Goal: Task Accomplishment & Management: Use online tool/utility

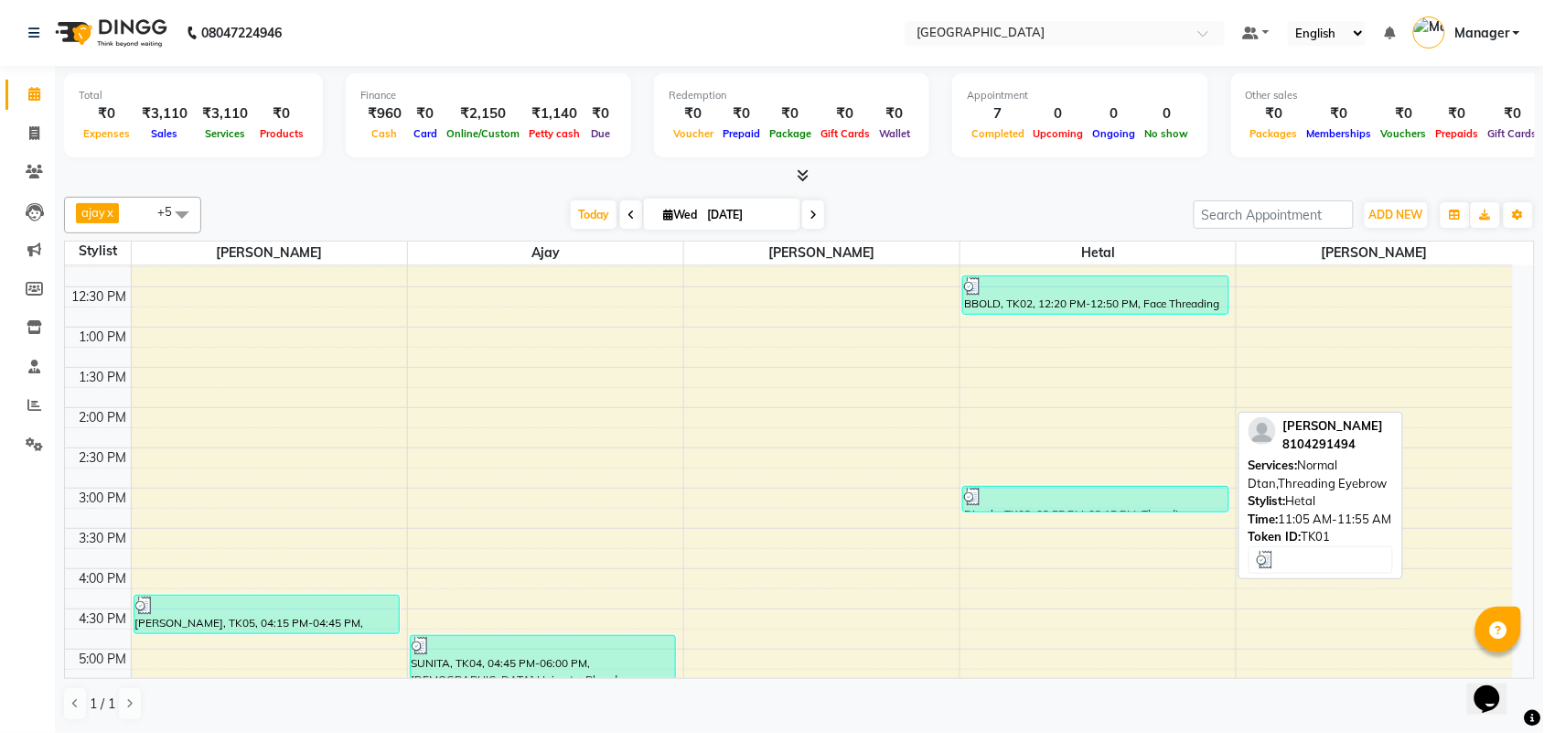
scroll to position [180, 0]
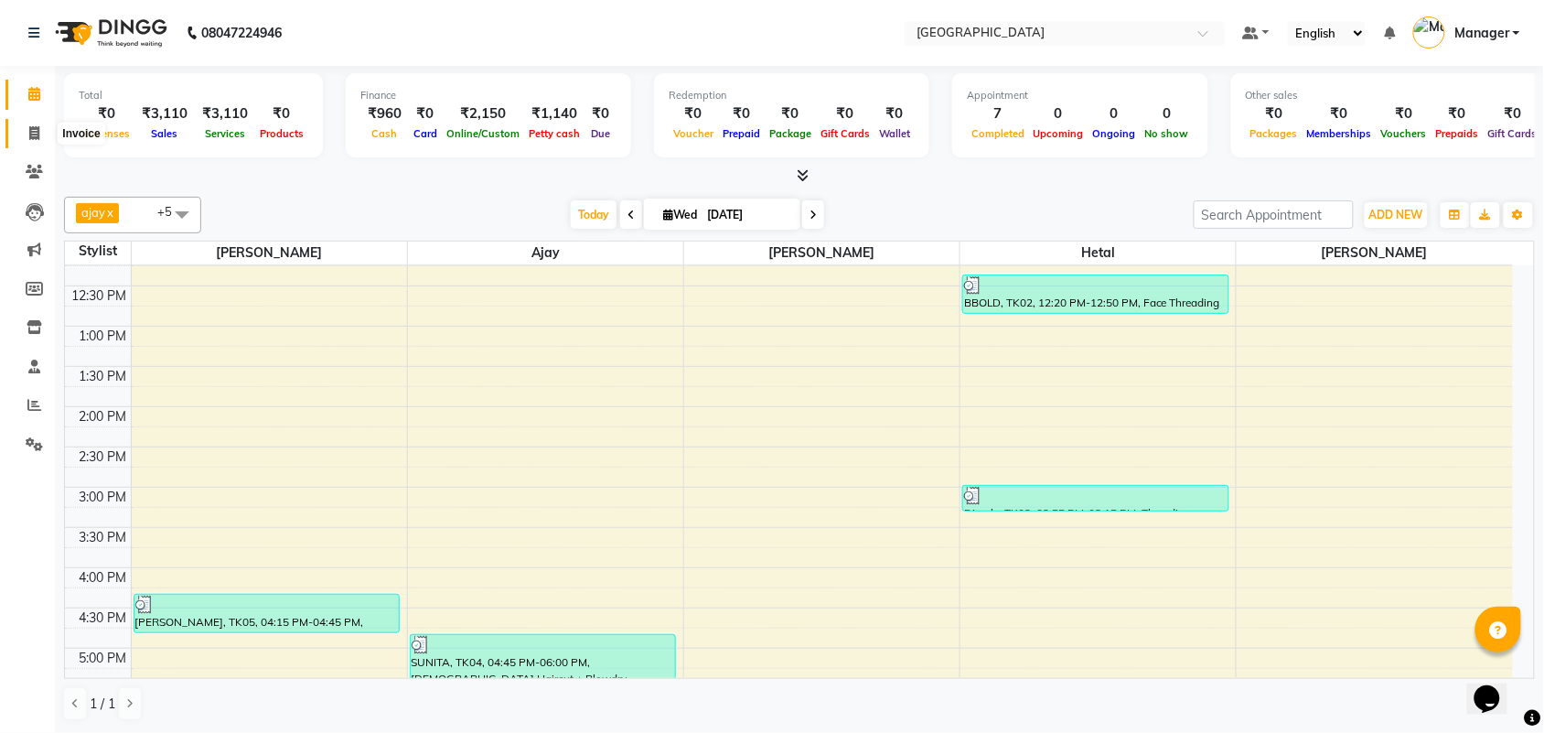
click at [29, 129] on icon at bounding box center [34, 133] width 10 height 14
select select "service"
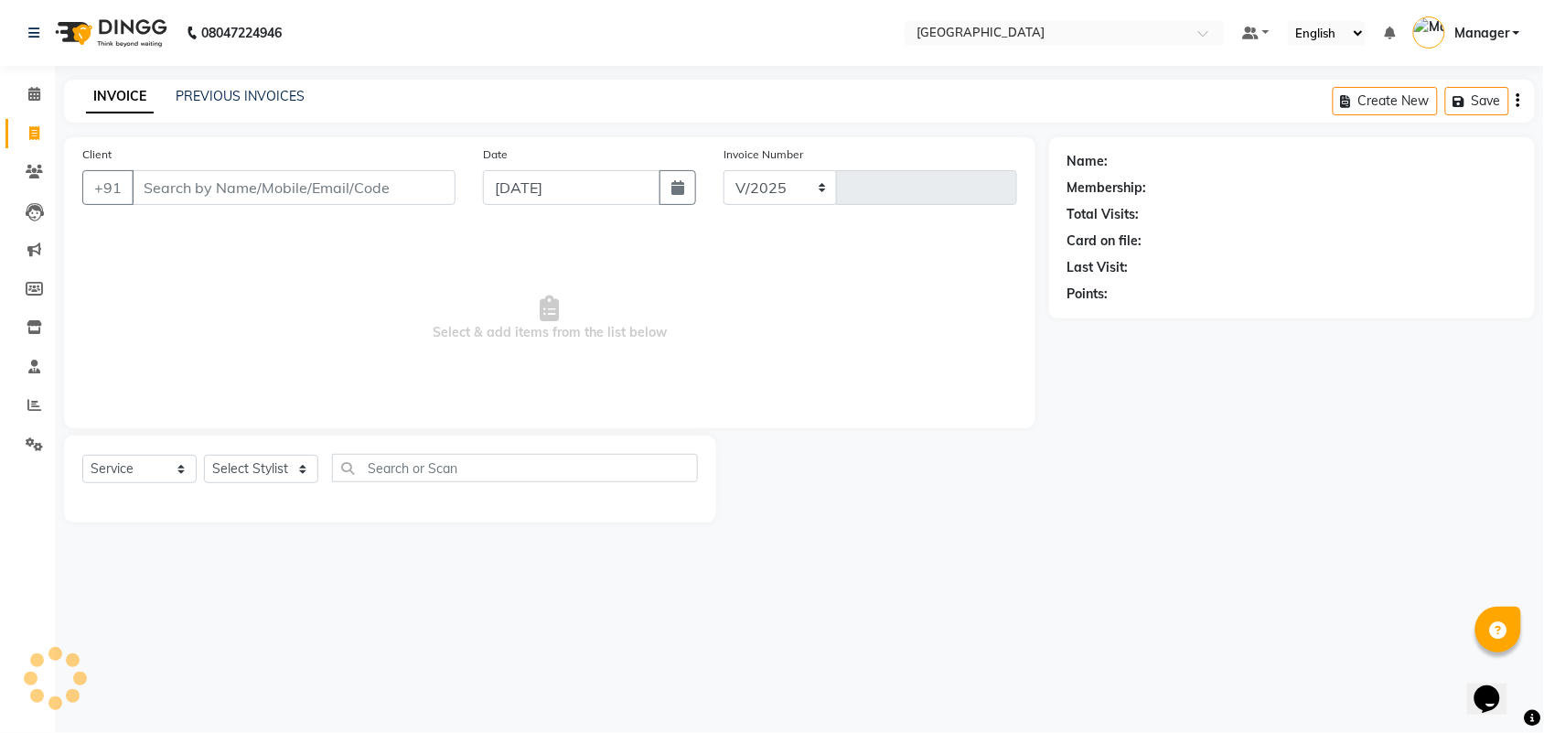
select select "7353"
type input "2428"
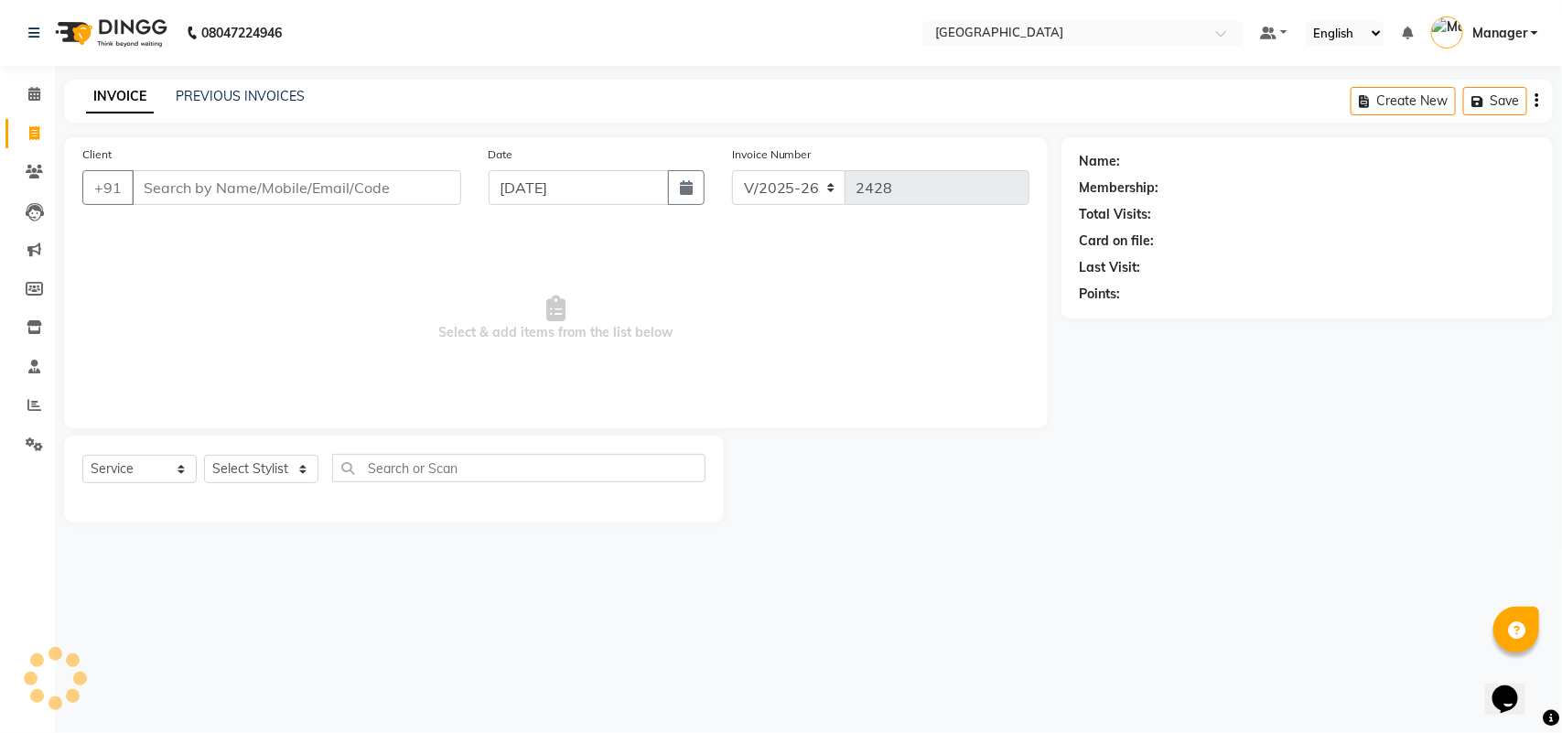
click at [322, 185] on input "Client" at bounding box center [296, 187] width 329 height 35
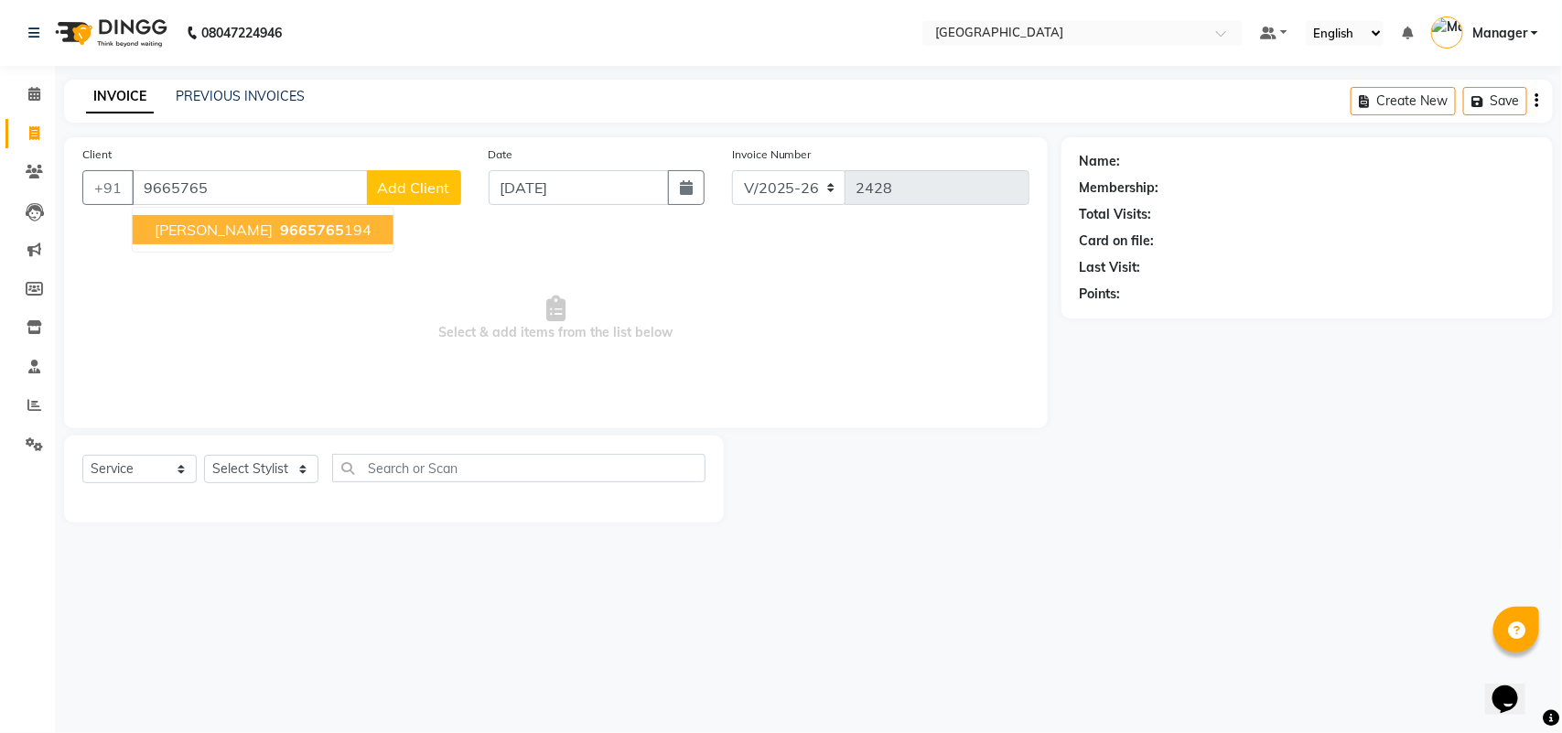
click at [325, 229] on span "9665765" at bounding box center [312, 229] width 64 height 18
type input "9665765194"
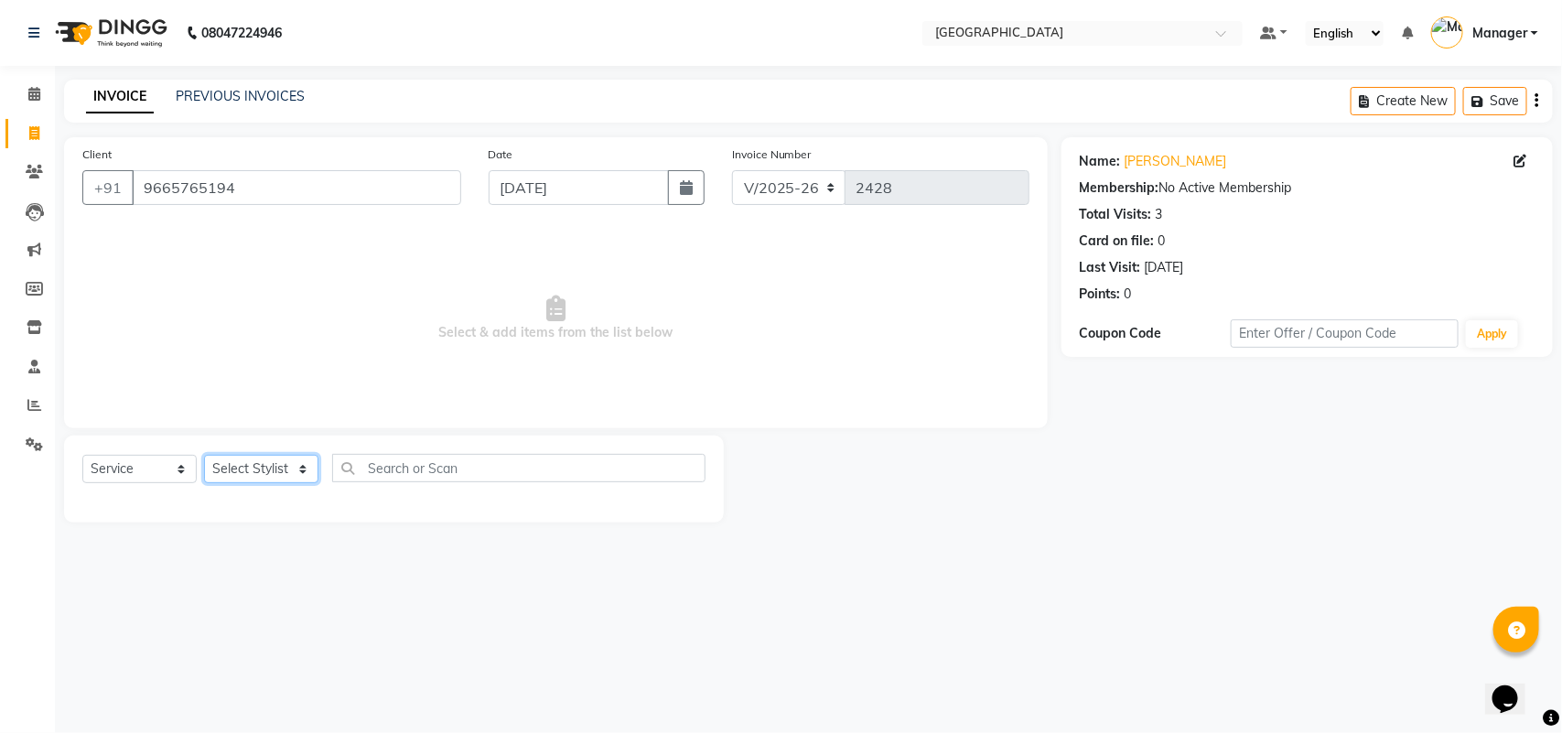
click at [258, 469] on select "Select Stylist [PERSON_NAME] [PERSON_NAME] [PERSON_NAME] [PERSON_NAME] [PERSON_…" at bounding box center [261, 469] width 114 height 28
select select "63648"
click at [204, 455] on select "Select Stylist [PERSON_NAME] [PERSON_NAME] [PERSON_NAME] [PERSON_NAME] [PERSON_…" at bounding box center [261, 469] width 114 height 28
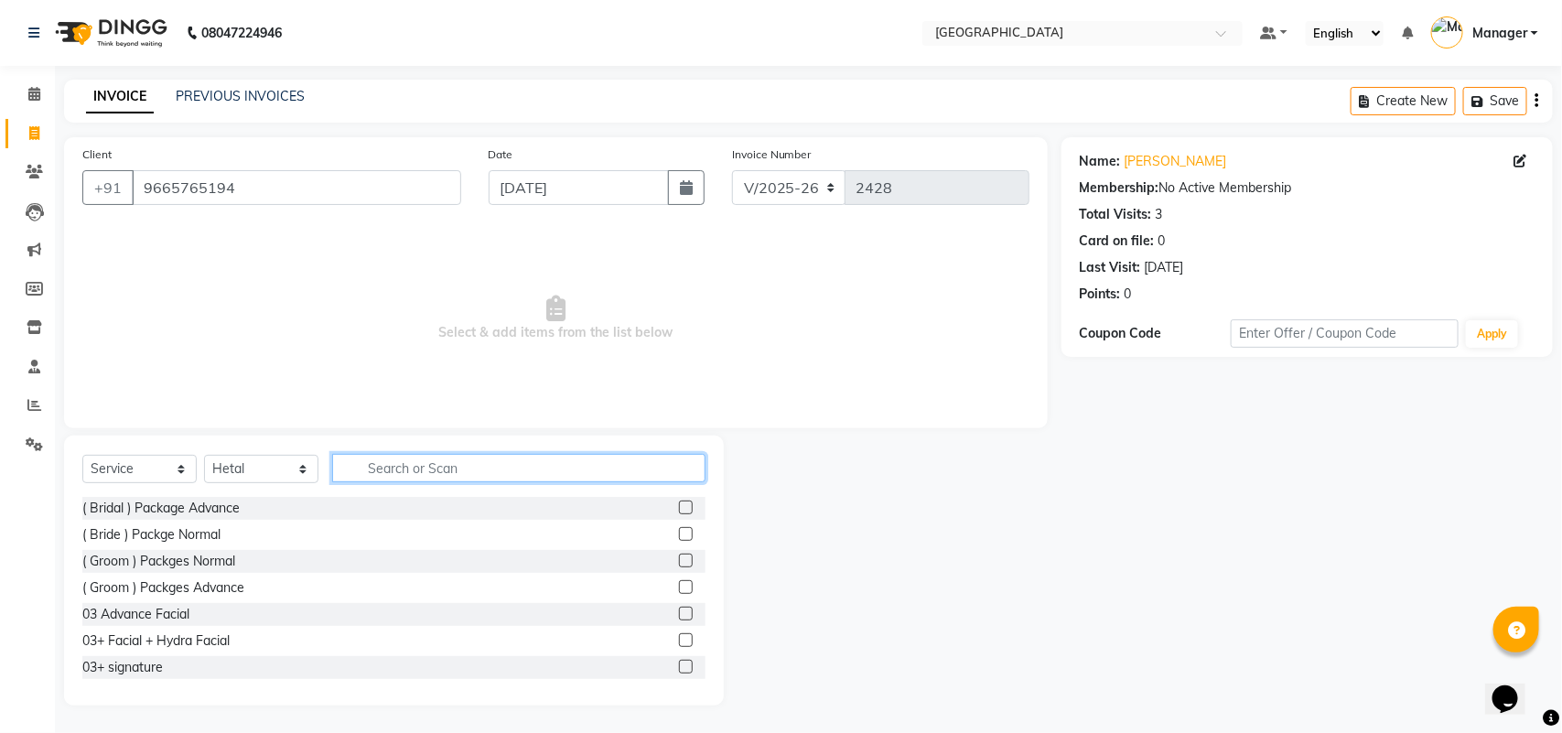
click at [508, 459] on input "text" at bounding box center [518, 468] width 373 height 28
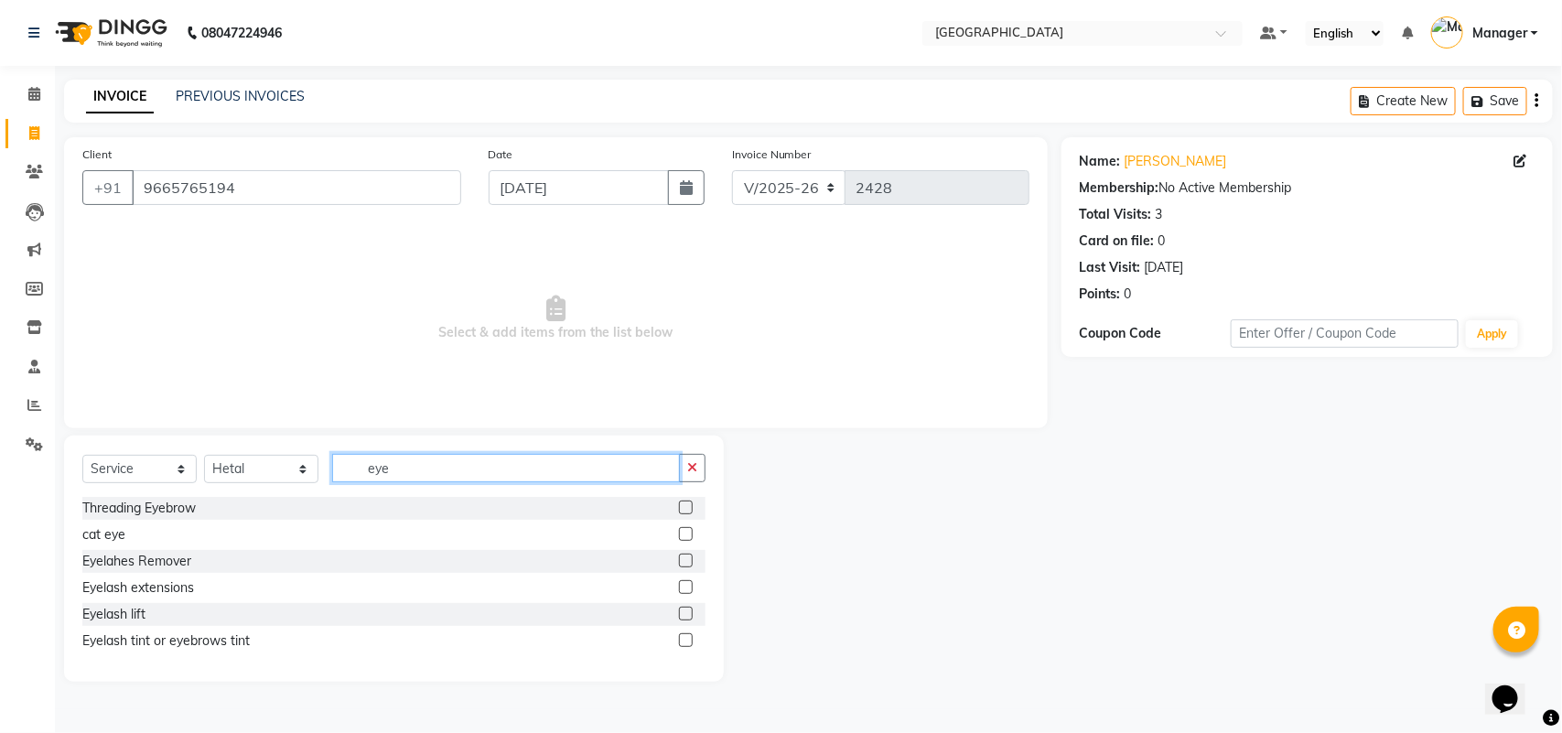
type input "eye"
click at [686, 510] on label at bounding box center [686, 507] width 14 height 14
click at [686, 510] on input "checkbox" at bounding box center [685, 508] width 12 height 12
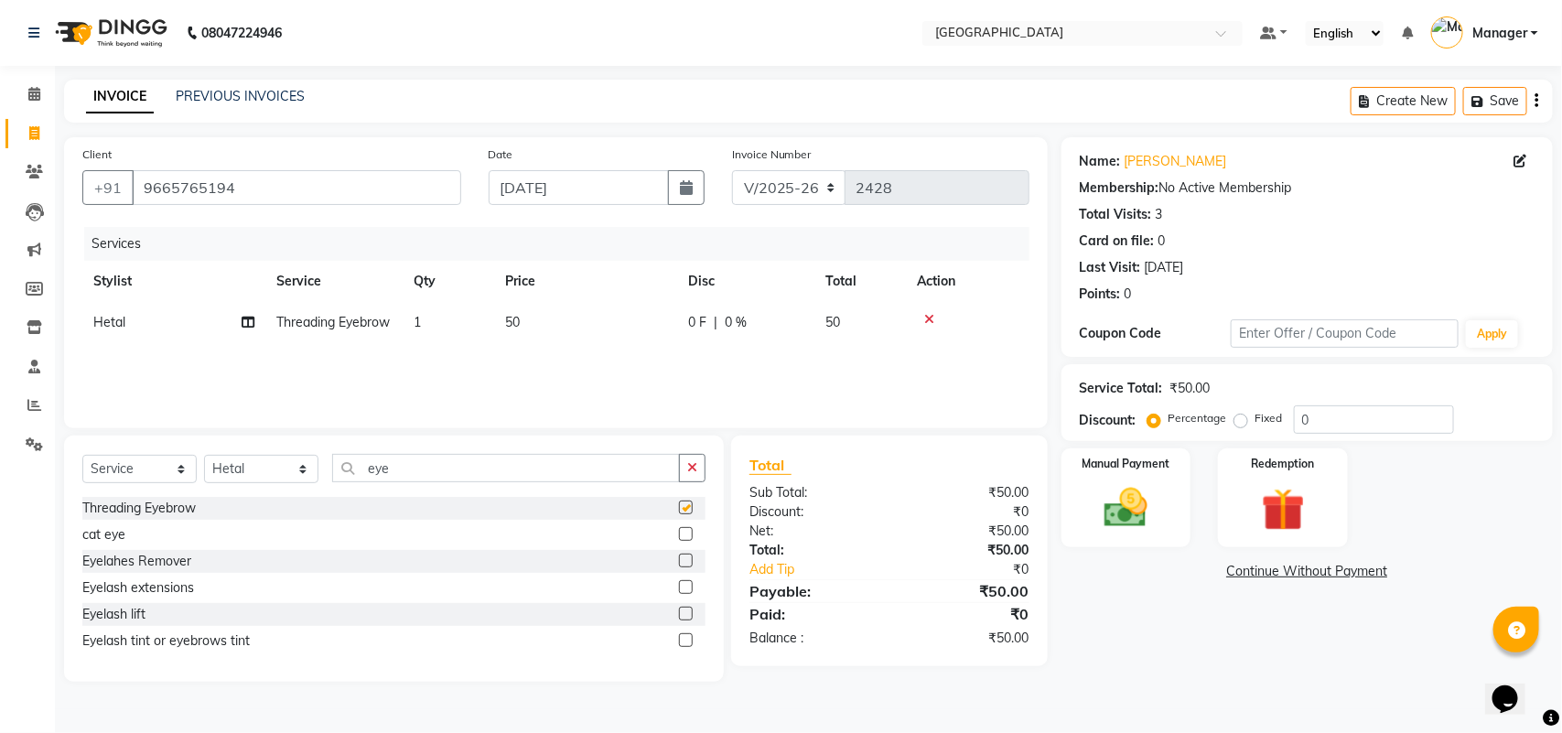
checkbox input "false"
click at [1156, 500] on img at bounding box center [1126, 507] width 72 height 51
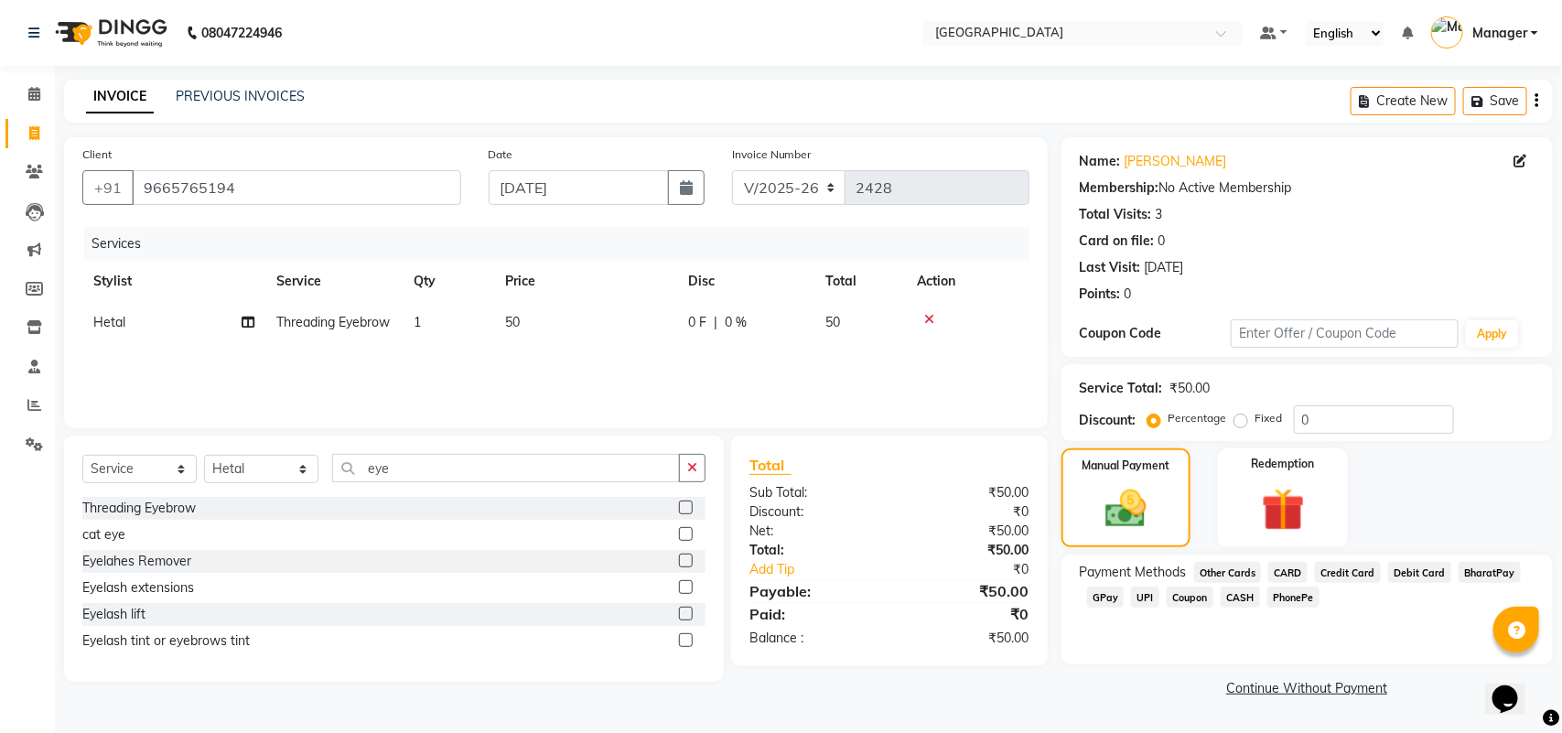
click at [1231, 596] on span "CASH" at bounding box center [1239, 596] width 39 height 21
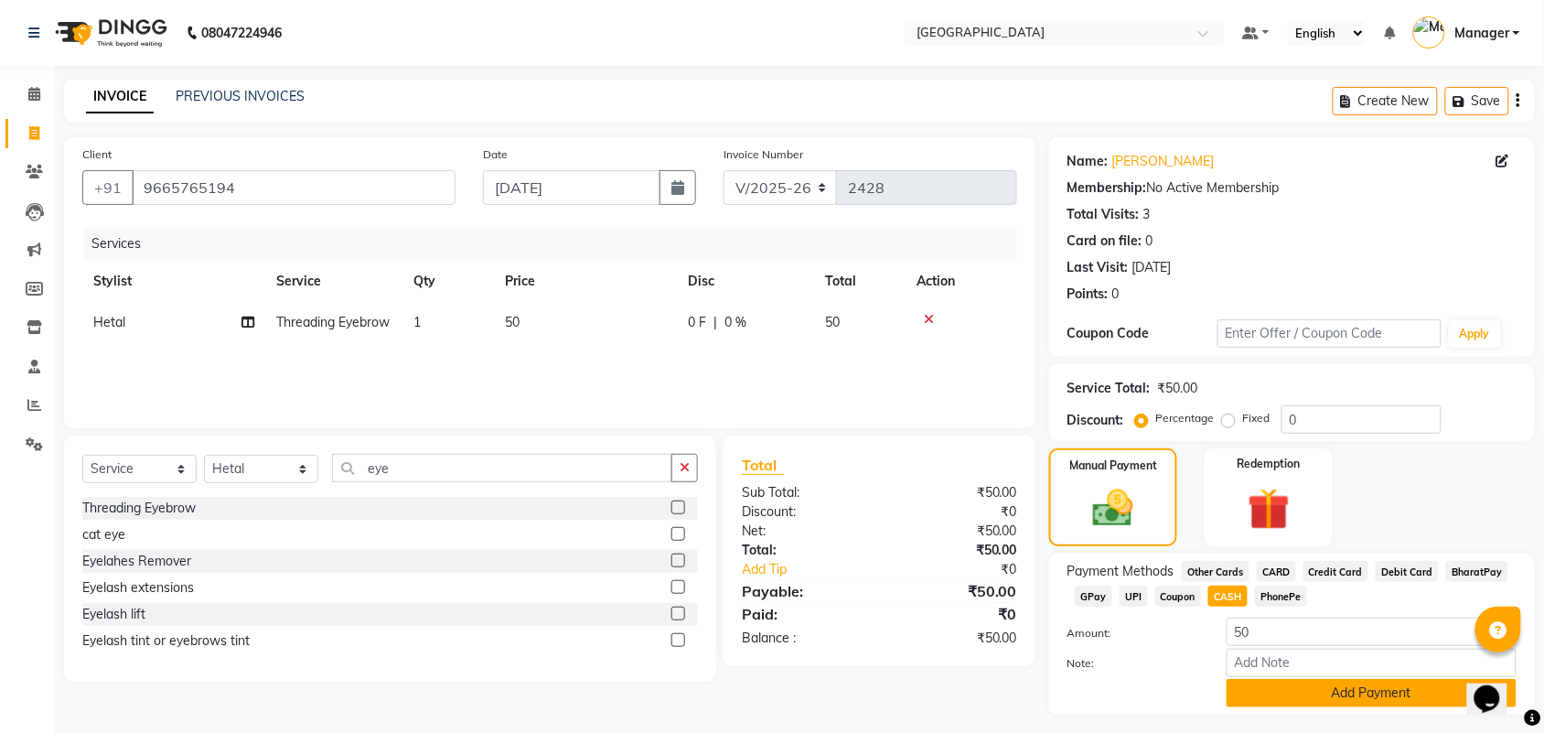
scroll to position [46, 0]
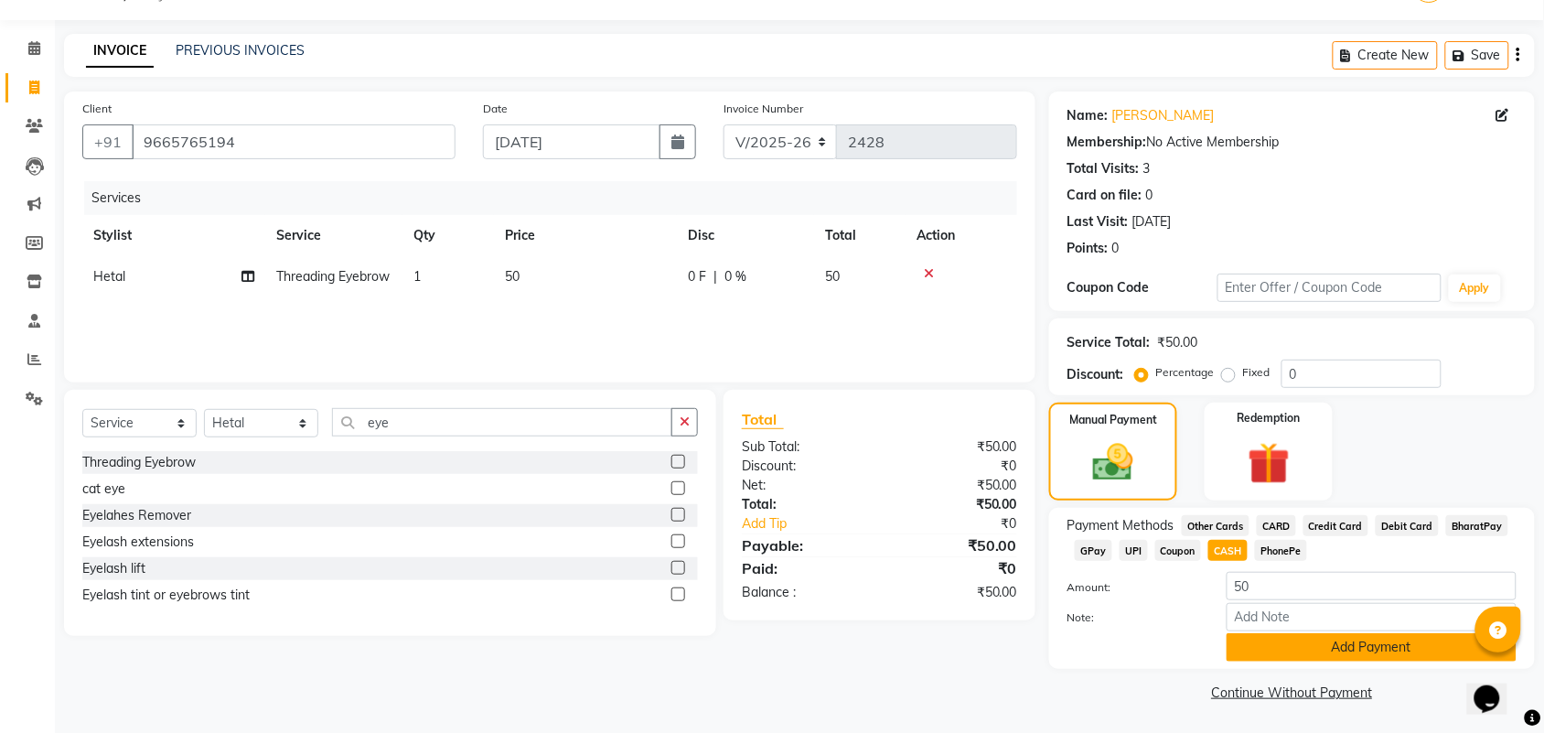
click at [1305, 642] on button "Add Payment" at bounding box center [1372, 647] width 290 height 28
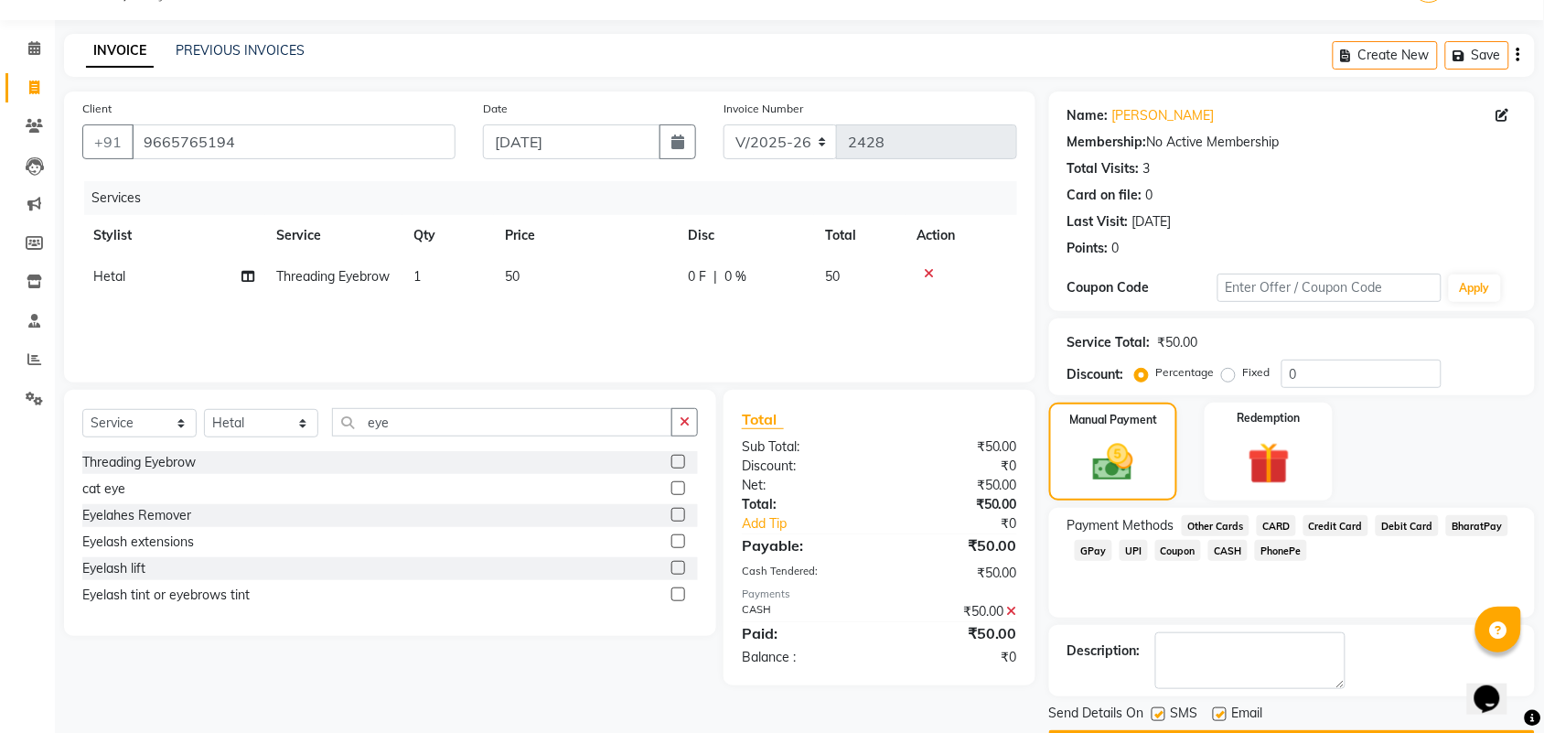
scroll to position [99, 0]
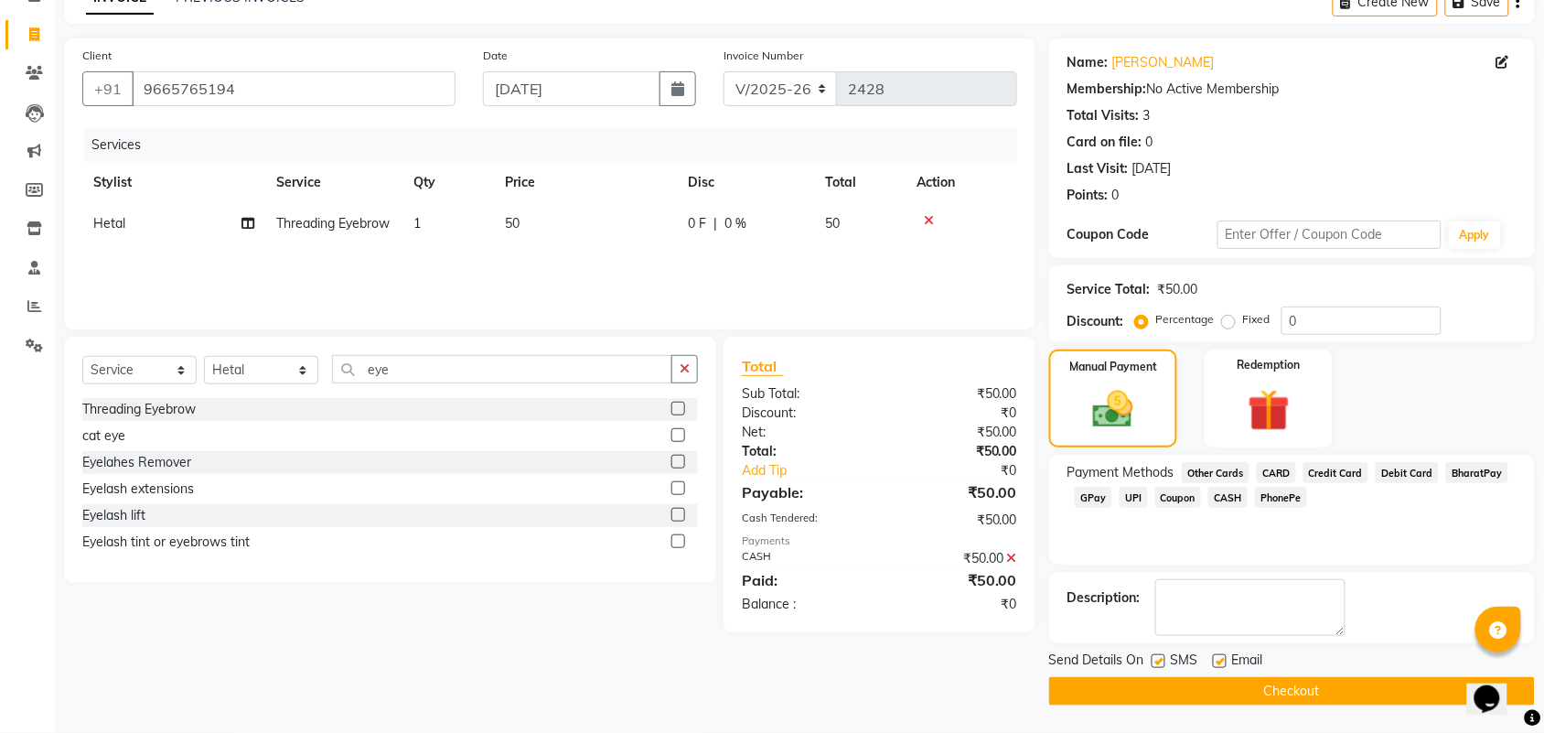
click at [1343, 688] on button "Checkout" at bounding box center [1292, 691] width 486 height 28
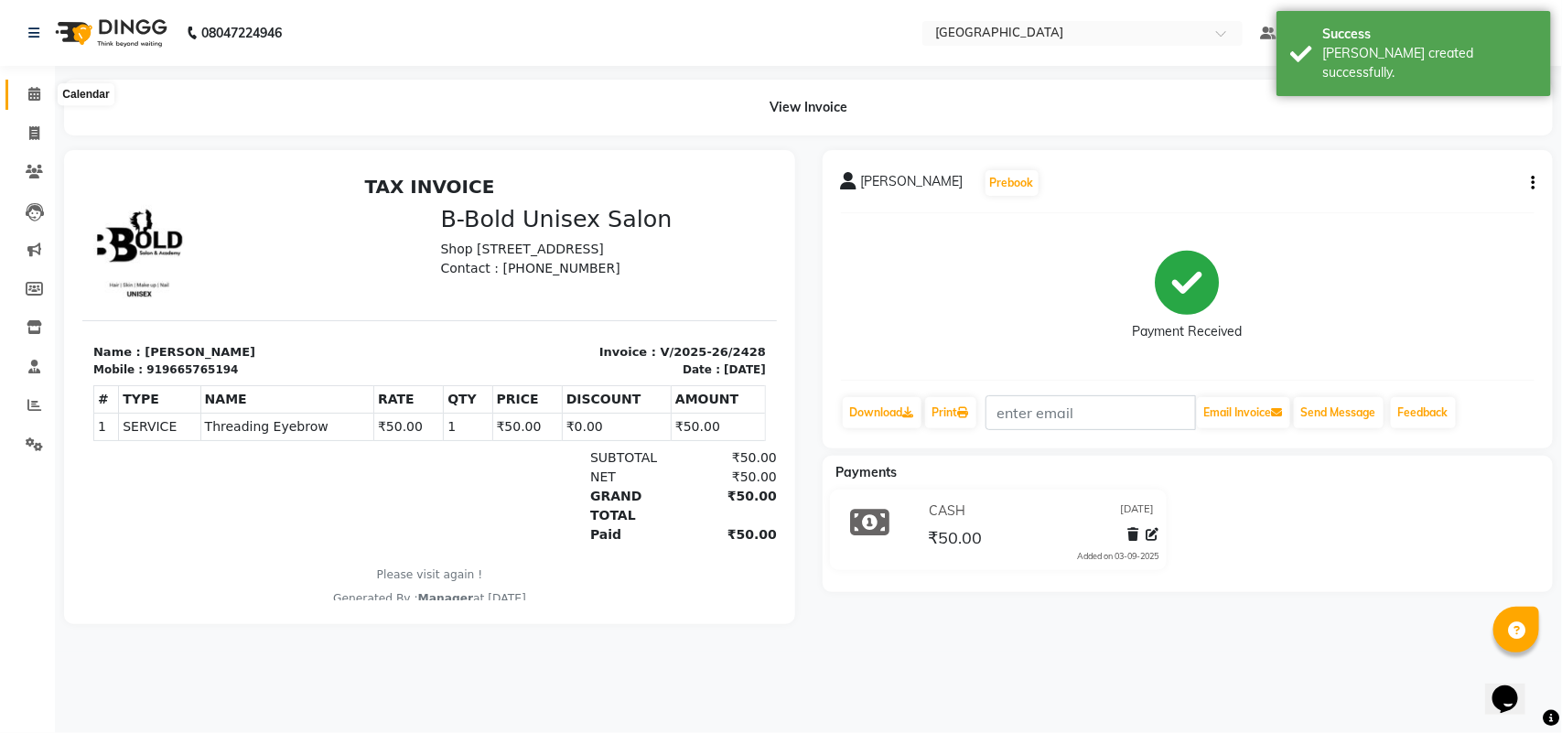
click at [39, 102] on span at bounding box center [34, 94] width 32 height 21
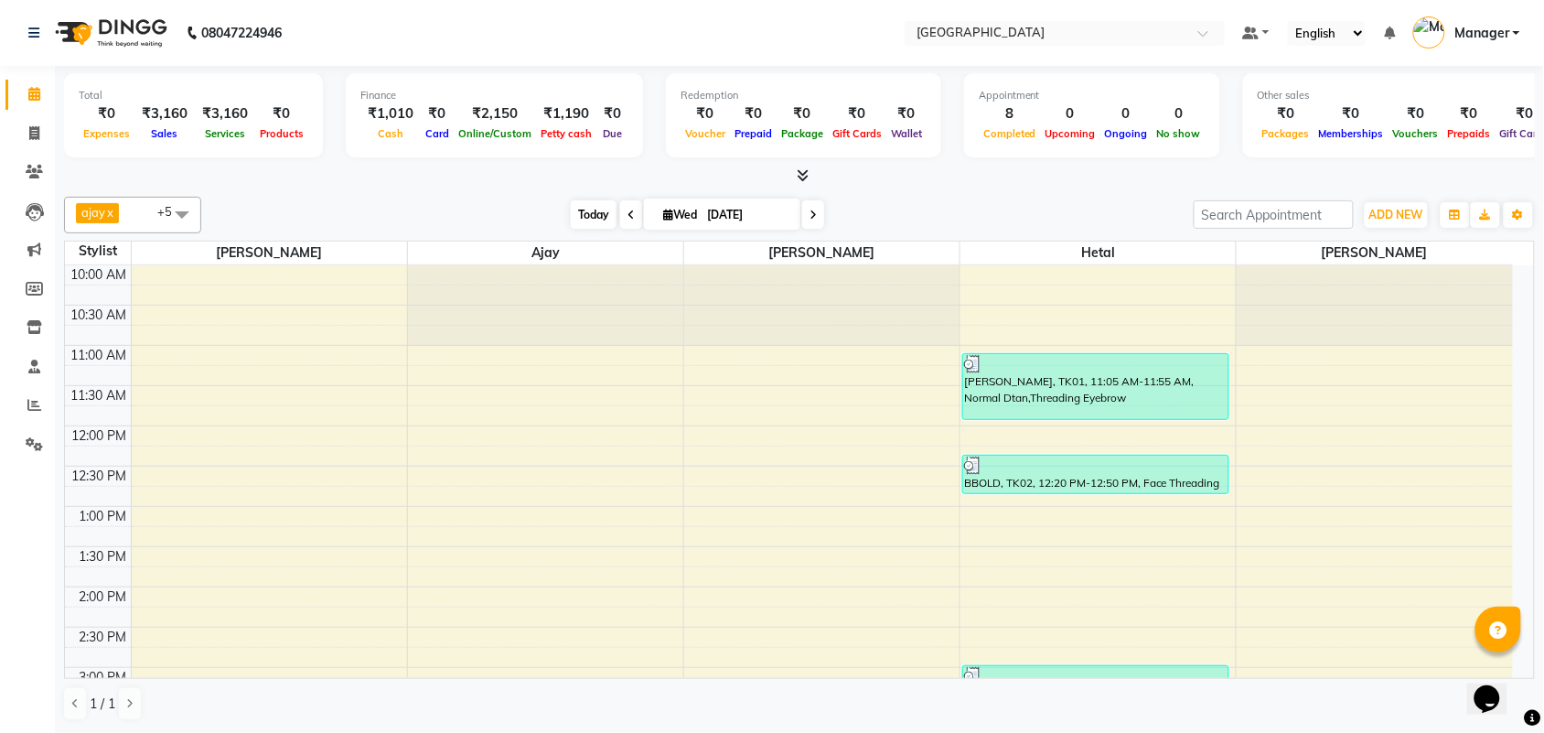
click at [601, 227] on span "Today" at bounding box center [594, 214] width 46 height 28
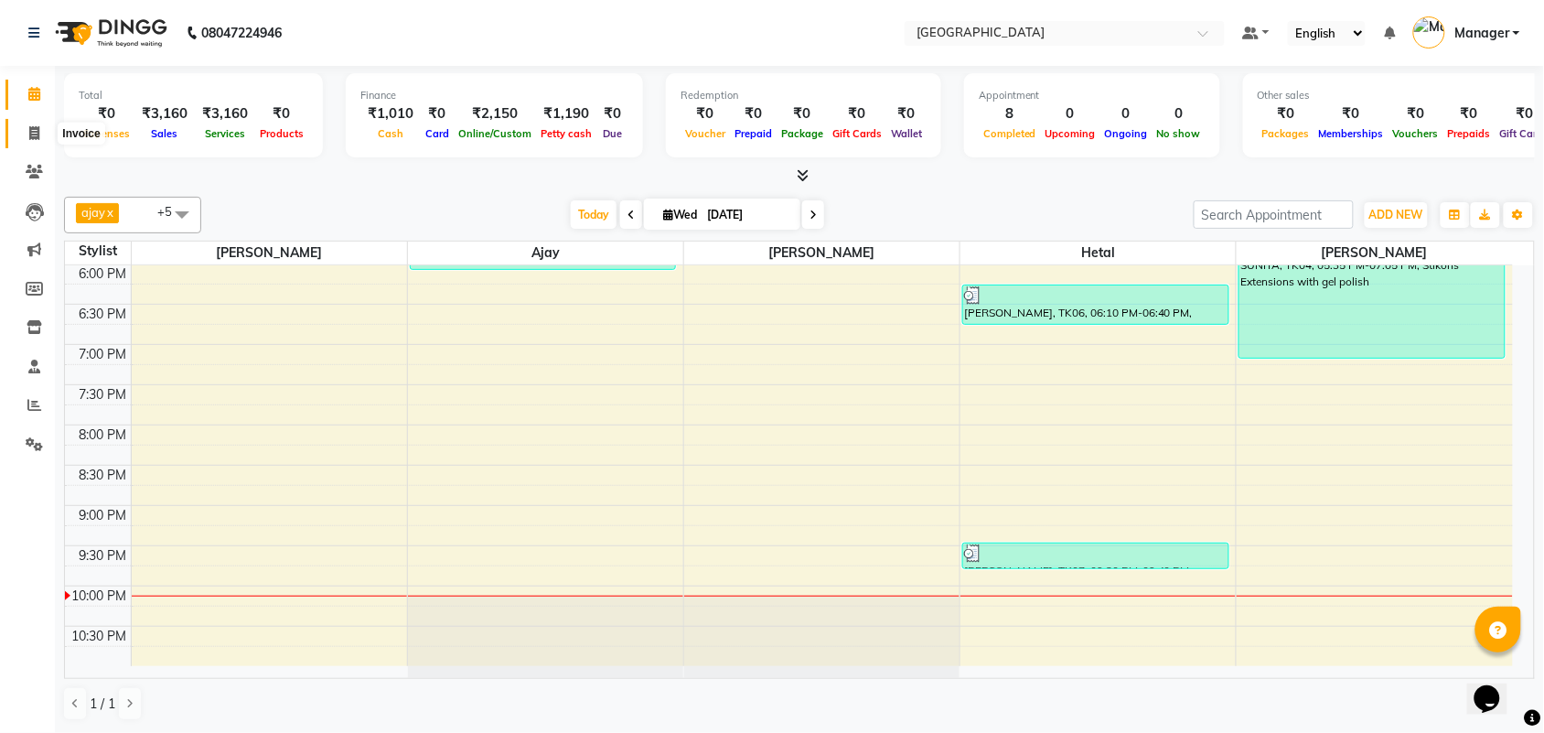
click at [21, 131] on span at bounding box center [34, 134] width 32 height 21
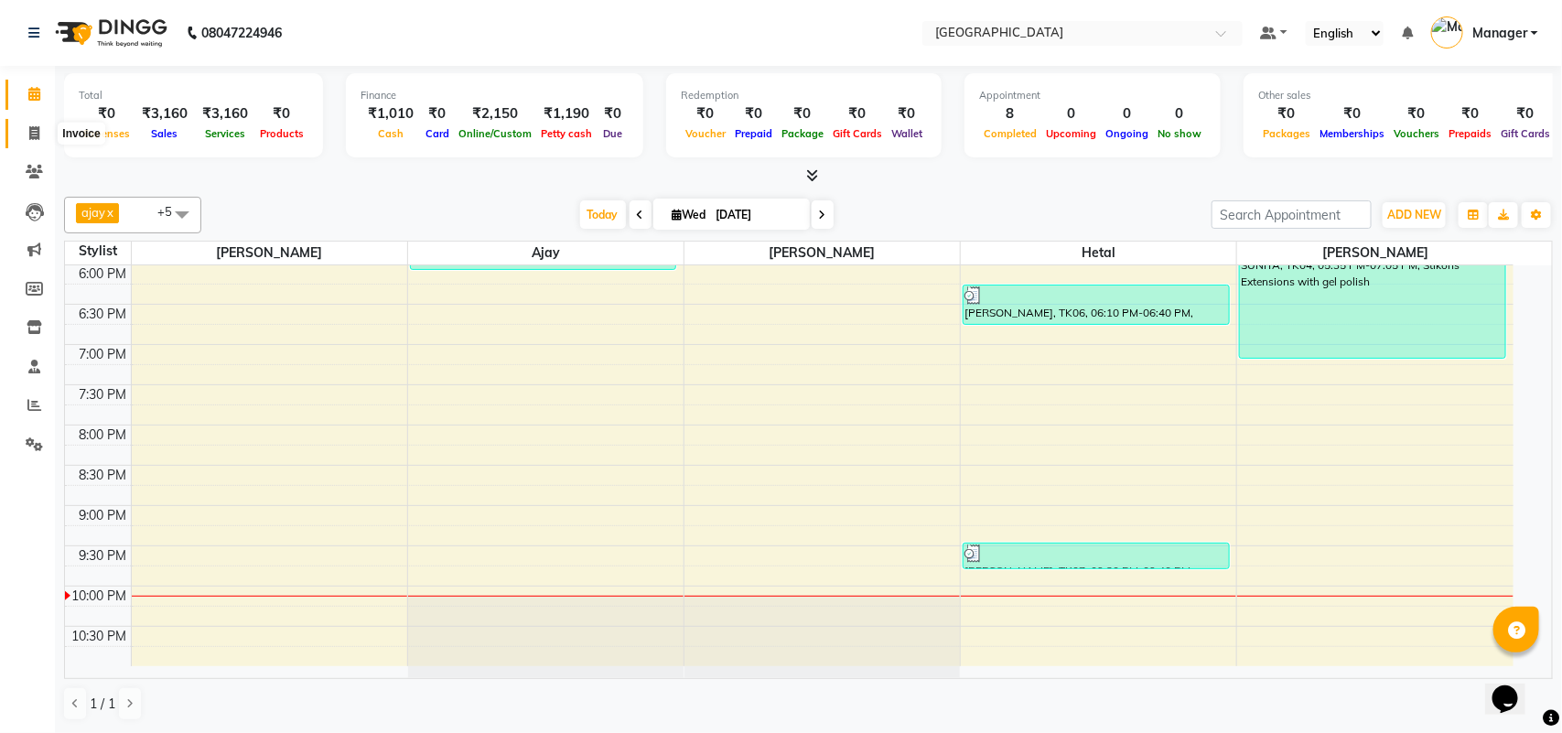
select select "7353"
select select "service"
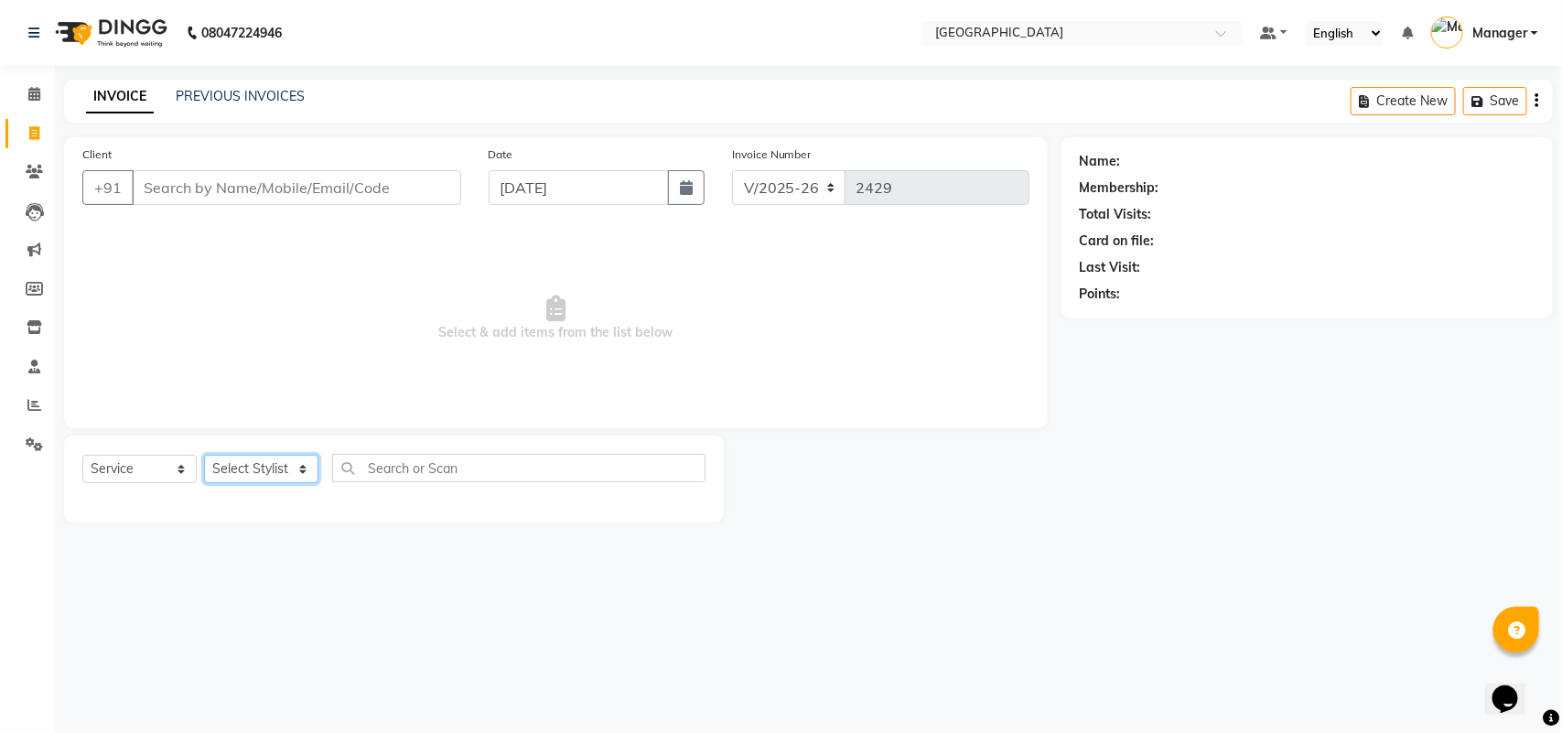
click at [290, 467] on select "Select Stylist [PERSON_NAME] [PERSON_NAME] [PERSON_NAME] [PERSON_NAME] [PERSON_…" at bounding box center [261, 469] width 114 height 28
select select "63648"
click at [204, 455] on select "Select Stylist [PERSON_NAME] [PERSON_NAME] [PERSON_NAME] [PERSON_NAME] [PERSON_…" at bounding box center [261, 469] width 114 height 28
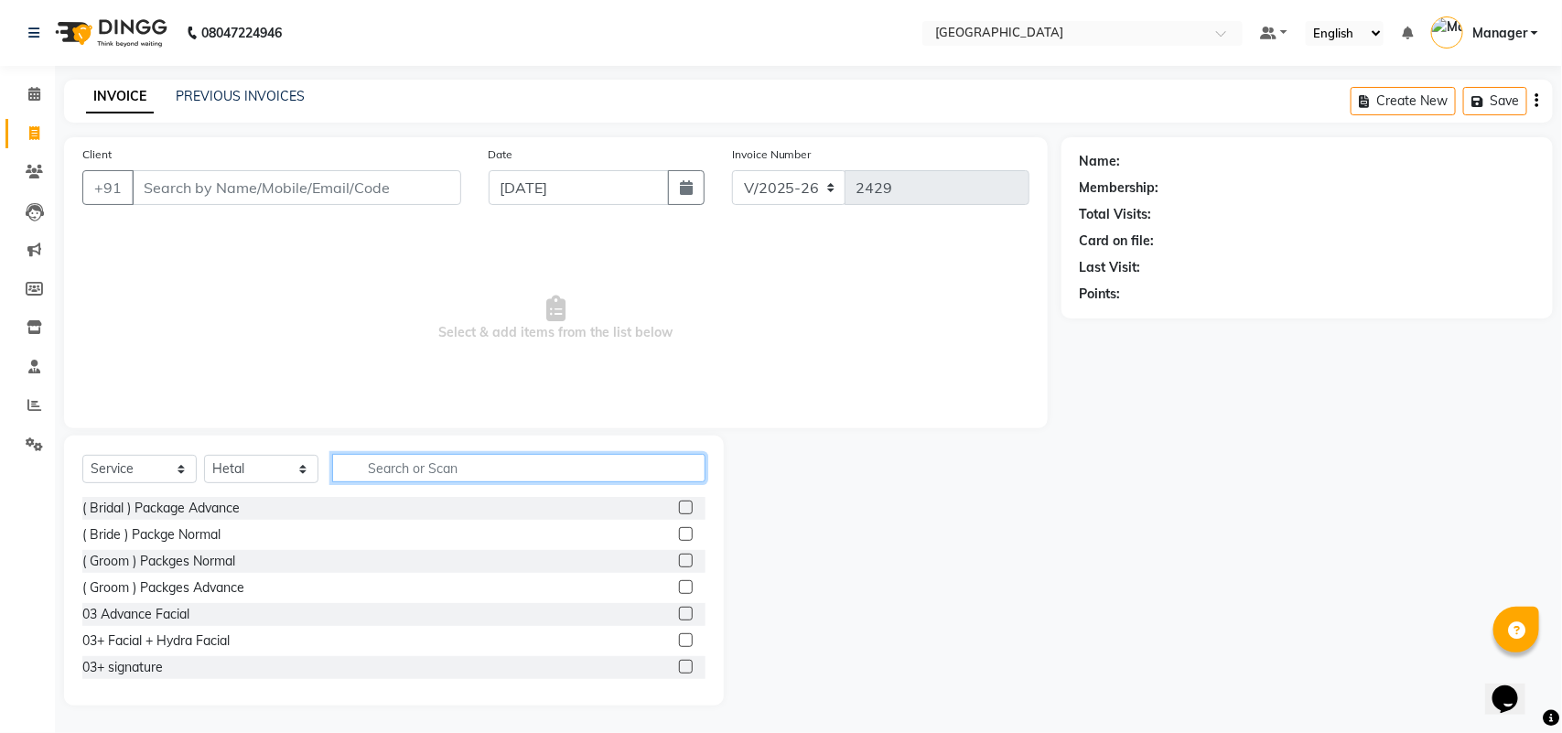
click at [464, 464] on input "text" at bounding box center [518, 468] width 373 height 28
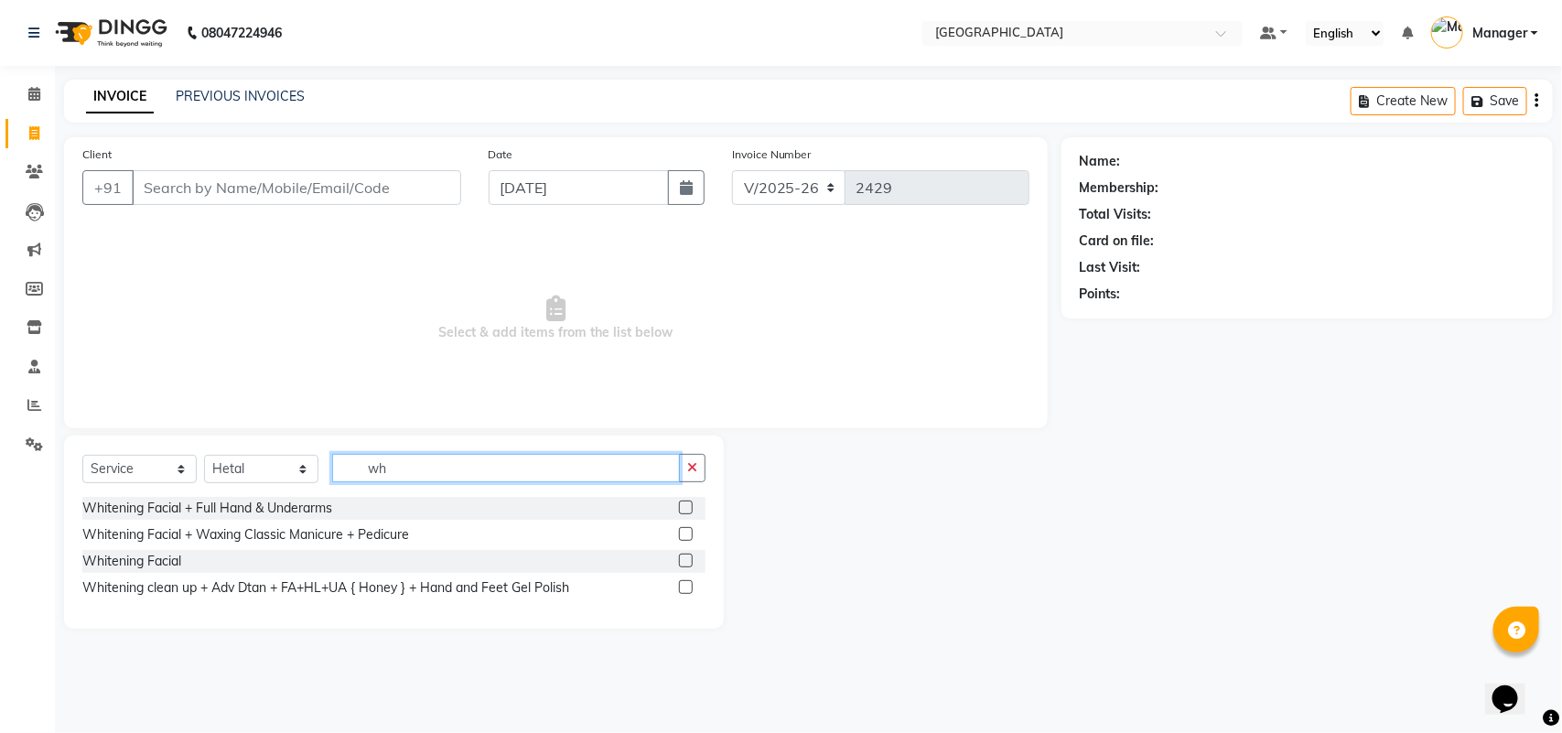
type input "w"
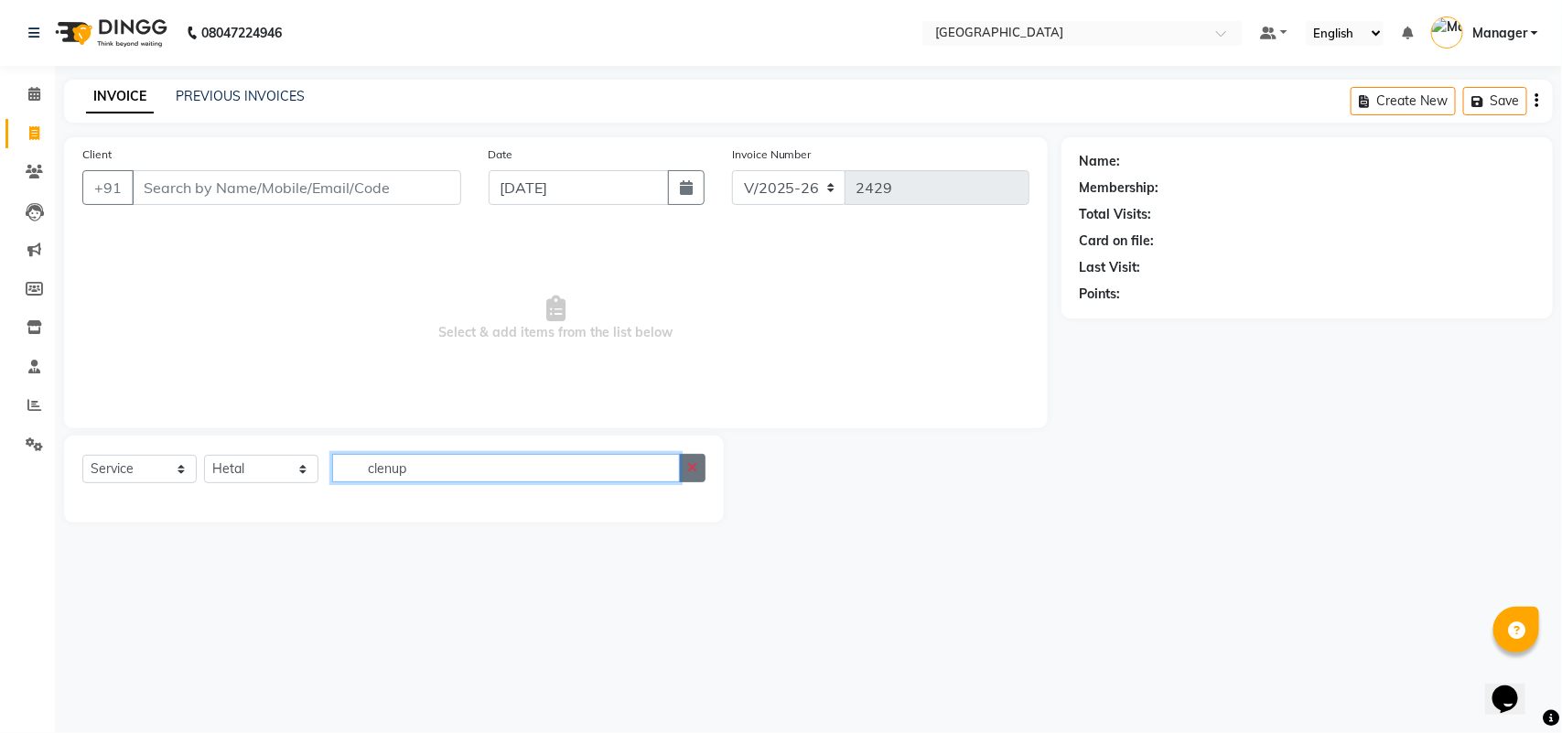
type input "clenup"
click at [692, 465] on icon "button" at bounding box center [692, 467] width 10 height 13
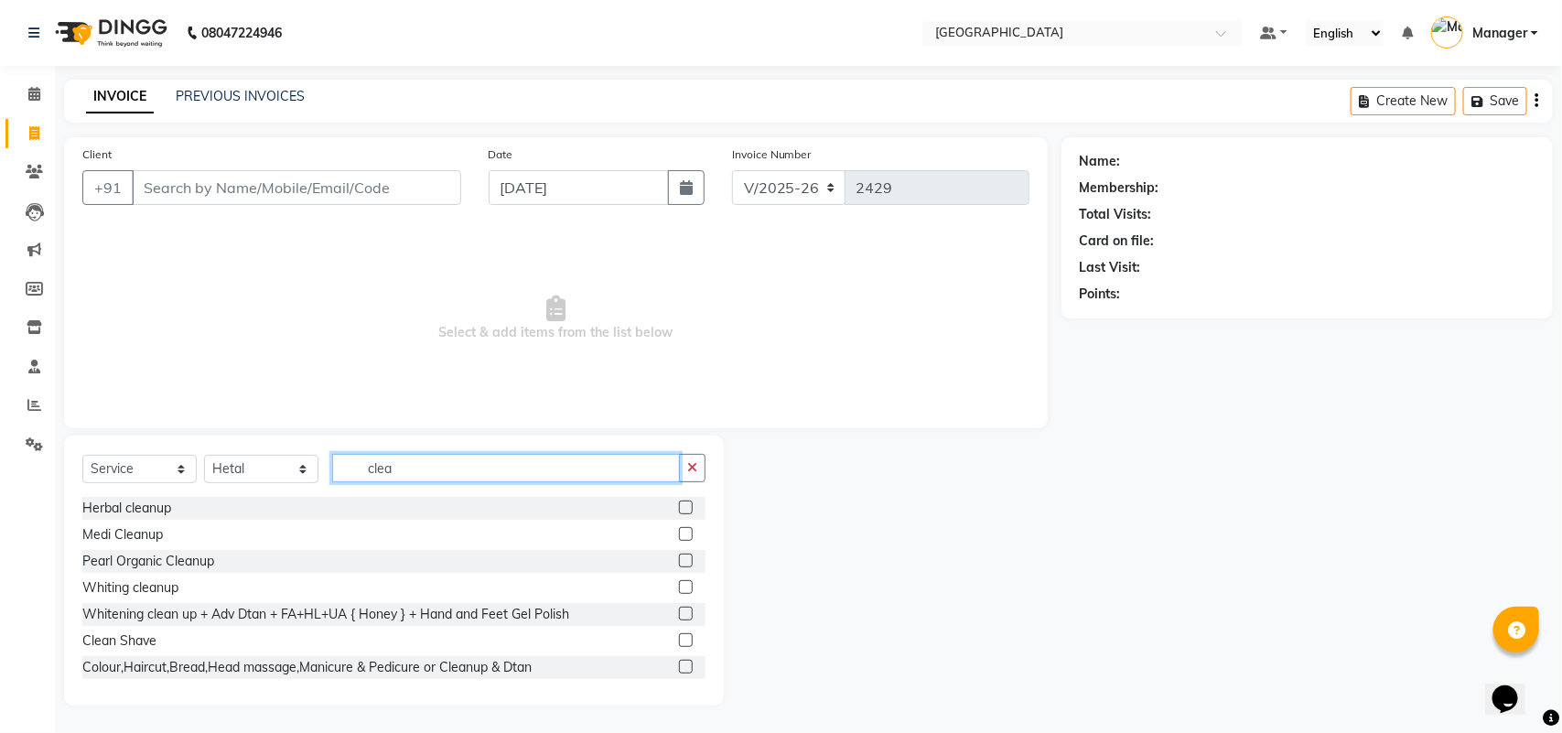
type input "clea"
click at [679, 587] on label at bounding box center [686, 587] width 14 height 14
click at [679, 587] on input "checkbox" at bounding box center [685, 588] width 12 height 12
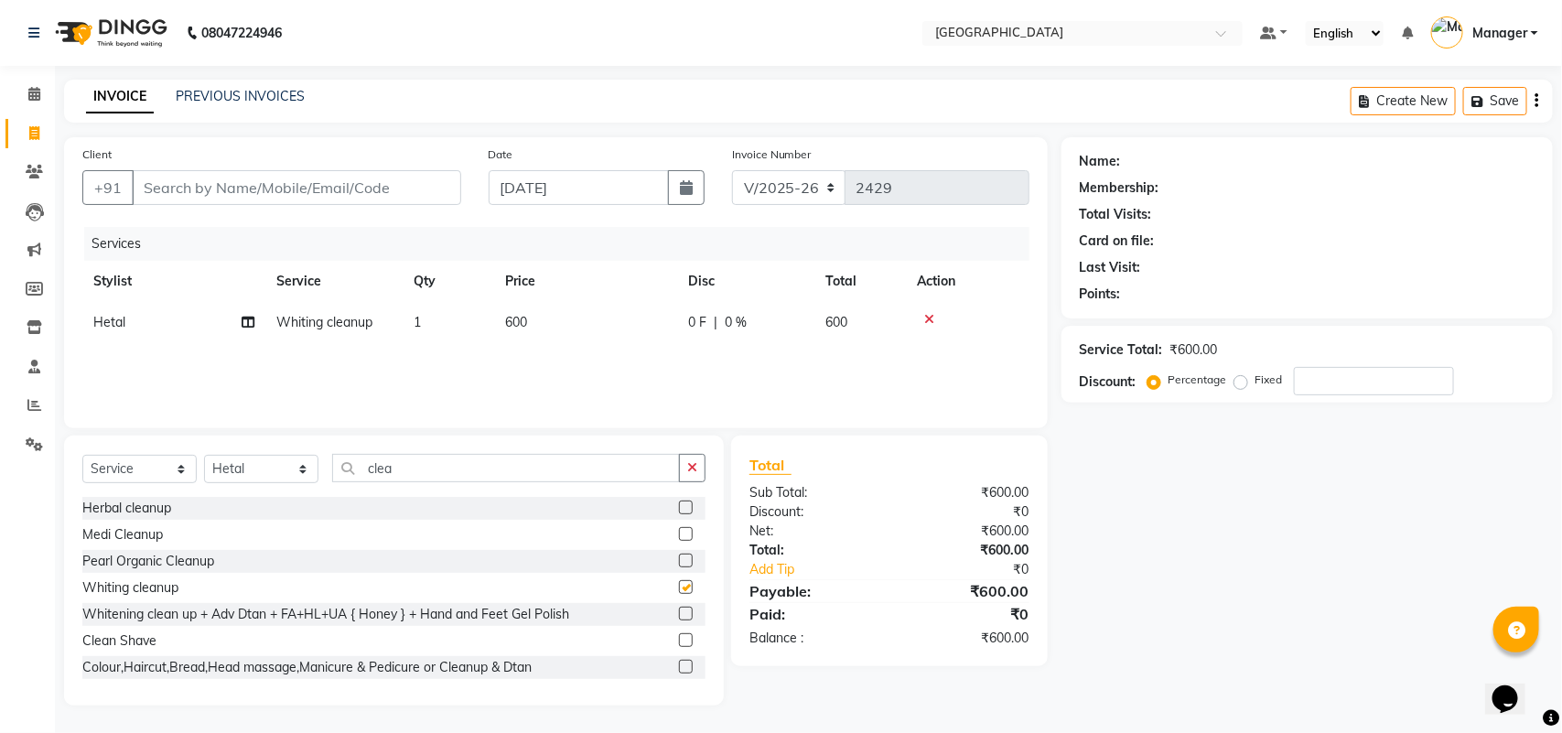
checkbox input "false"
click at [692, 468] on icon "button" at bounding box center [692, 467] width 10 height 13
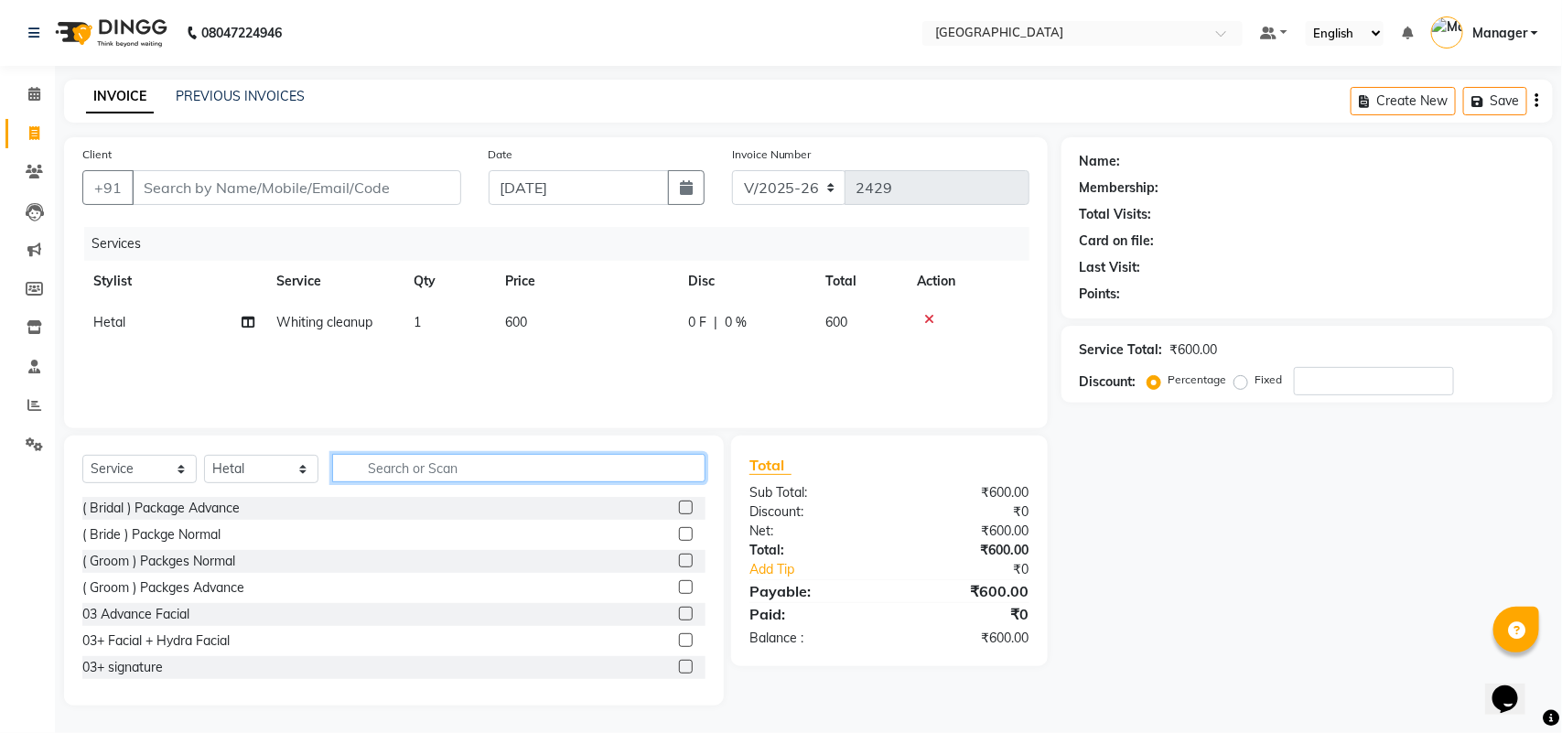
click at [625, 467] on input "text" at bounding box center [518, 468] width 373 height 28
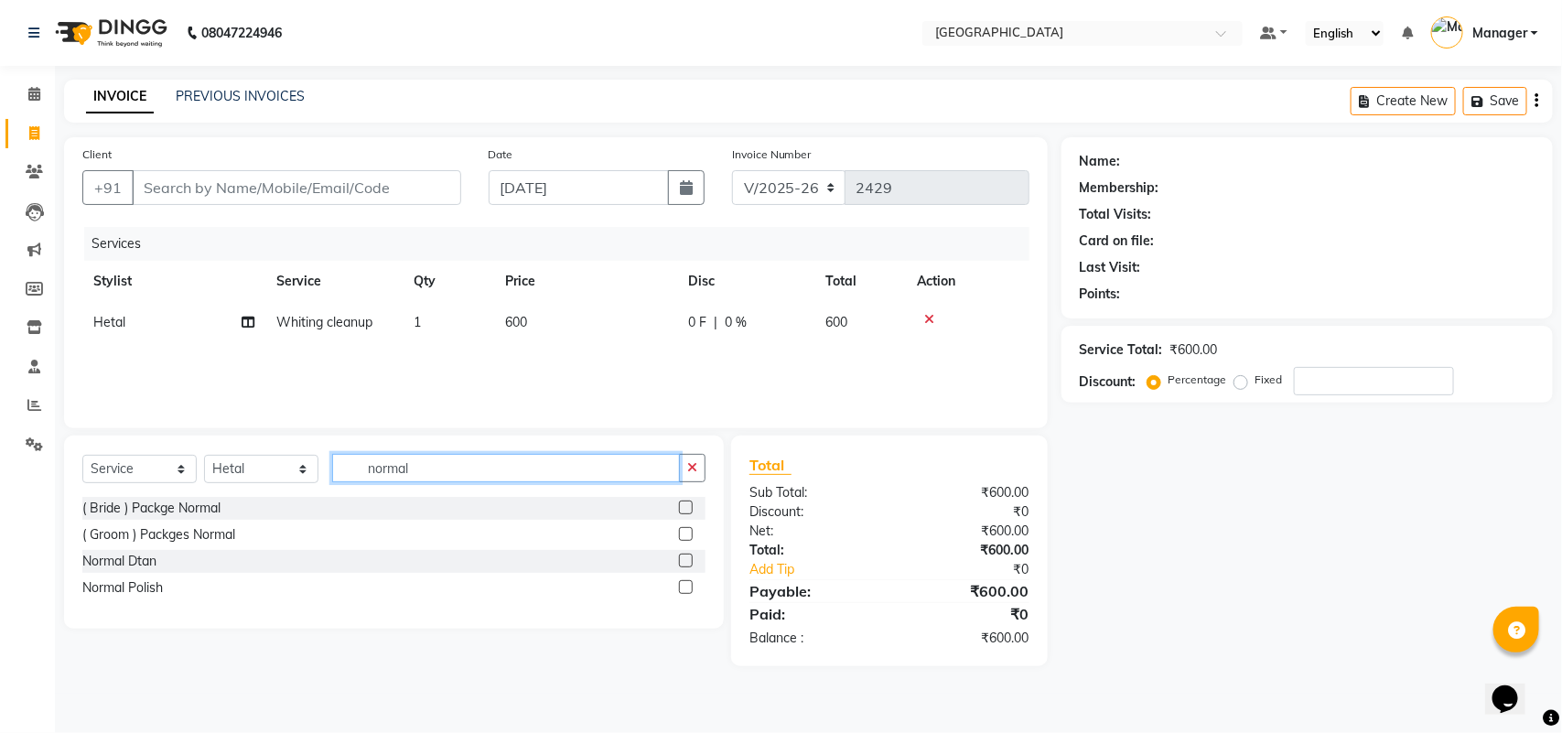
type input "normal"
click at [686, 558] on label at bounding box center [686, 561] width 14 height 14
click at [686, 558] on input "checkbox" at bounding box center [685, 561] width 12 height 12
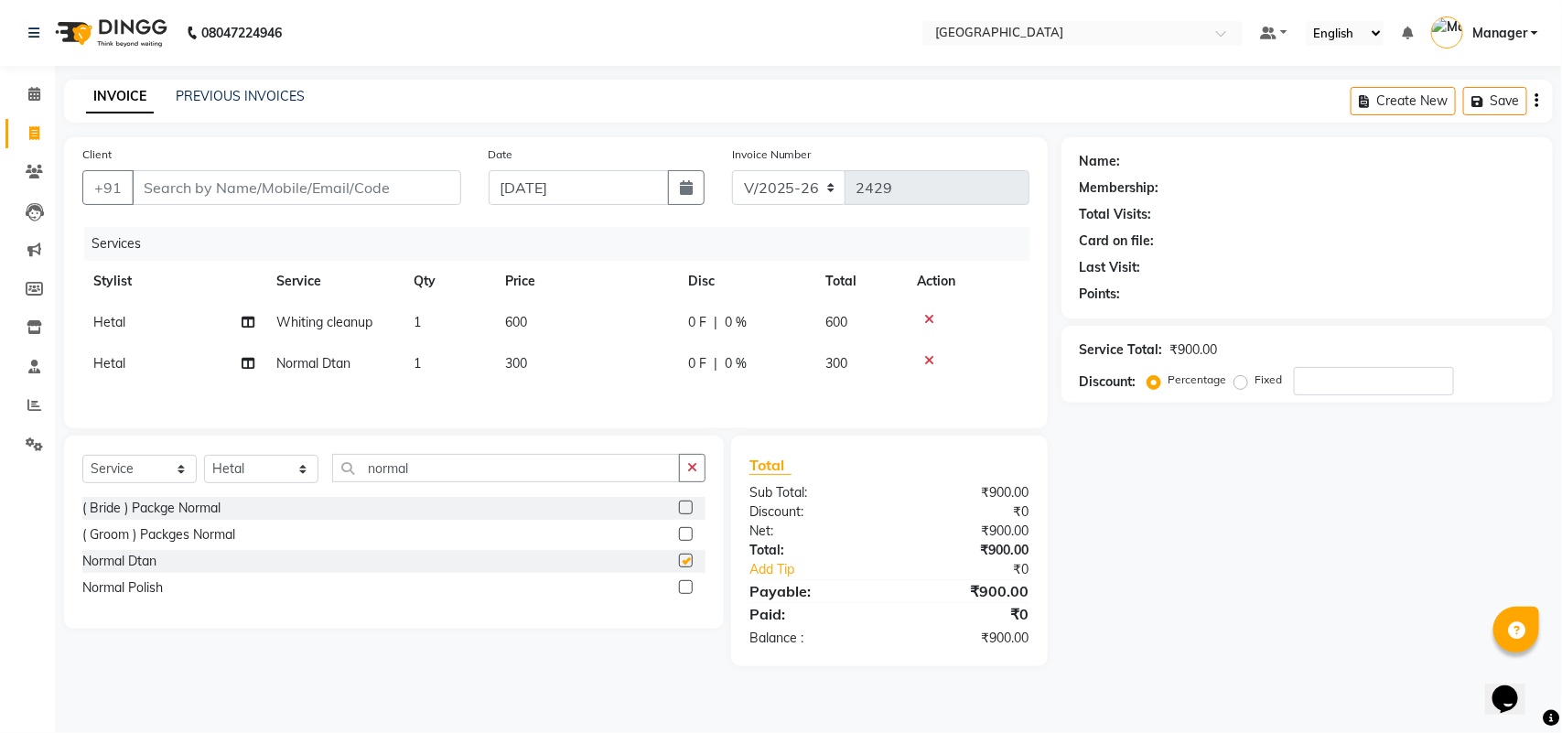
checkbox input "false"
click at [511, 359] on span "300" at bounding box center [516, 363] width 22 height 16
select select "63648"
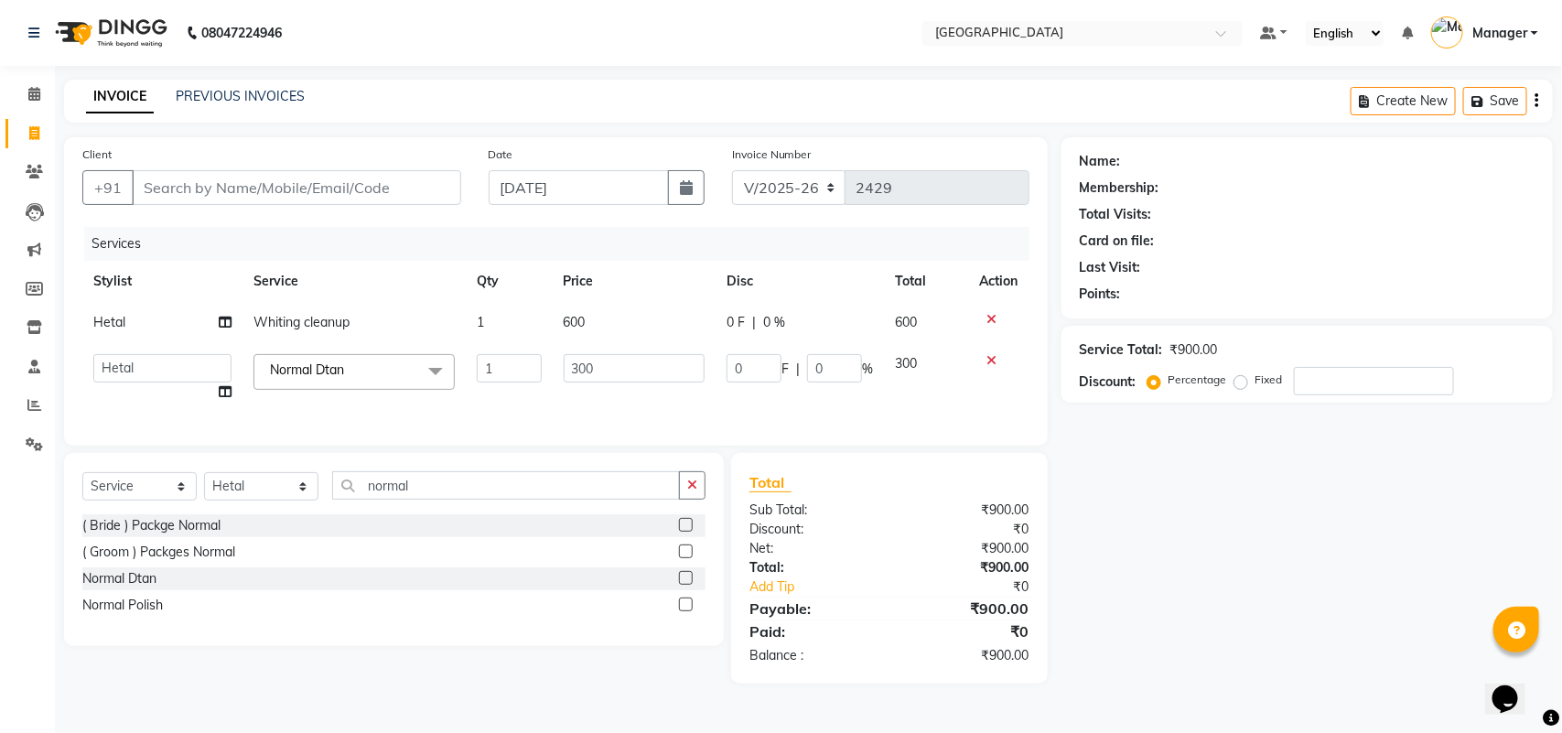
click at [991, 357] on icon at bounding box center [992, 360] width 10 height 13
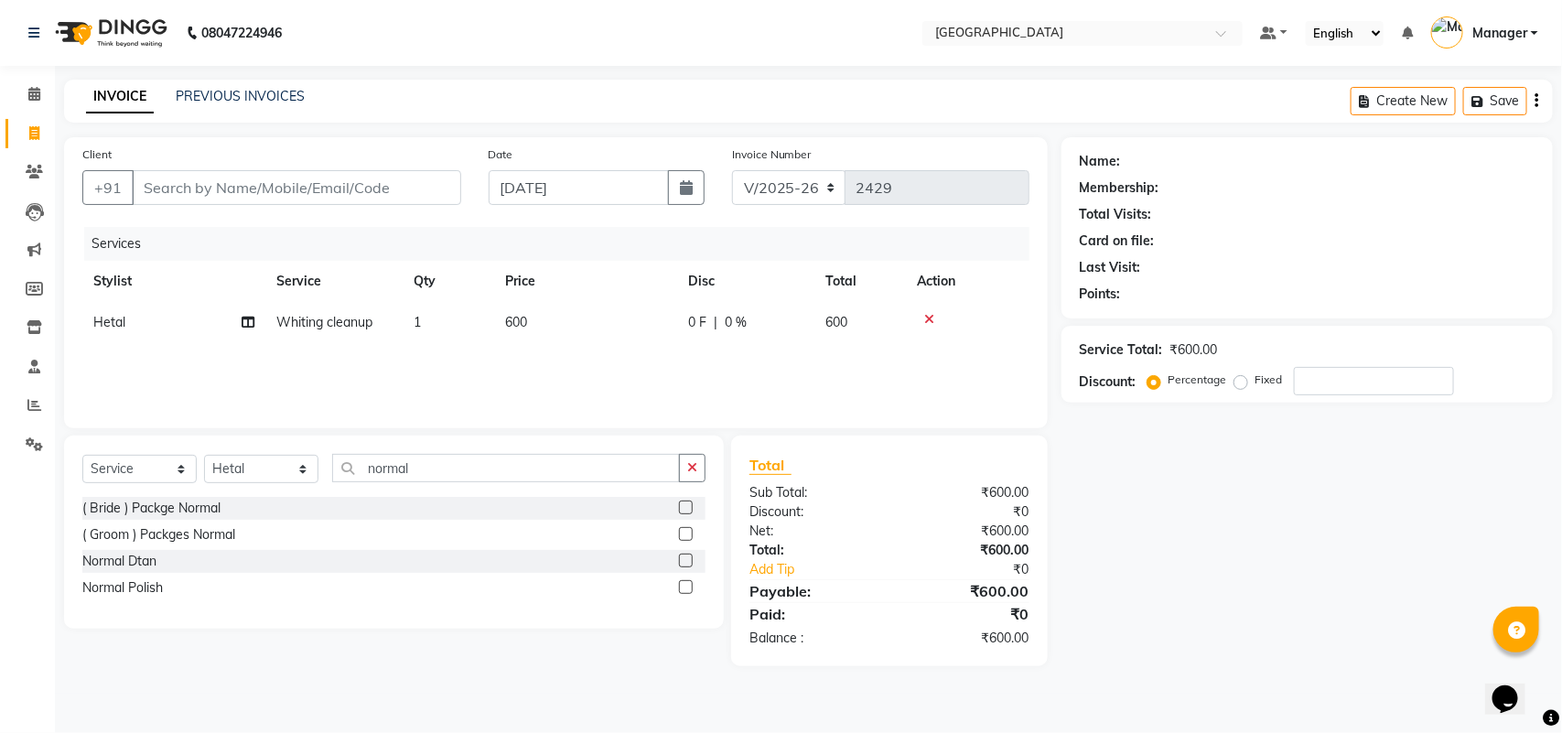
click at [542, 317] on td "600" at bounding box center [585, 322] width 183 height 41
select select "63648"
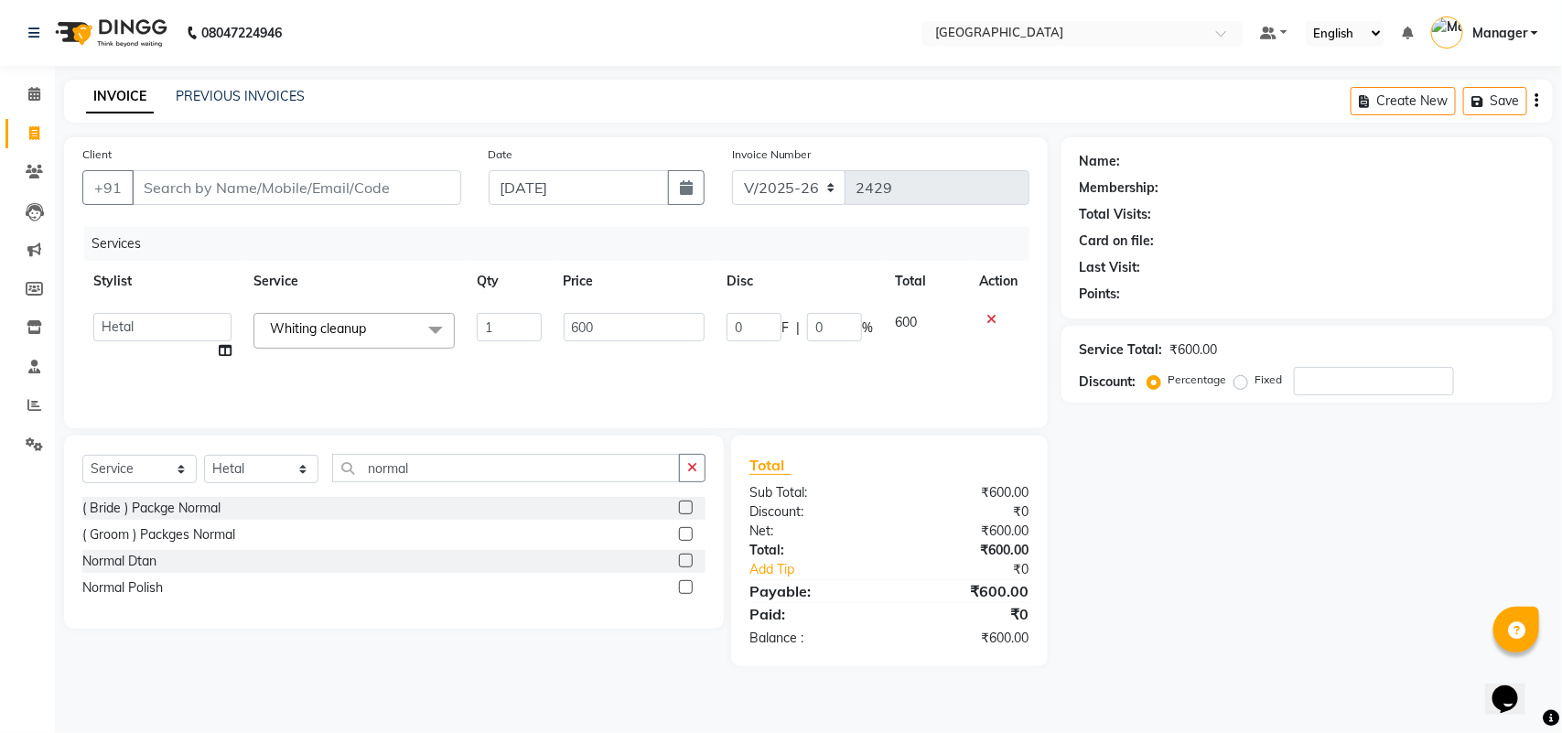
click at [988, 317] on icon at bounding box center [992, 319] width 10 height 13
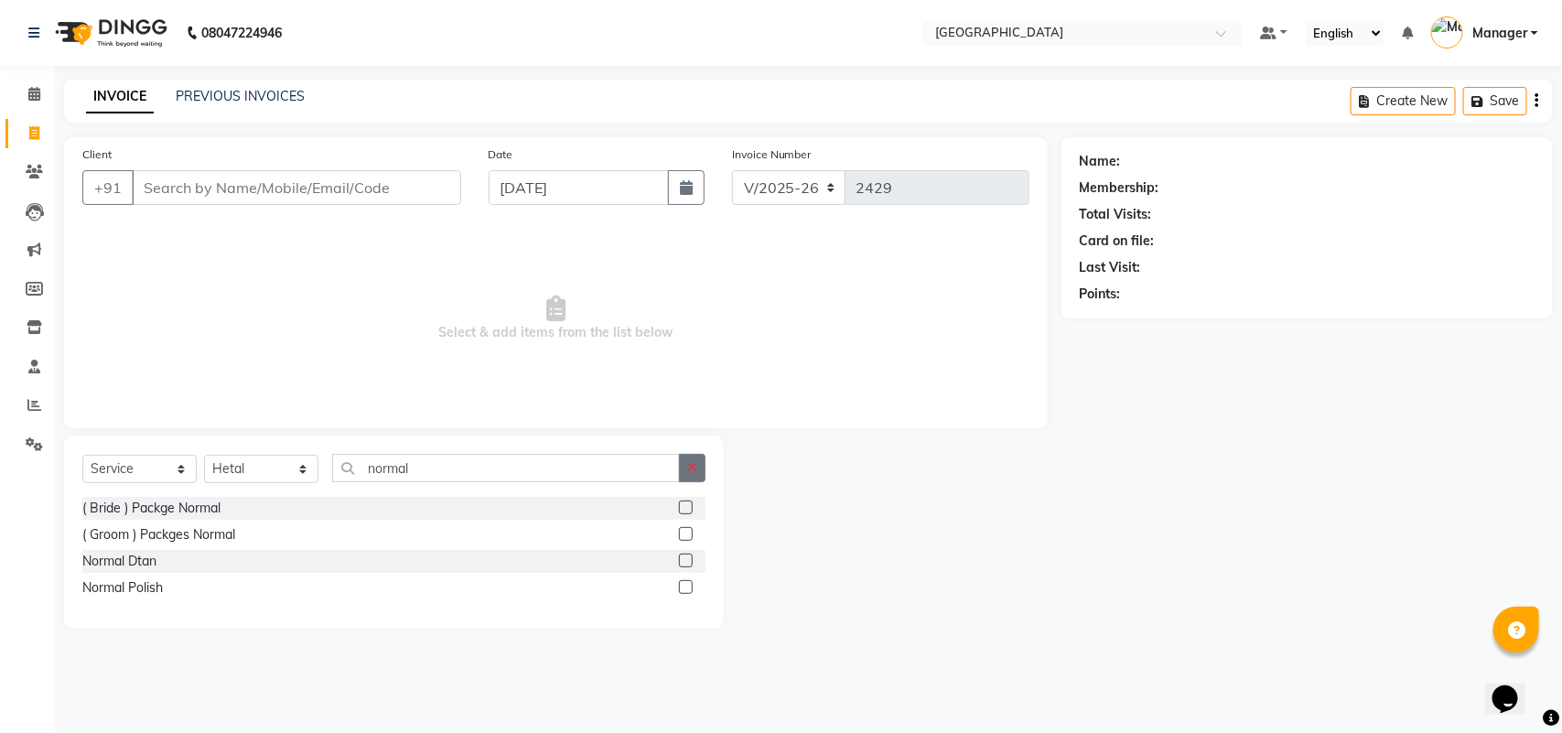
click at [687, 468] on icon "button" at bounding box center [692, 467] width 10 height 13
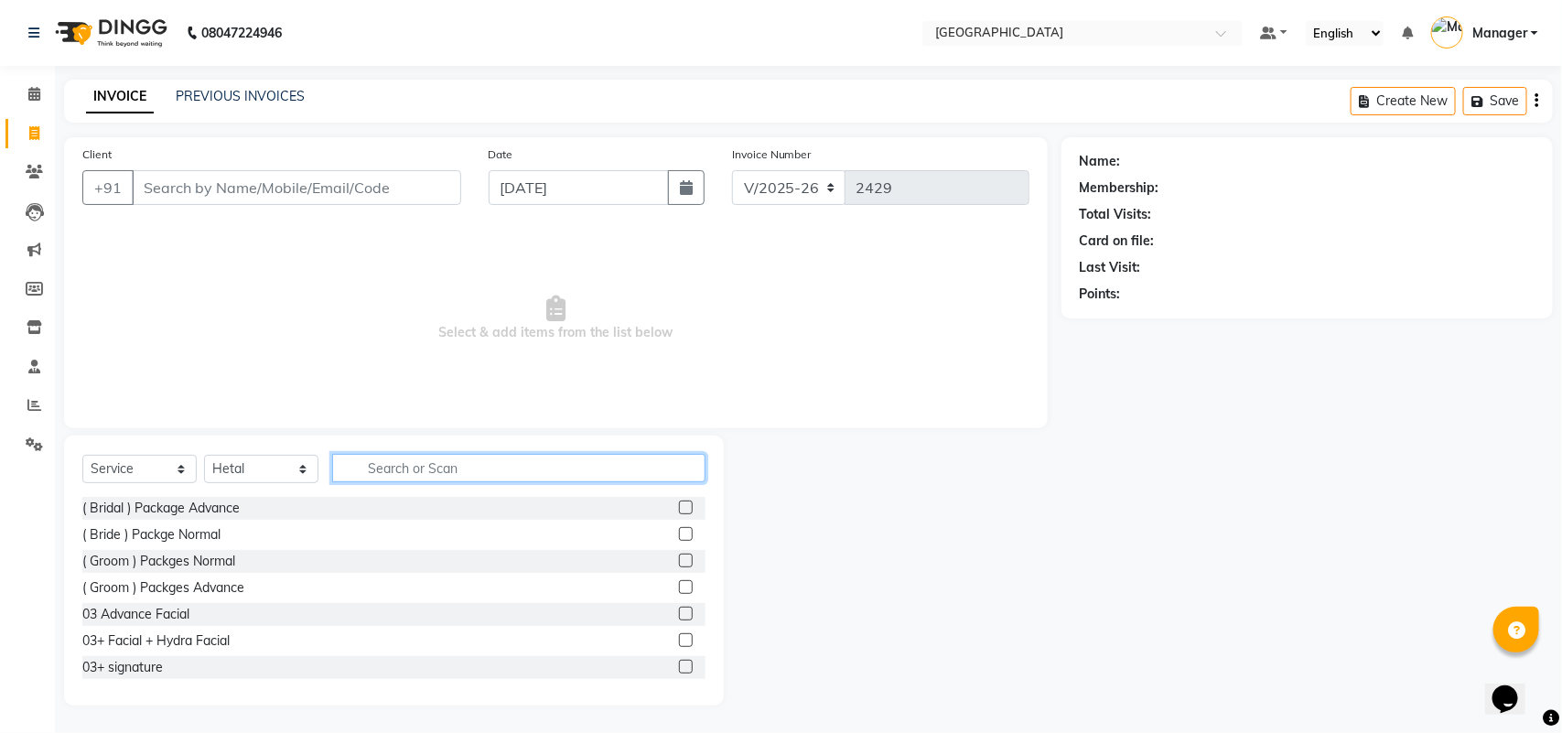
click at [669, 463] on input "text" at bounding box center [518, 468] width 373 height 28
type input "e"
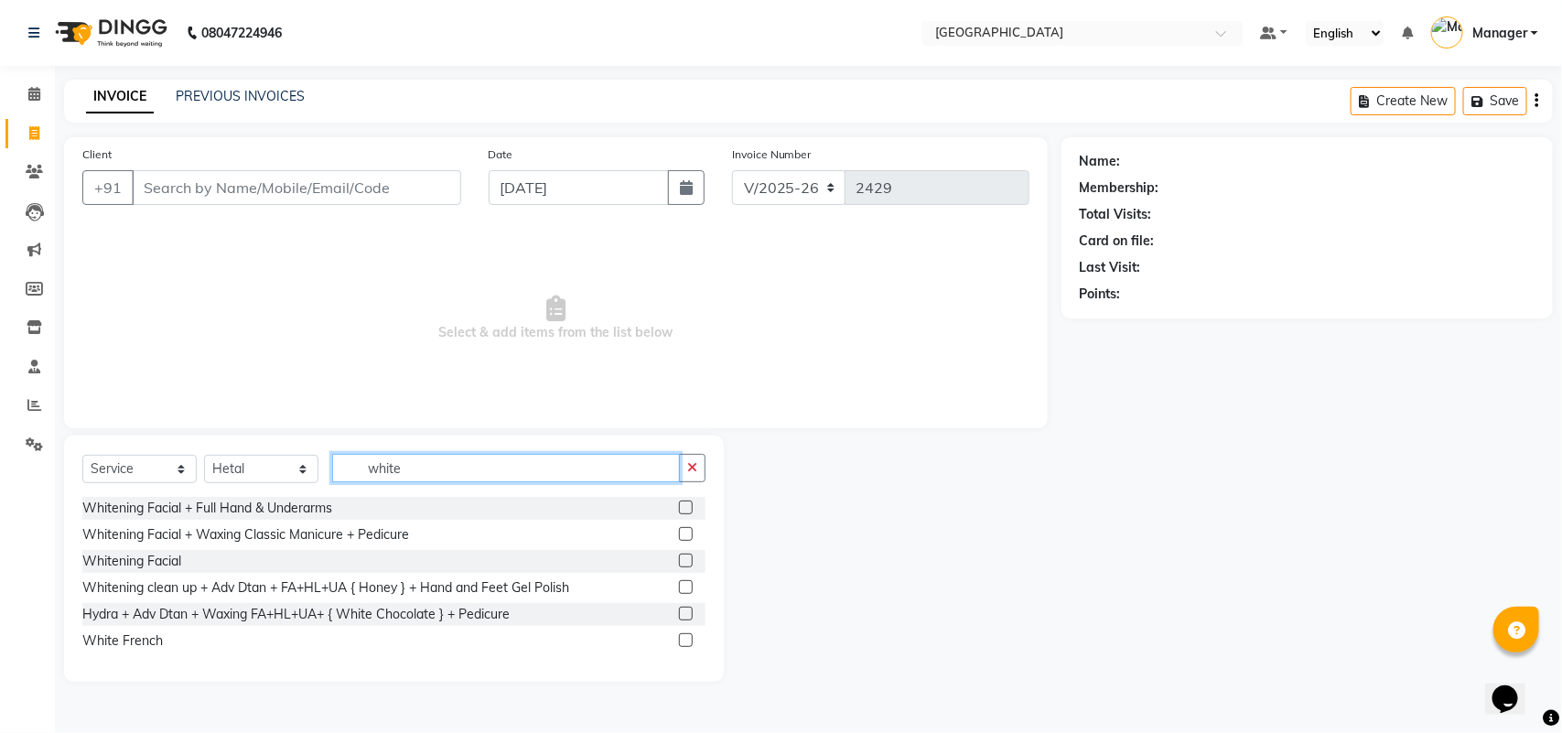
type input "white"
click at [687, 586] on label at bounding box center [686, 587] width 14 height 14
click at [687, 586] on input "checkbox" at bounding box center [685, 588] width 12 height 12
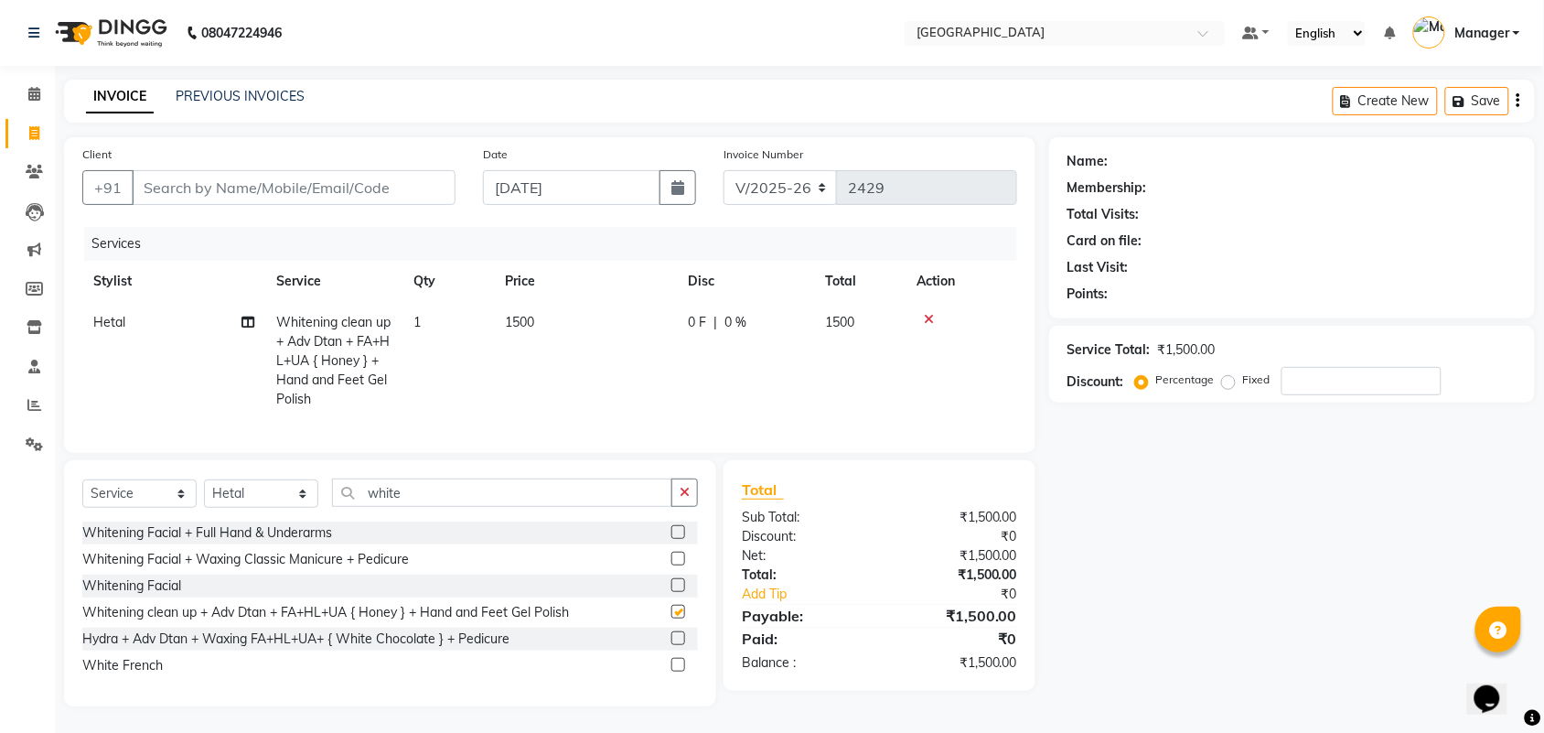
checkbox input "false"
click at [687, 499] on icon "button" at bounding box center [685, 492] width 10 height 13
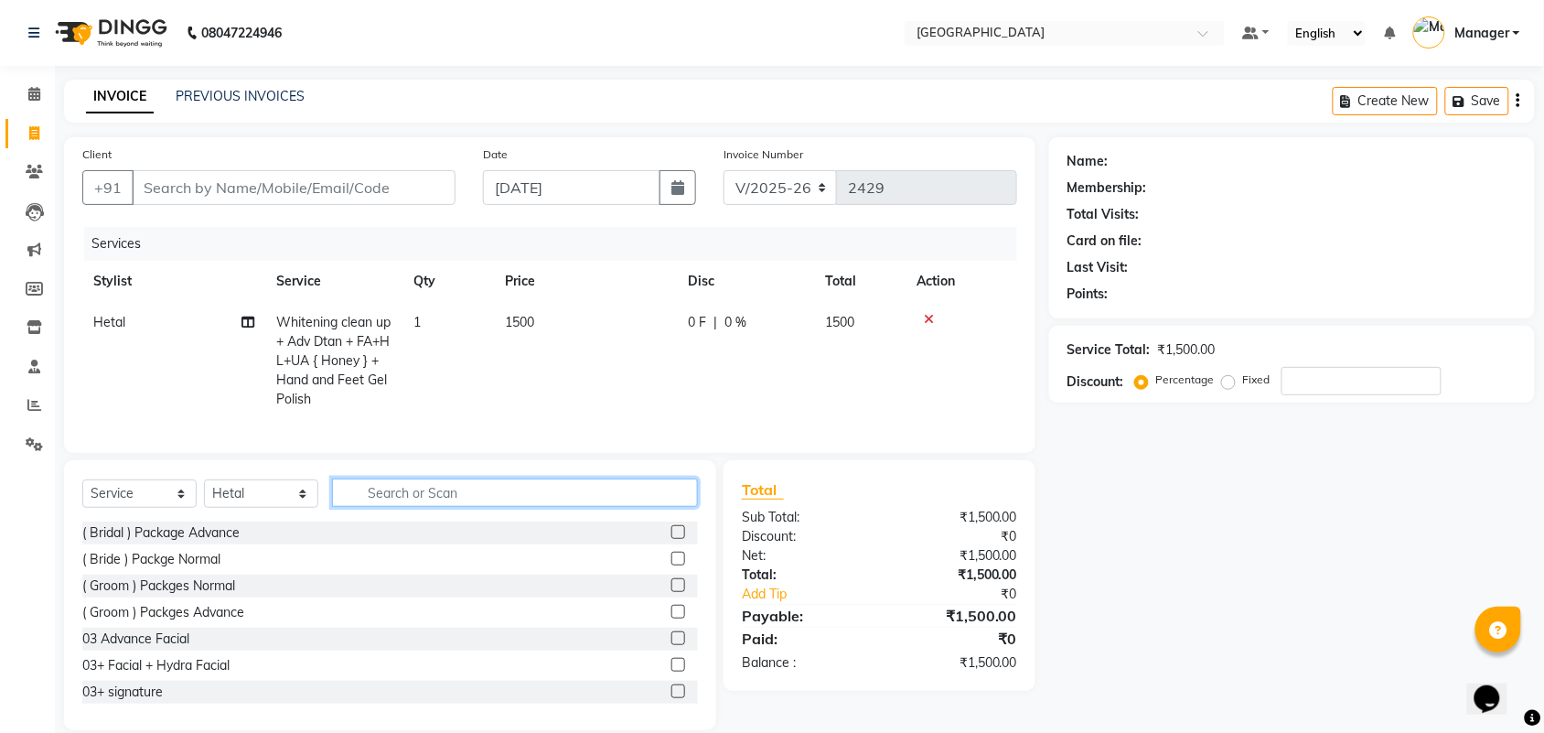
click at [639, 507] on input "text" at bounding box center [515, 492] width 366 height 28
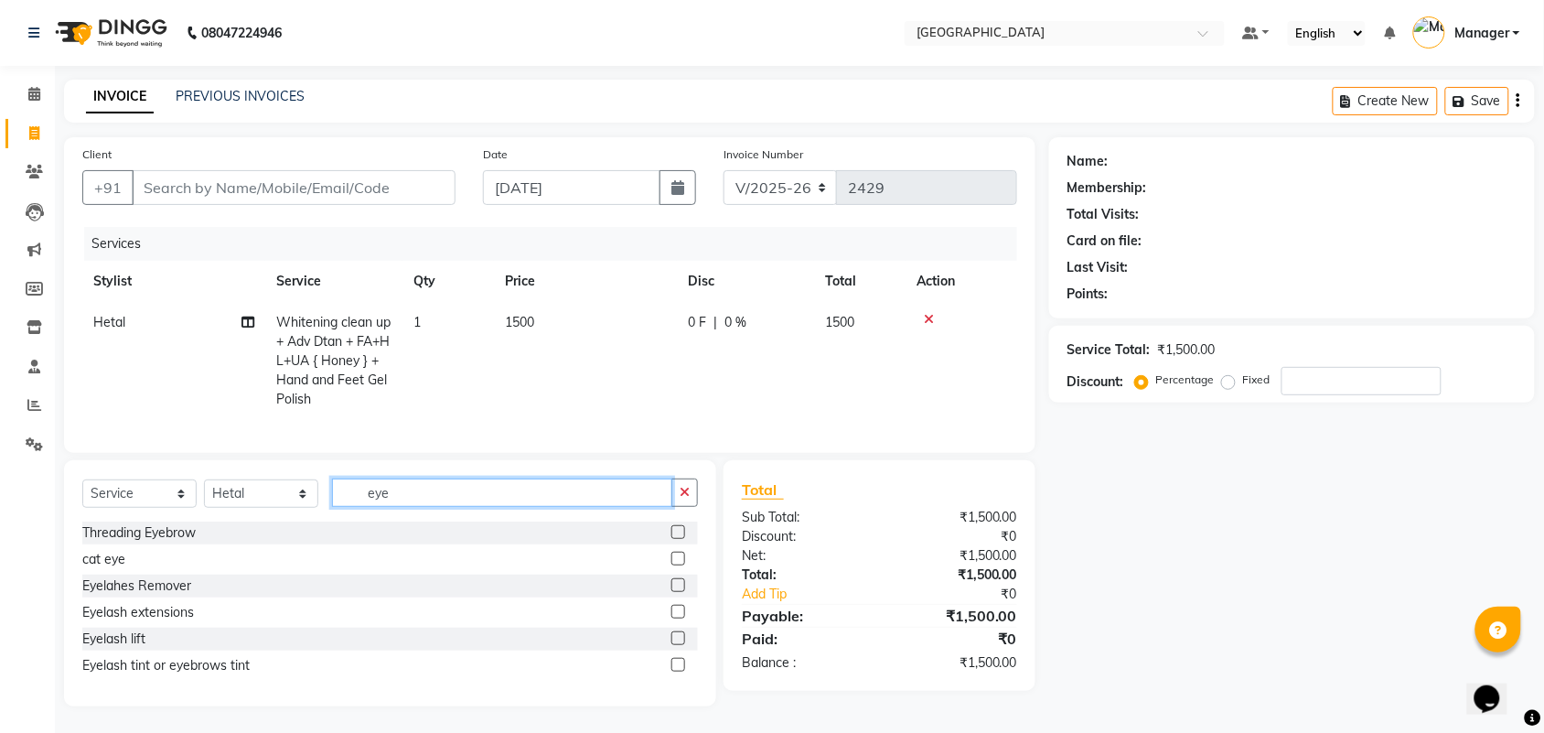
type input "eye"
click at [679, 539] on label at bounding box center [679, 532] width 14 height 14
click at [679, 539] on input "checkbox" at bounding box center [678, 533] width 12 height 12
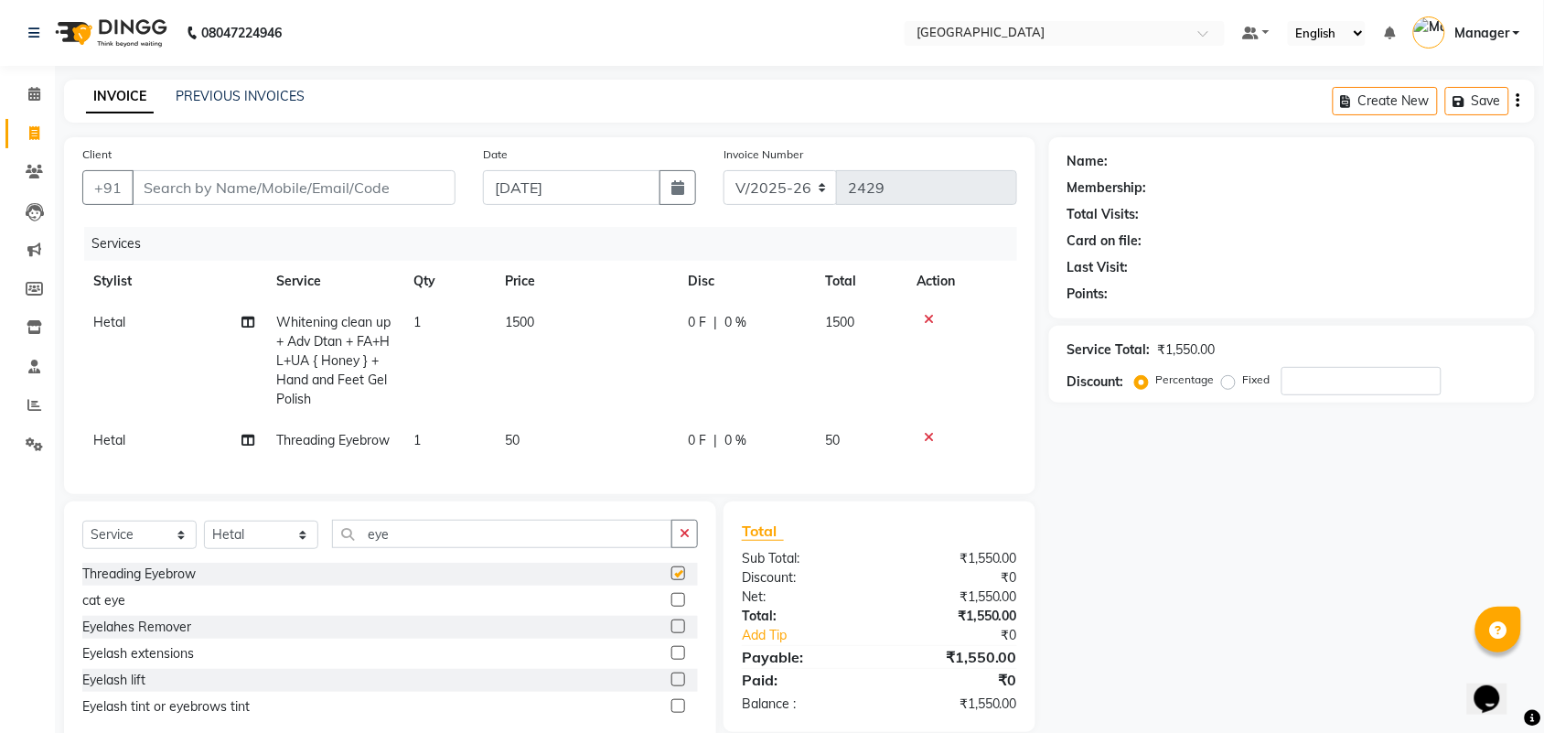
checkbox input "false"
click at [531, 444] on td "50" at bounding box center [585, 440] width 183 height 41
select select "63648"
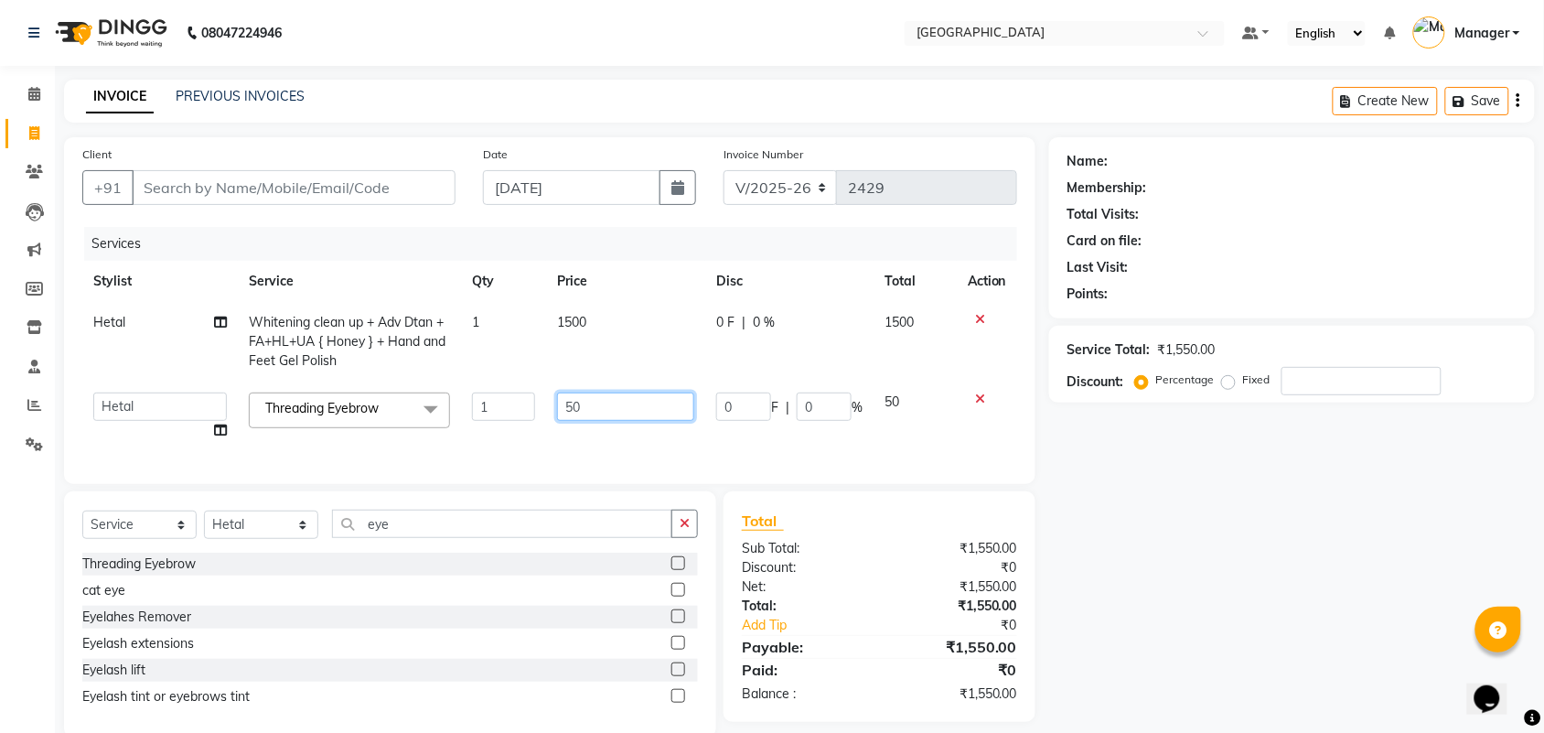
click at [574, 405] on input "50" at bounding box center [625, 406] width 137 height 28
type input "80"
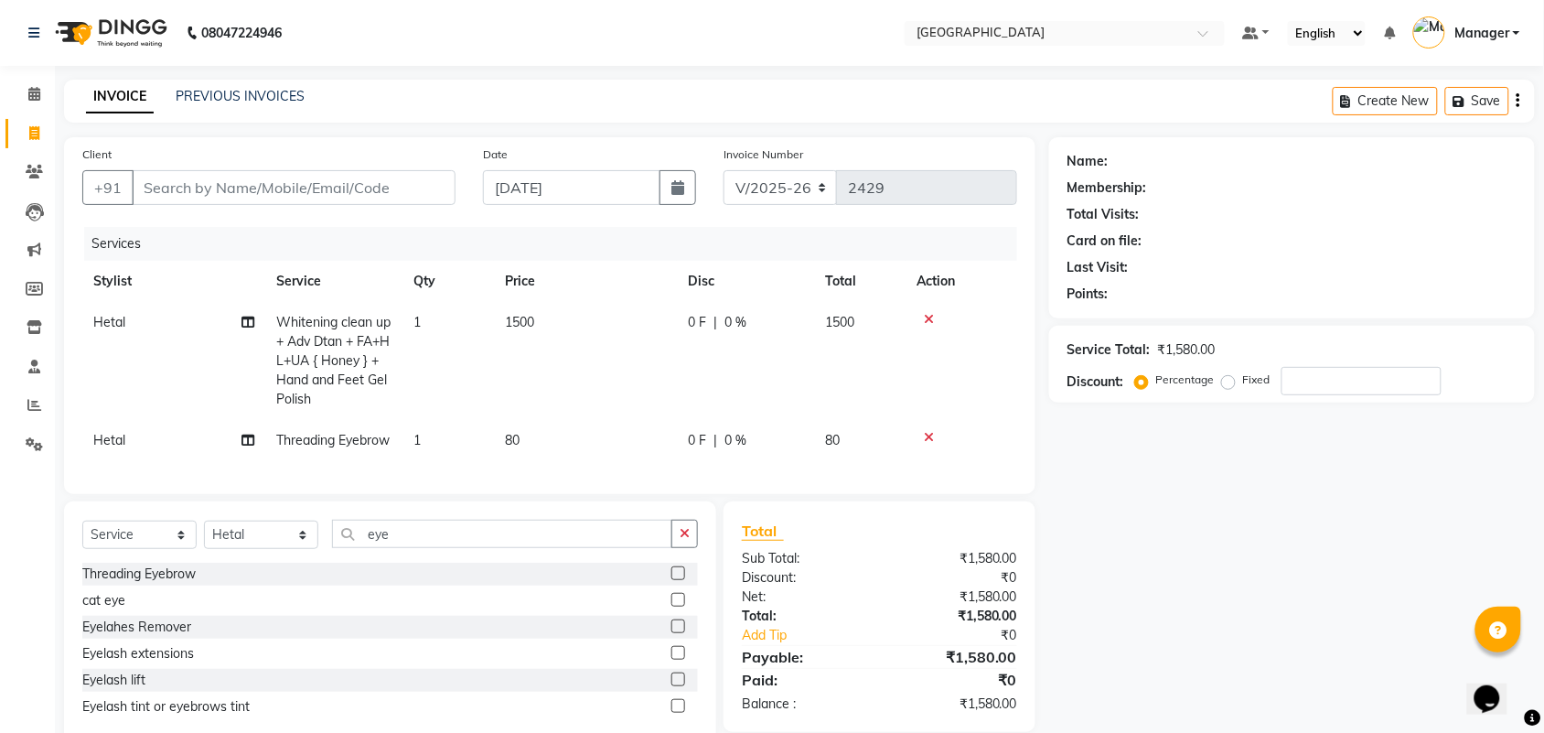
click at [632, 428] on td "80" at bounding box center [585, 440] width 183 height 41
select select "63648"
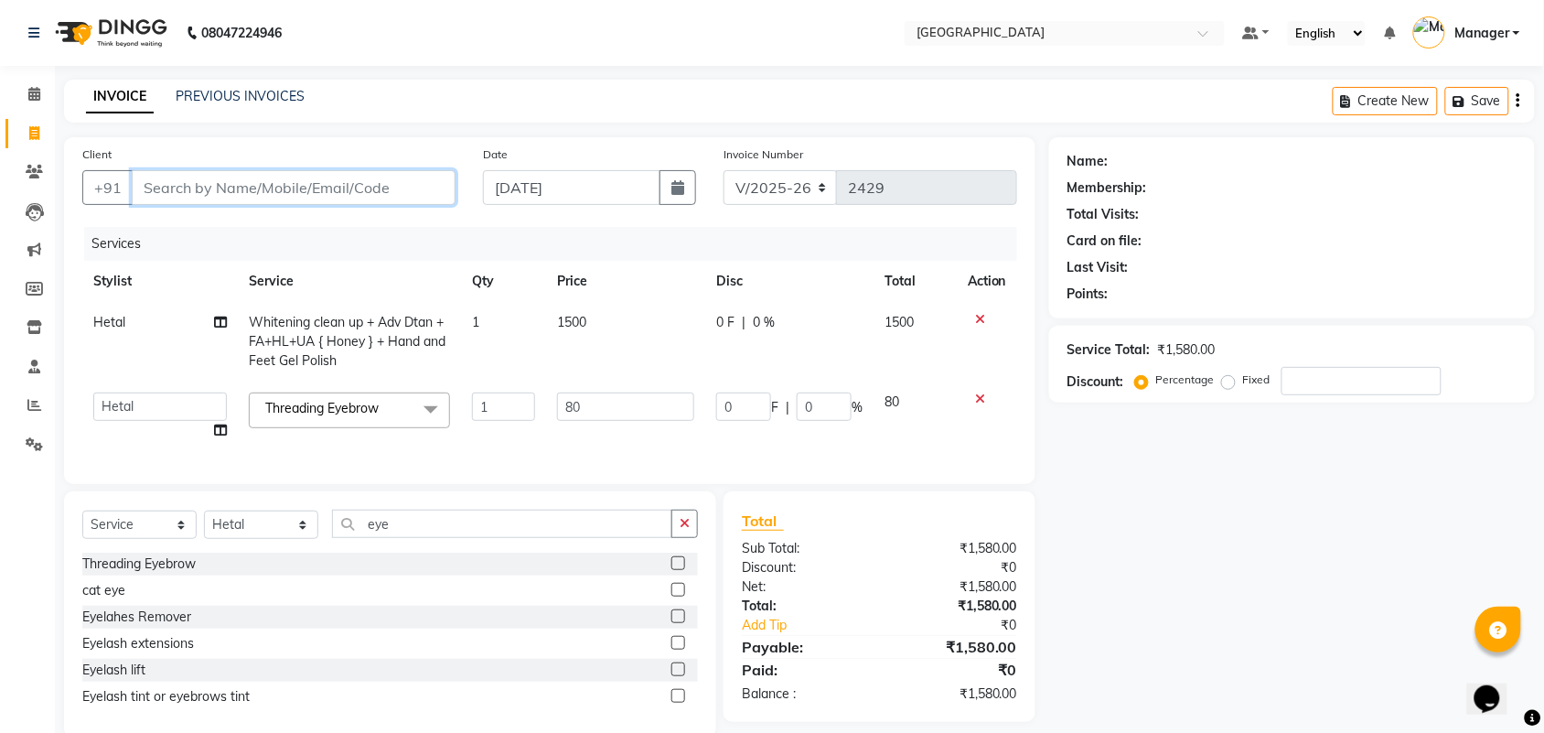
click at [353, 197] on input "Client" at bounding box center [294, 187] width 324 height 35
type input "9"
type input "0"
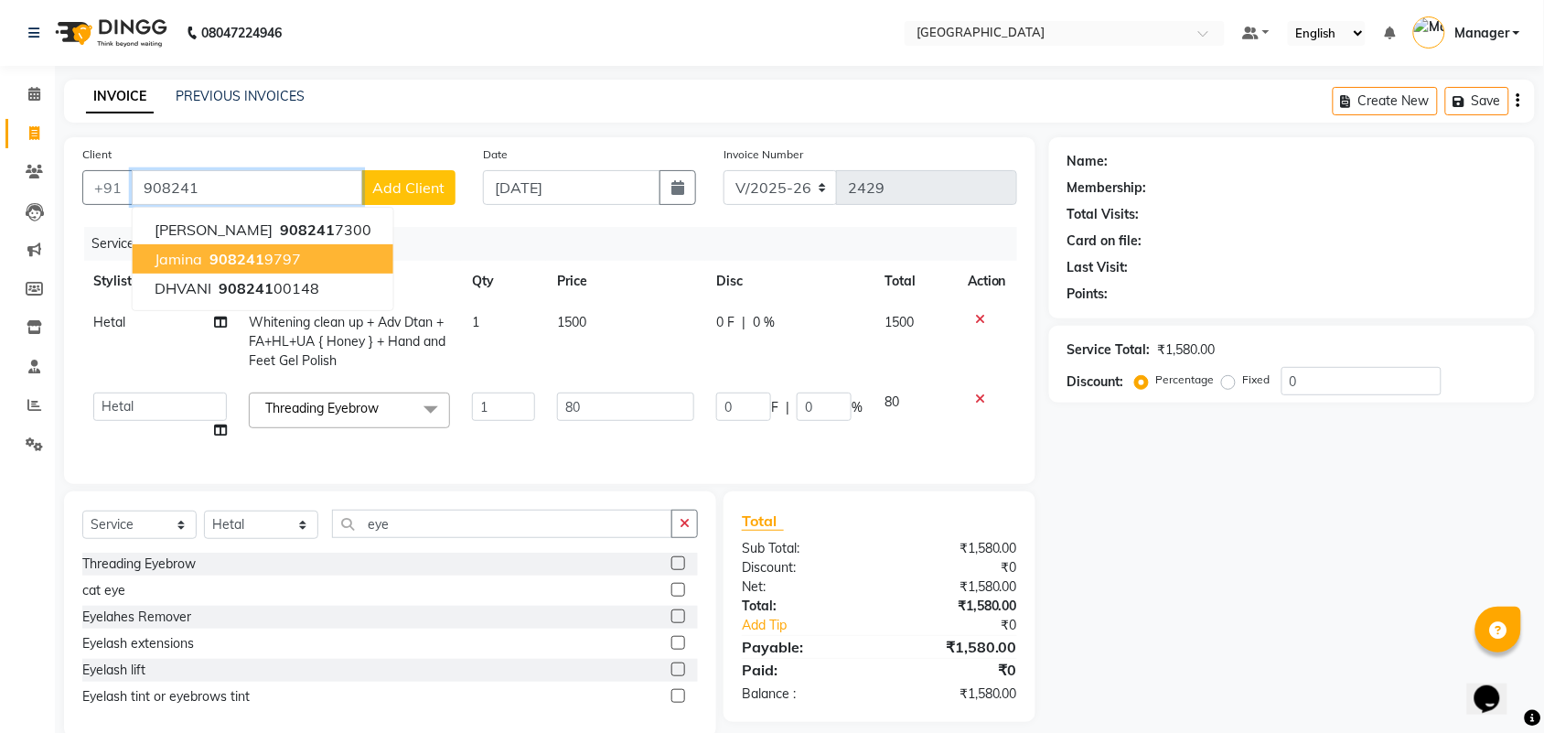
click at [327, 249] on button "Jamina 908241 9797" at bounding box center [263, 258] width 261 height 29
type input "9082419797"
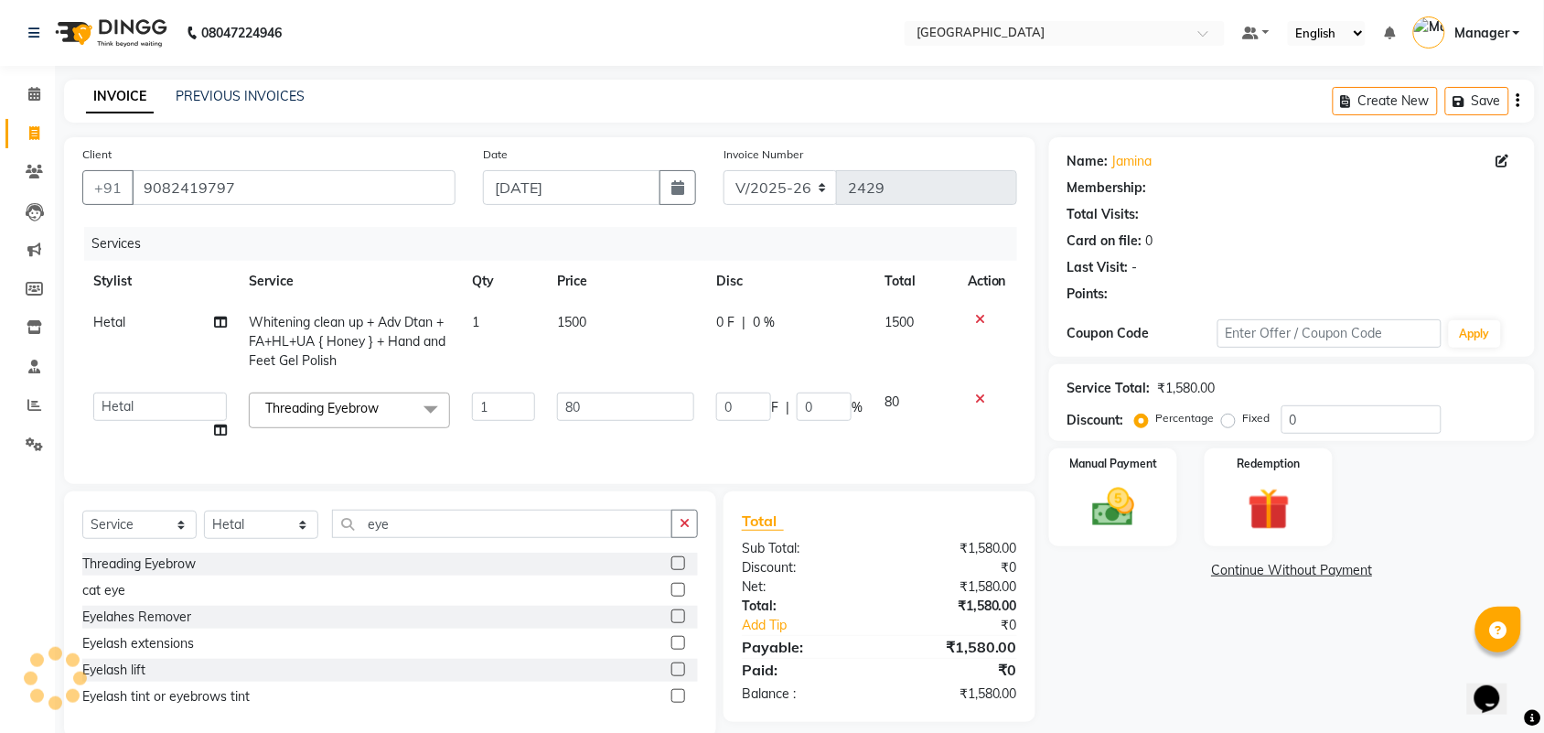
select select "1: Object"
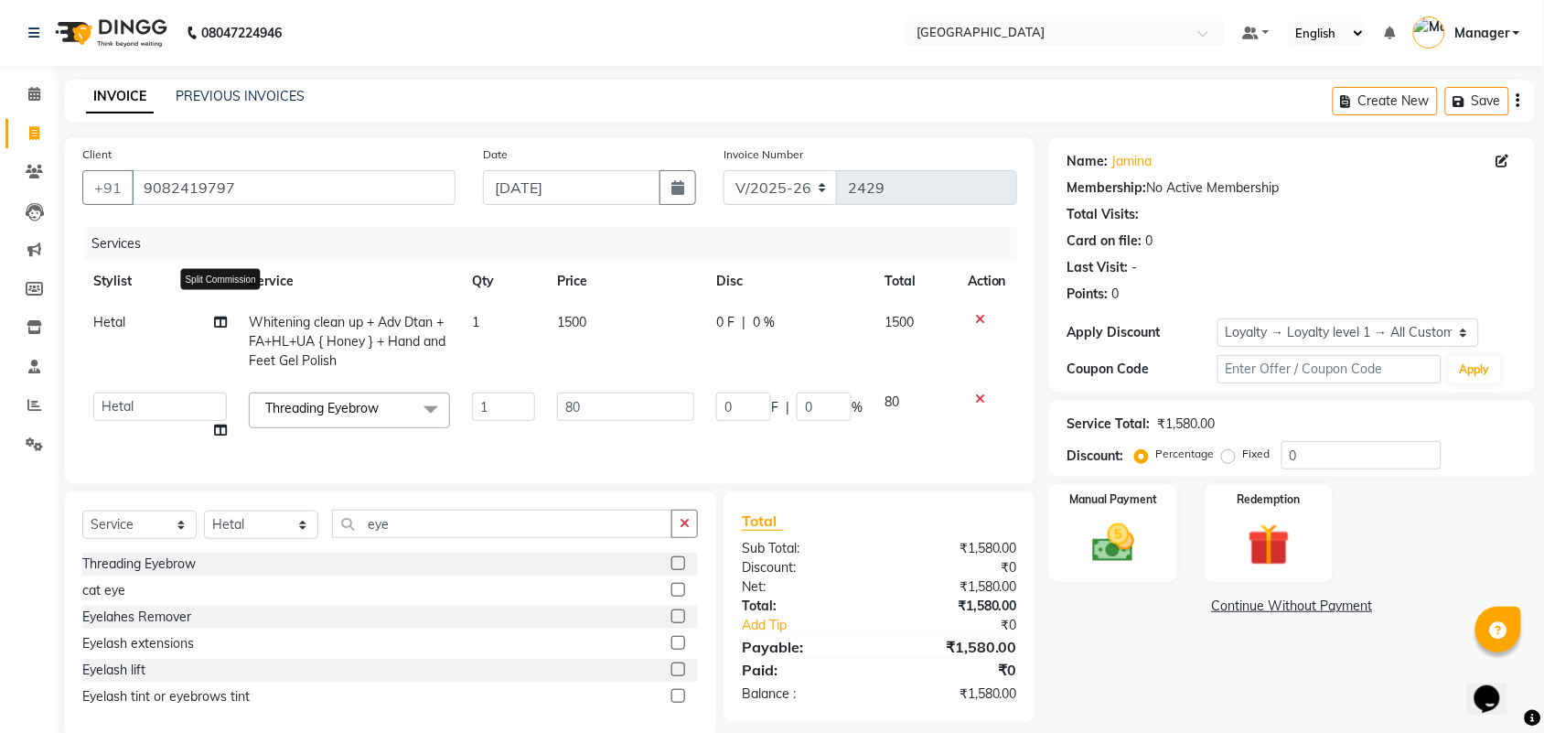
click at [220, 313] on span at bounding box center [220, 322] width 13 height 19
select select "63648"
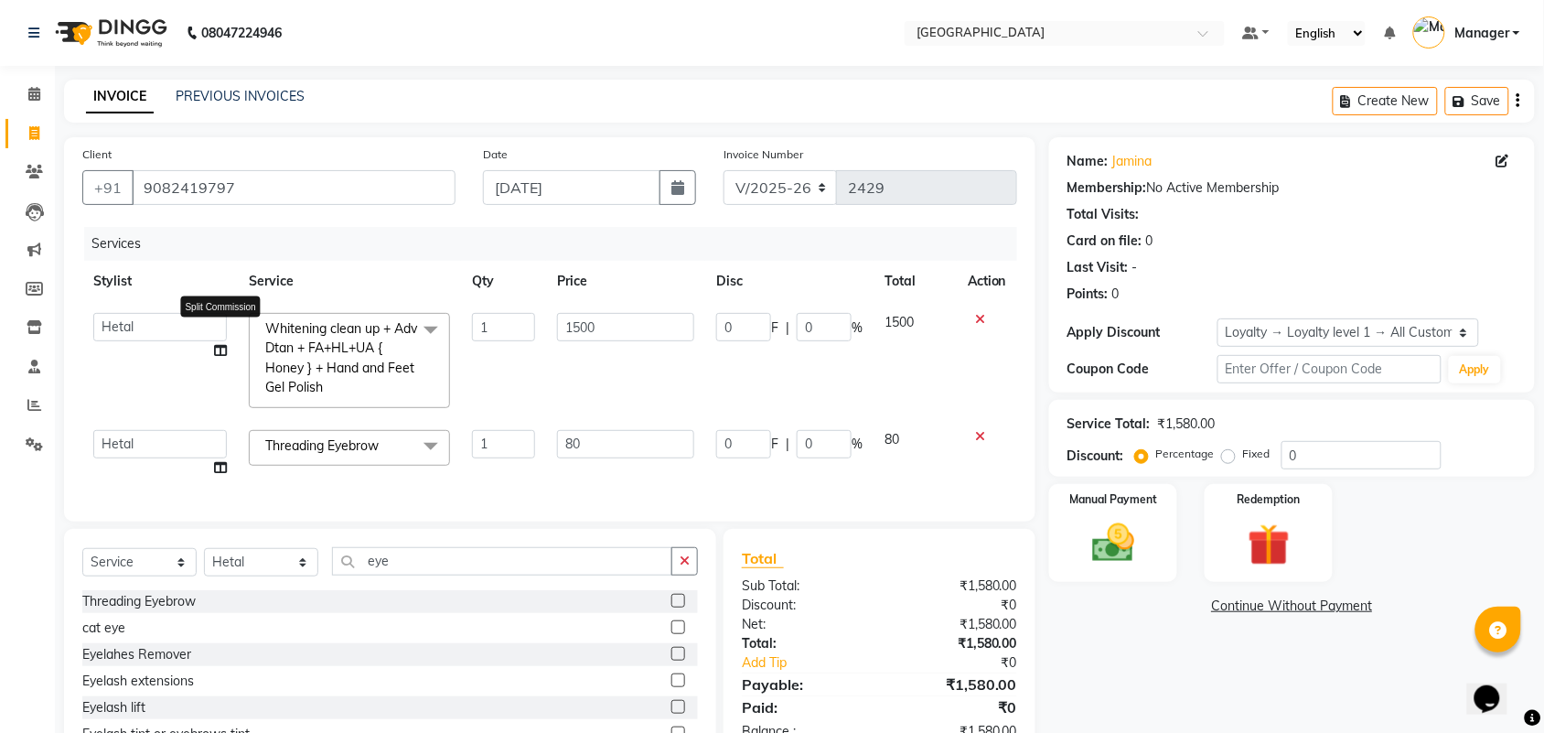
click at [217, 349] on icon at bounding box center [220, 350] width 13 height 13
select select "63648"
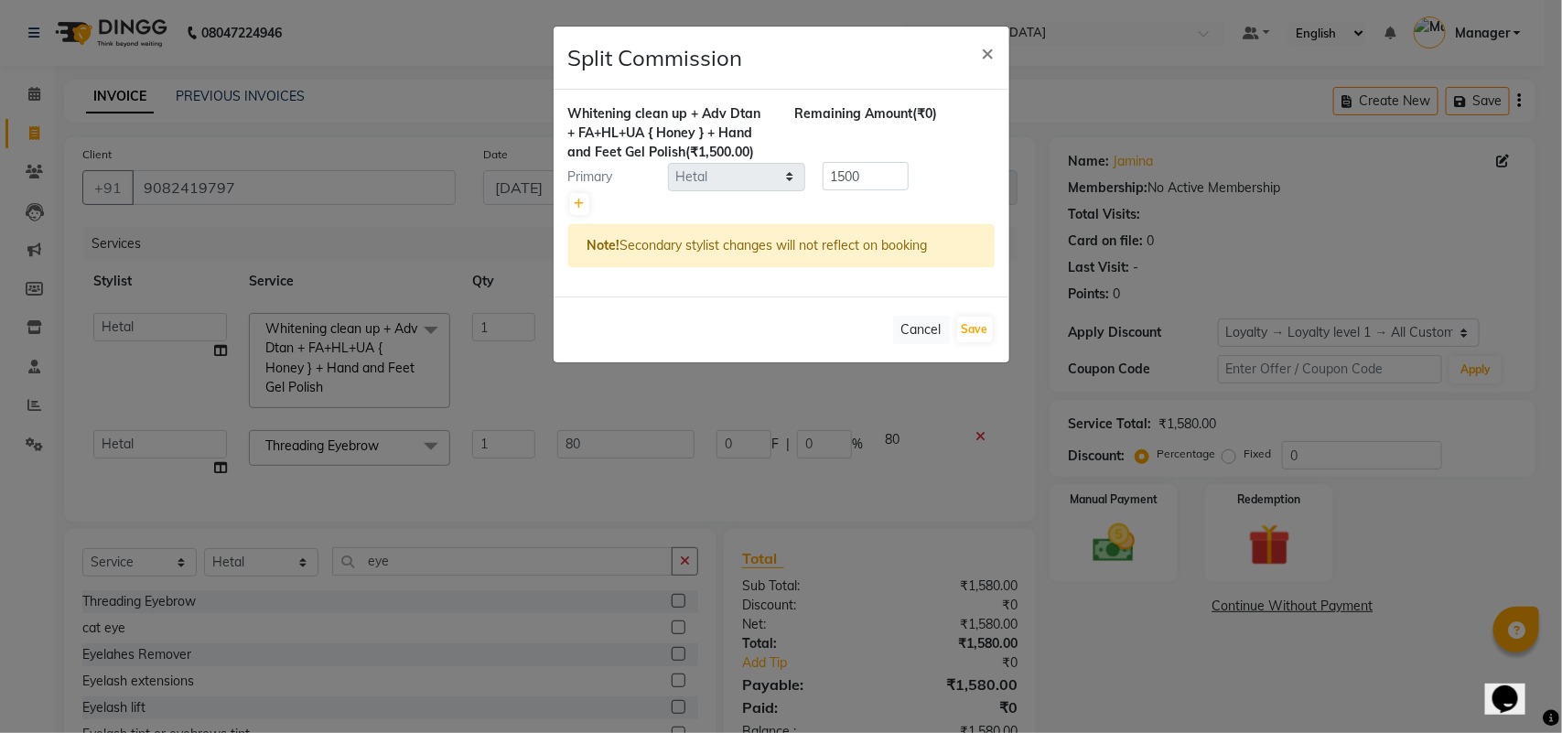
drag, startPoint x: 565, startPoint y: 208, endPoint x: 597, endPoint y: 198, distance: 32.7
click at [597, 198] on div "Whitening clean up + Adv Dtan + FA+HL+UA { Honey } + Hand and Feet Gel Polish (…" at bounding box center [782, 193] width 456 height 207
drag, startPoint x: 597, startPoint y: 198, endPoint x: 586, endPoint y: 202, distance: 11.1
click at [586, 202] on div at bounding box center [781, 204] width 426 height 26
click at [586, 202] on link at bounding box center [579, 204] width 19 height 22
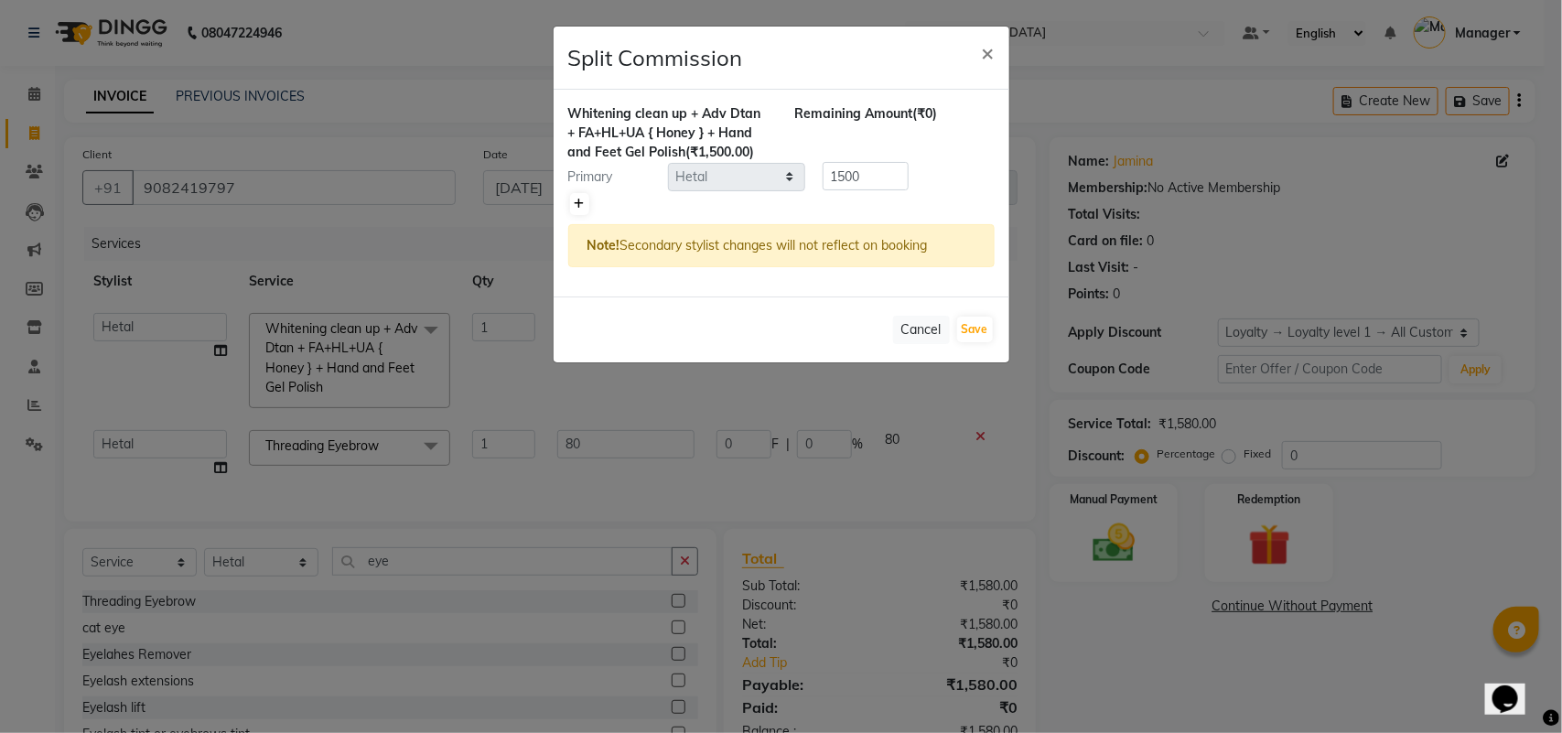
type input "750"
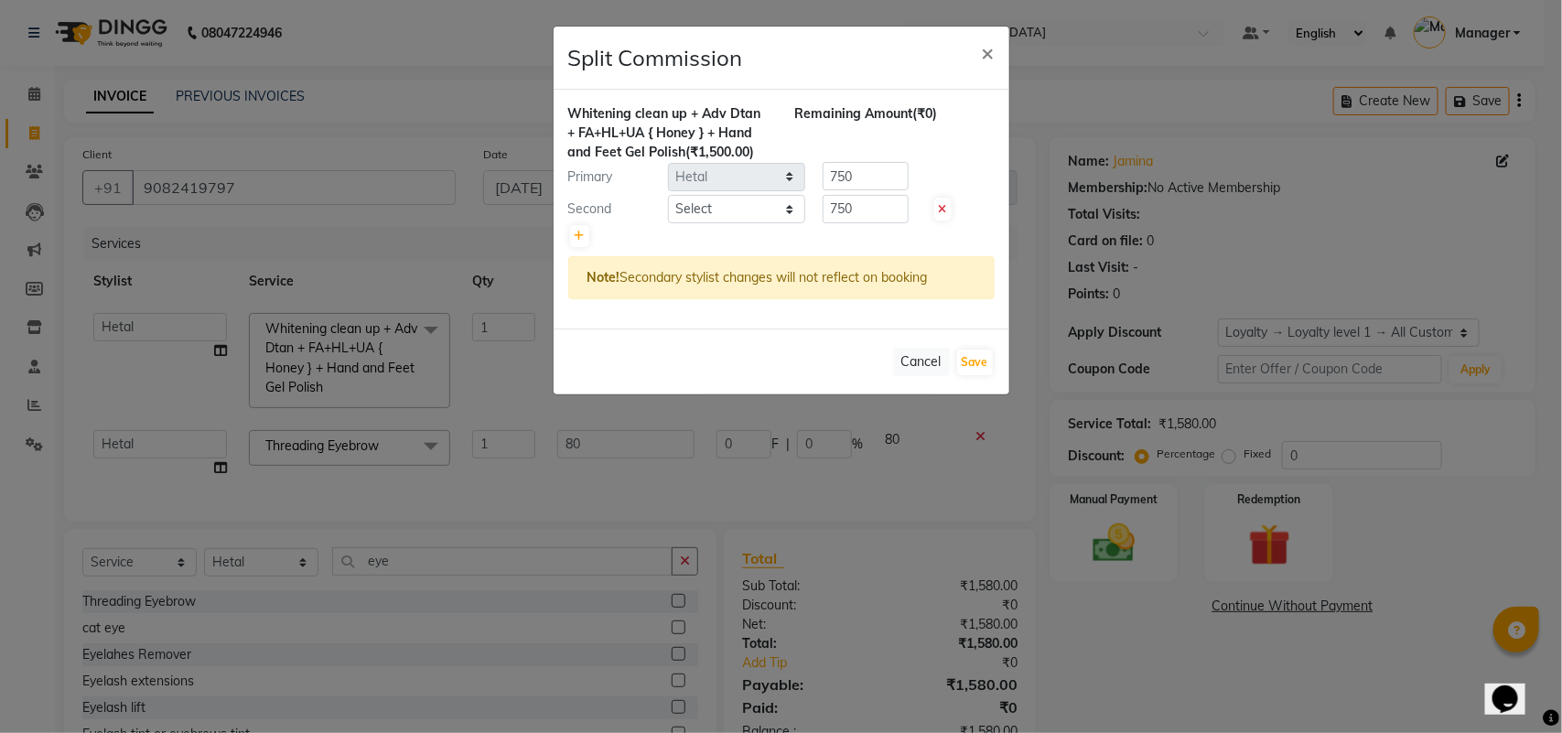
click at [723, 224] on div at bounding box center [781, 236] width 426 height 26
click at [746, 207] on select "Select [PERSON_NAME] [PERSON_NAME] [PERSON_NAME] [PERSON_NAME] [PERSON_NAME] Ma…" at bounding box center [736, 209] width 137 height 28
select select "89418"
click at [668, 195] on select "Select [PERSON_NAME] [PERSON_NAME] [PERSON_NAME] [PERSON_NAME] [PERSON_NAME] Ma…" at bounding box center [736, 209] width 137 height 28
click at [826, 218] on input "750" at bounding box center [865, 209] width 86 height 28
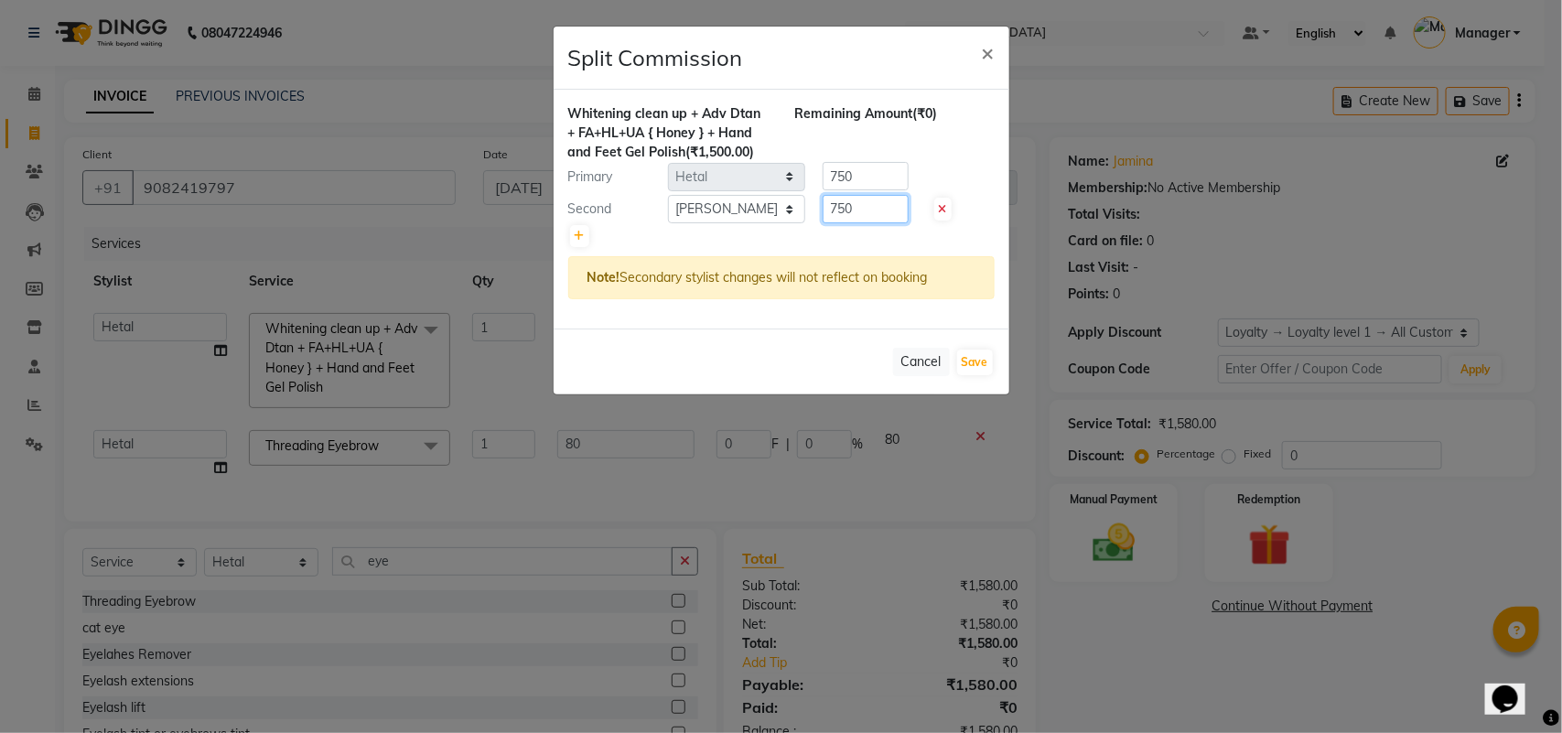
click at [826, 218] on input "750" at bounding box center [865, 209] width 86 height 28
type input "300"
click at [843, 181] on input "750" at bounding box center [865, 176] width 86 height 28
type input "1200"
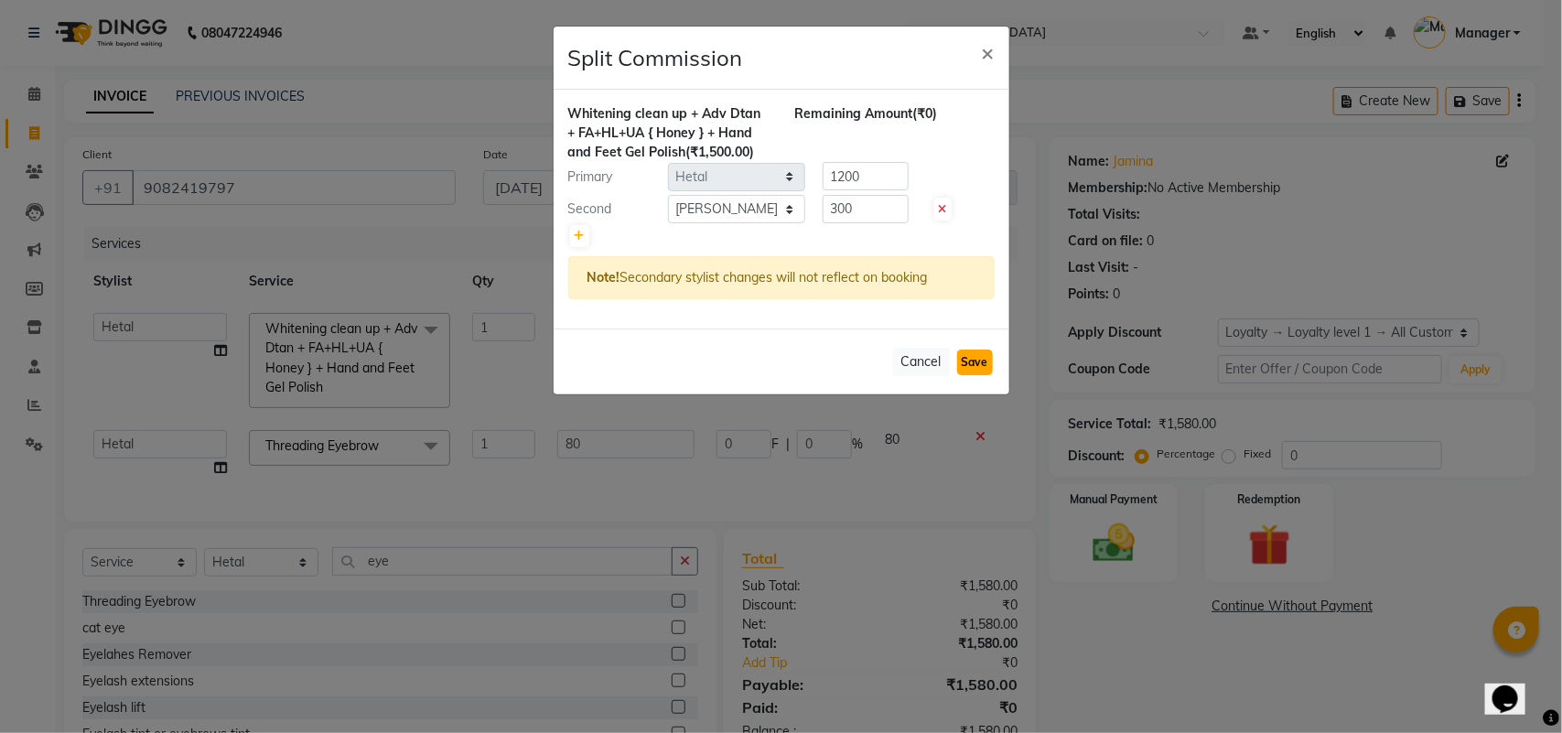
click at [984, 357] on button "Save" at bounding box center [975, 362] width 36 height 26
select select "Select"
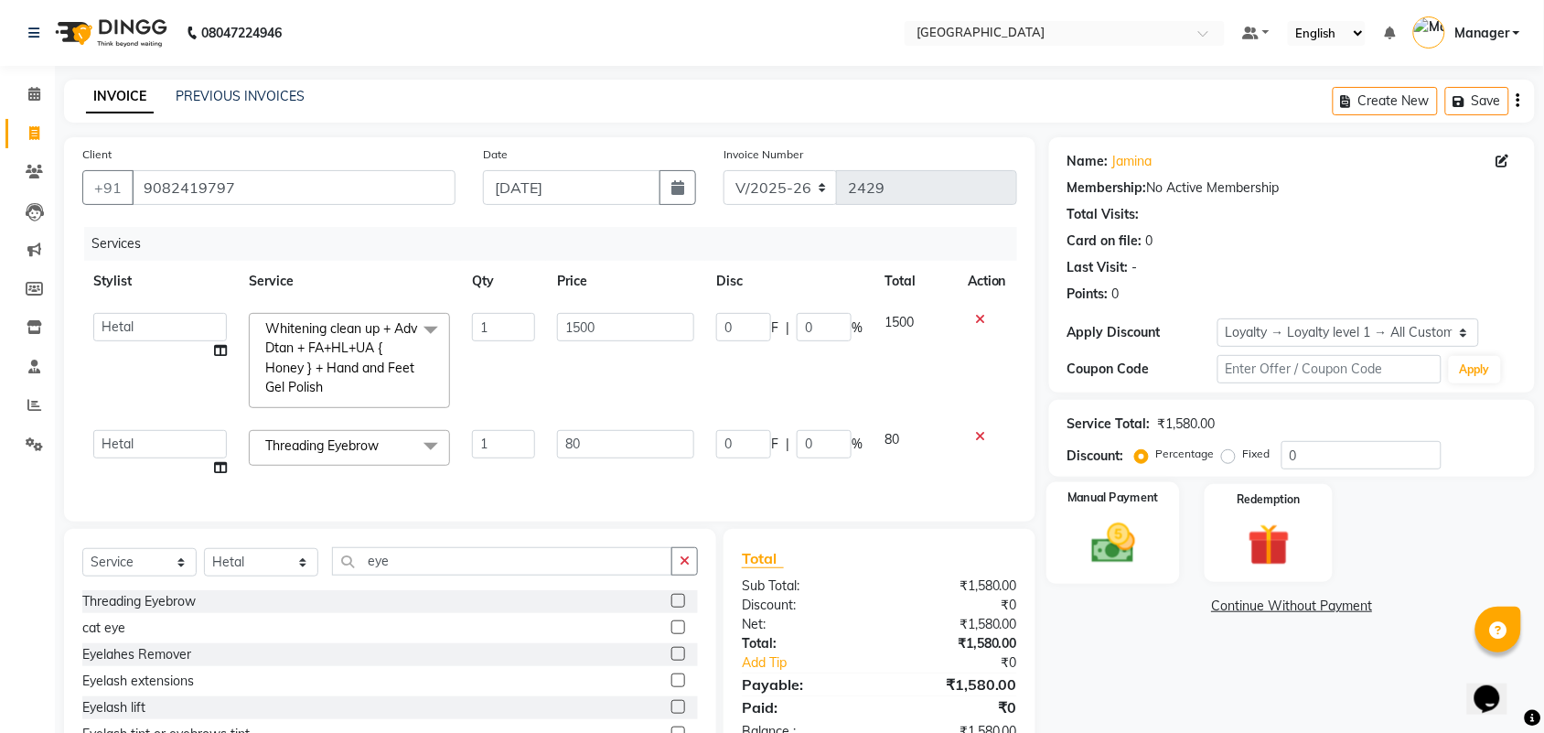
scroll to position [85, 0]
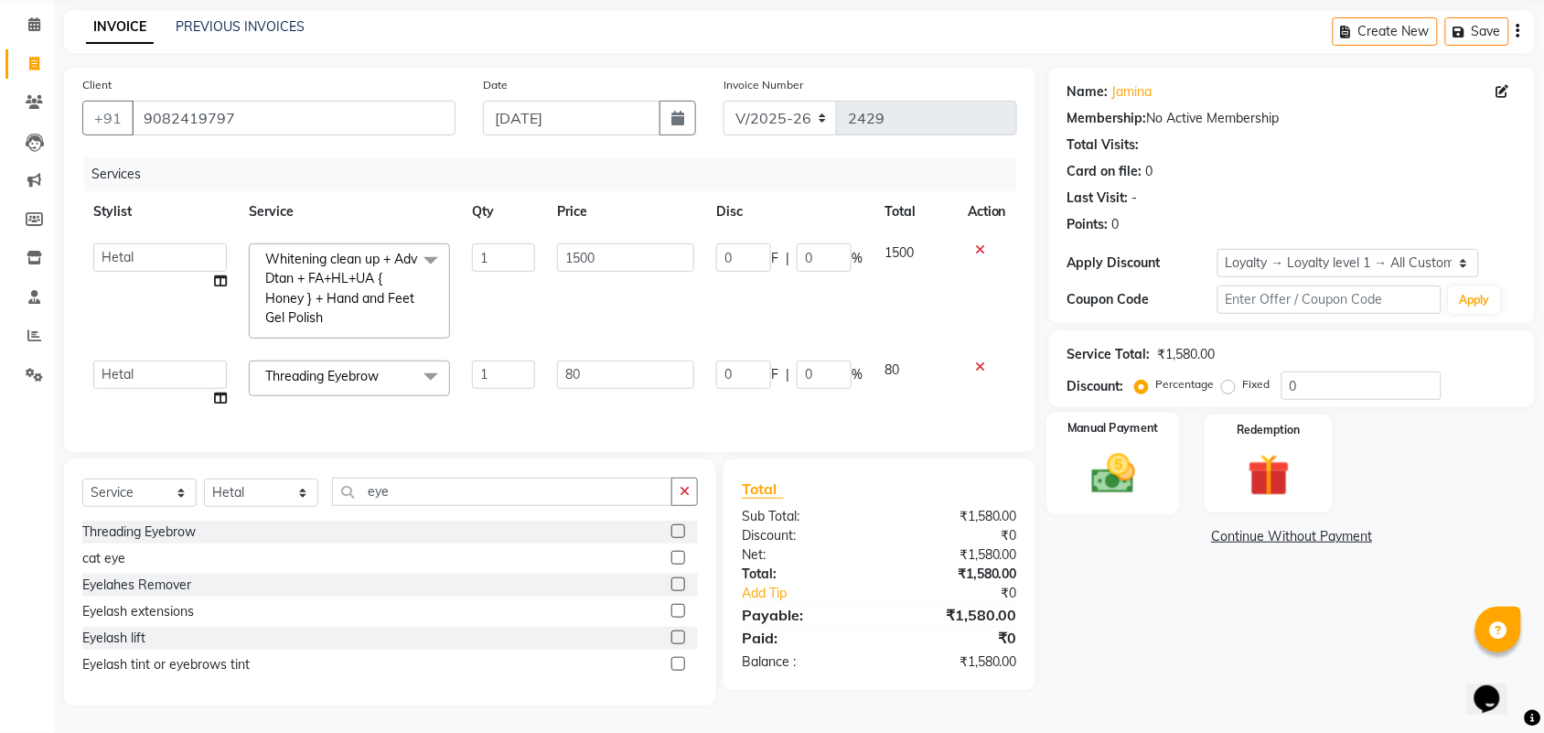
click at [1103, 472] on img at bounding box center [1113, 473] width 71 height 50
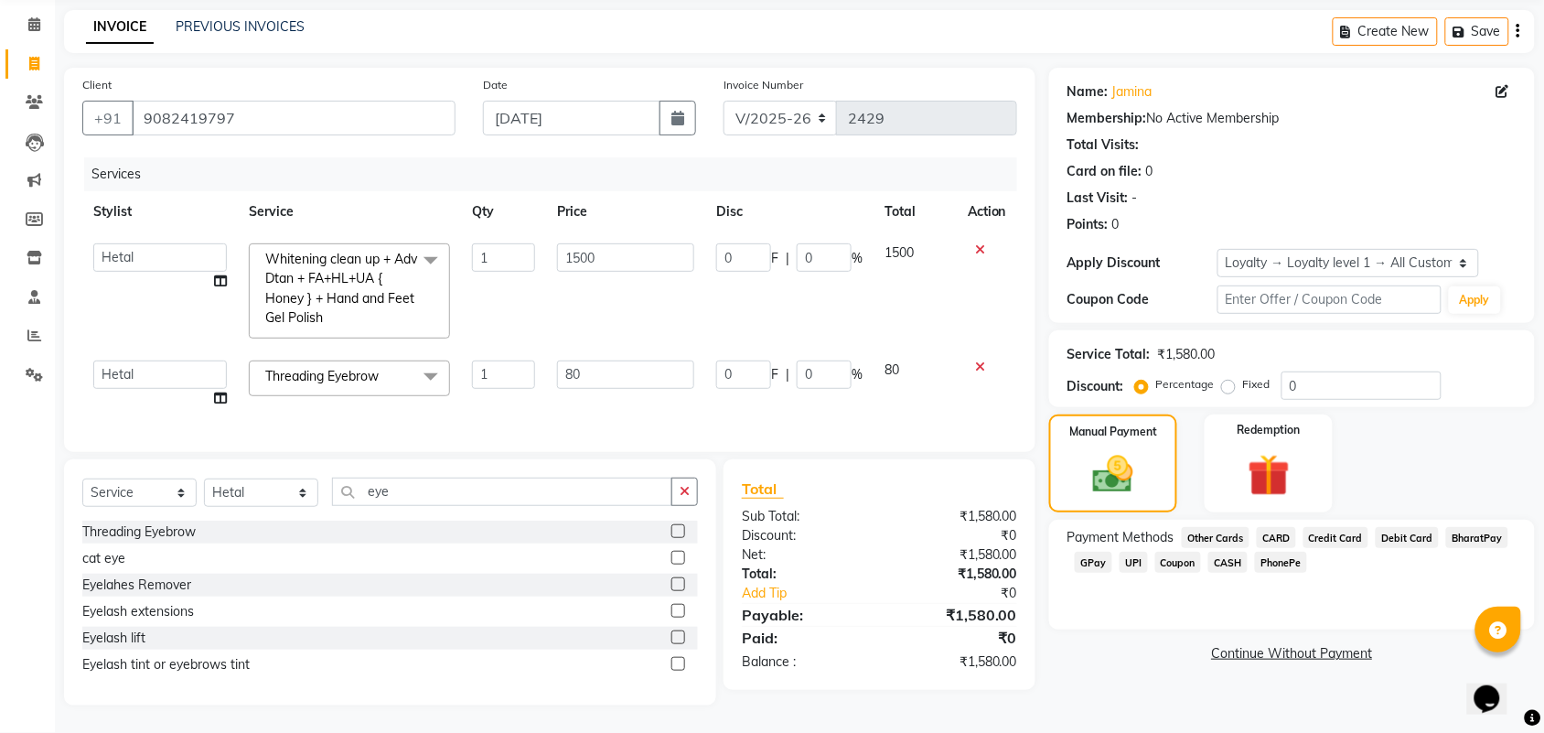
click at [1086, 552] on span "GPay" at bounding box center [1094, 562] width 38 height 21
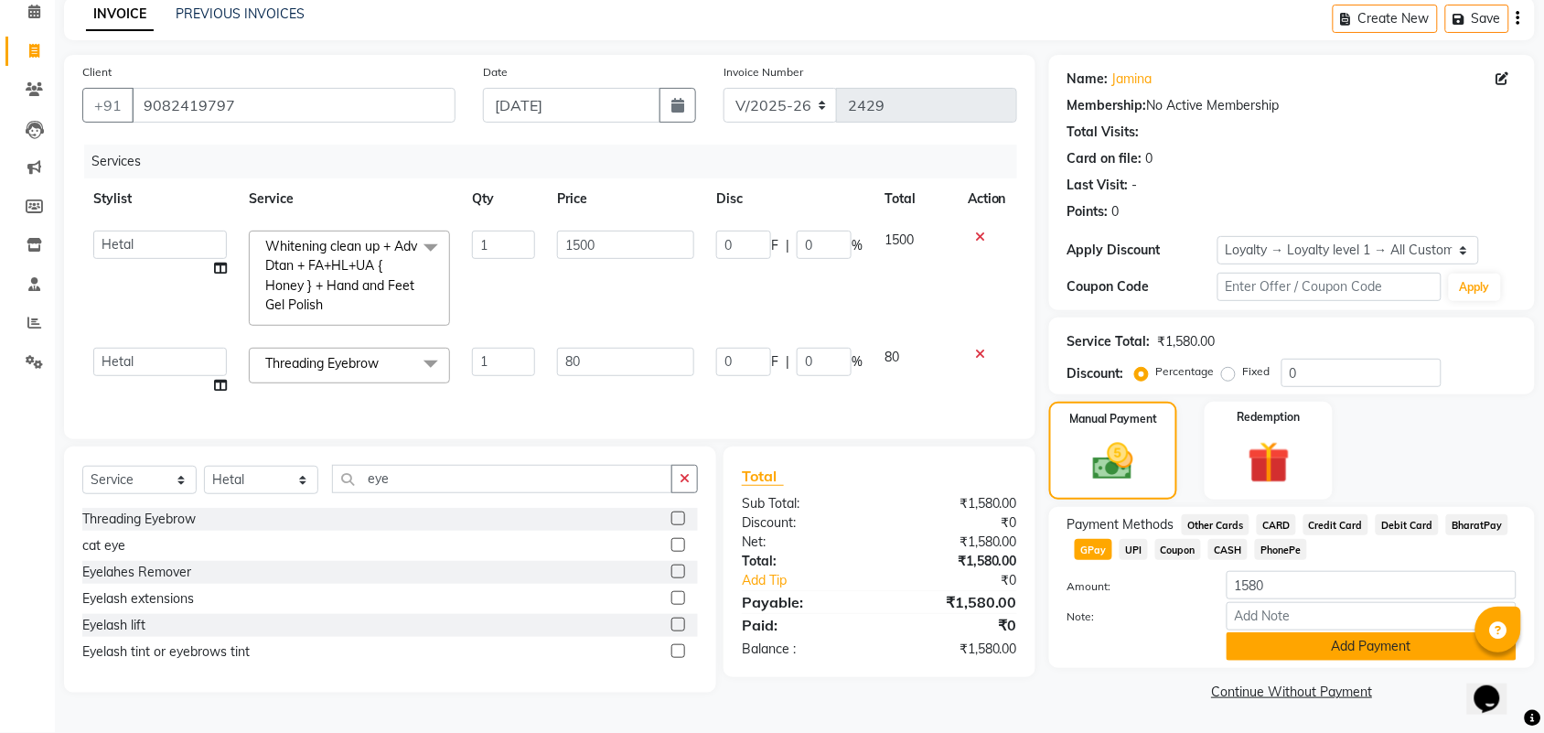
click at [1386, 632] on button "Add Payment" at bounding box center [1372, 646] width 290 height 28
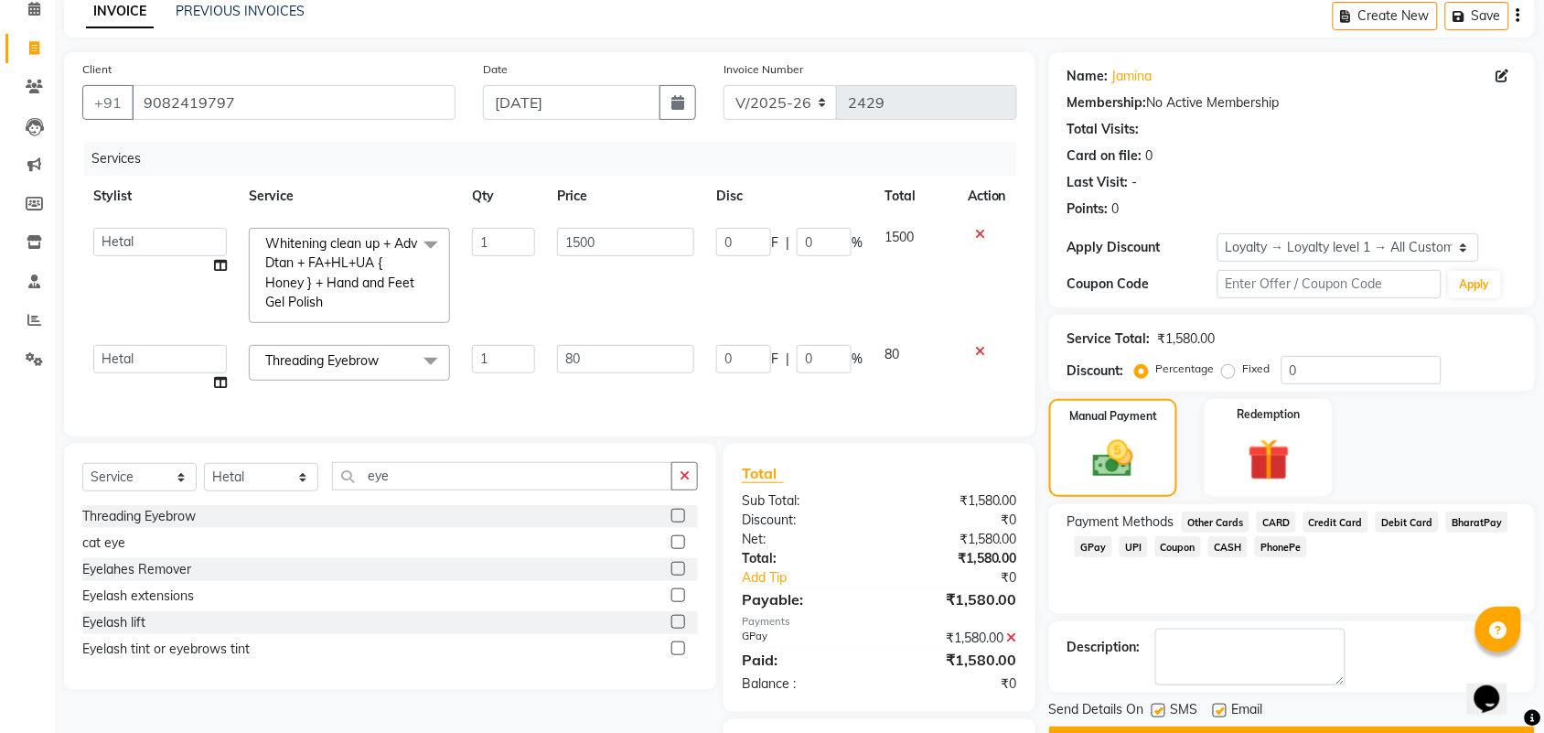
scroll to position [137, 0]
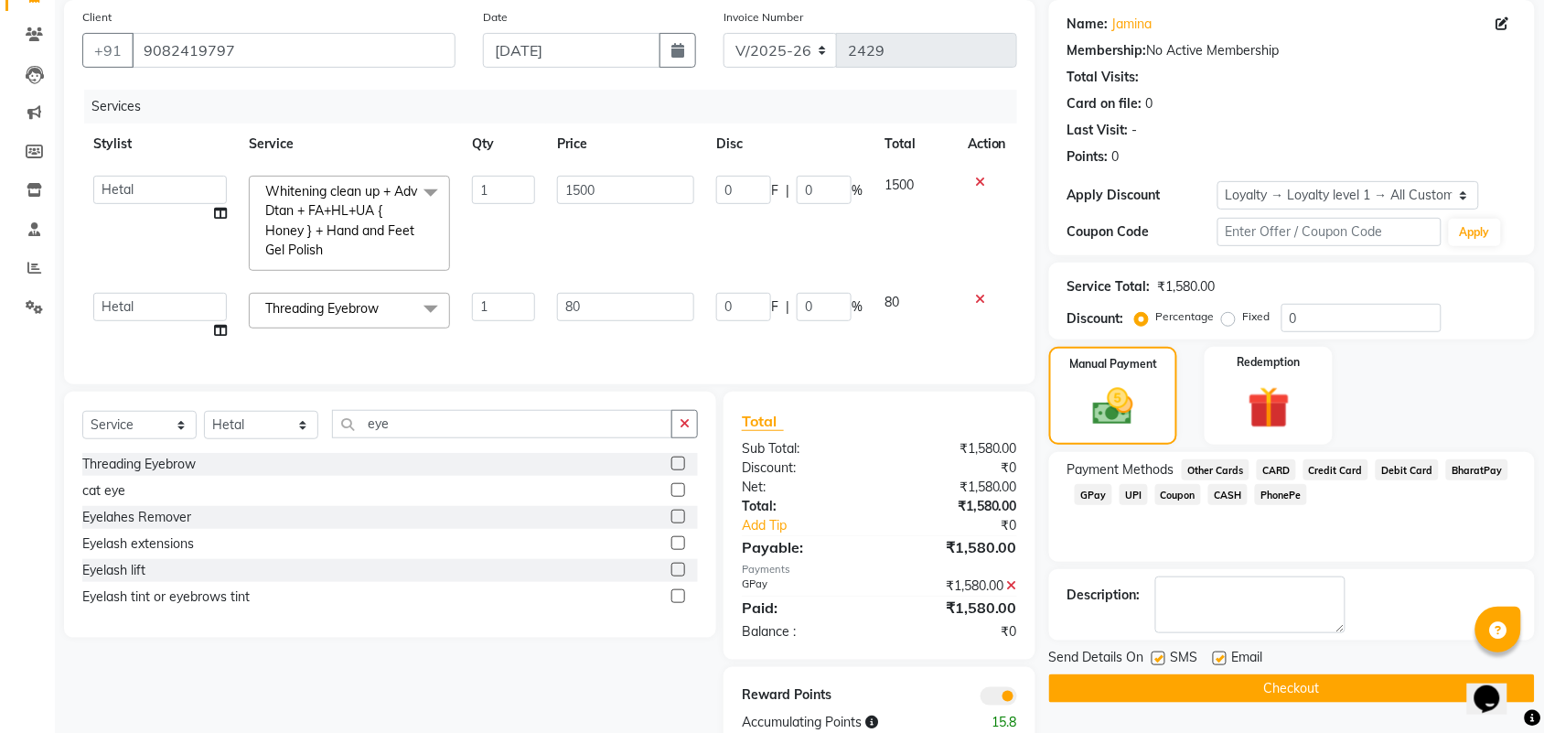
click at [1300, 692] on button "Checkout" at bounding box center [1292, 688] width 486 height 28
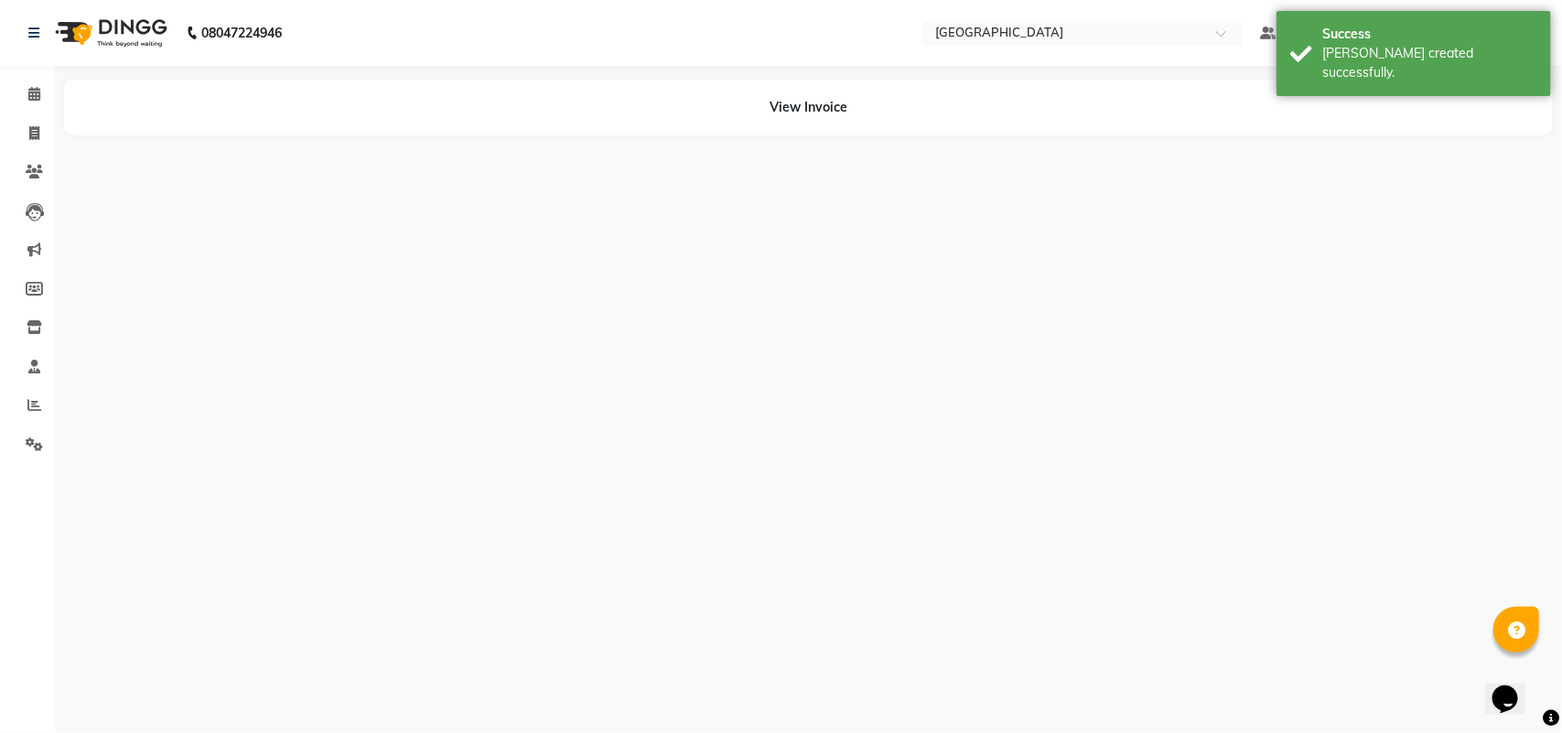
select select "63648"
select select "89418"
select select "63648"
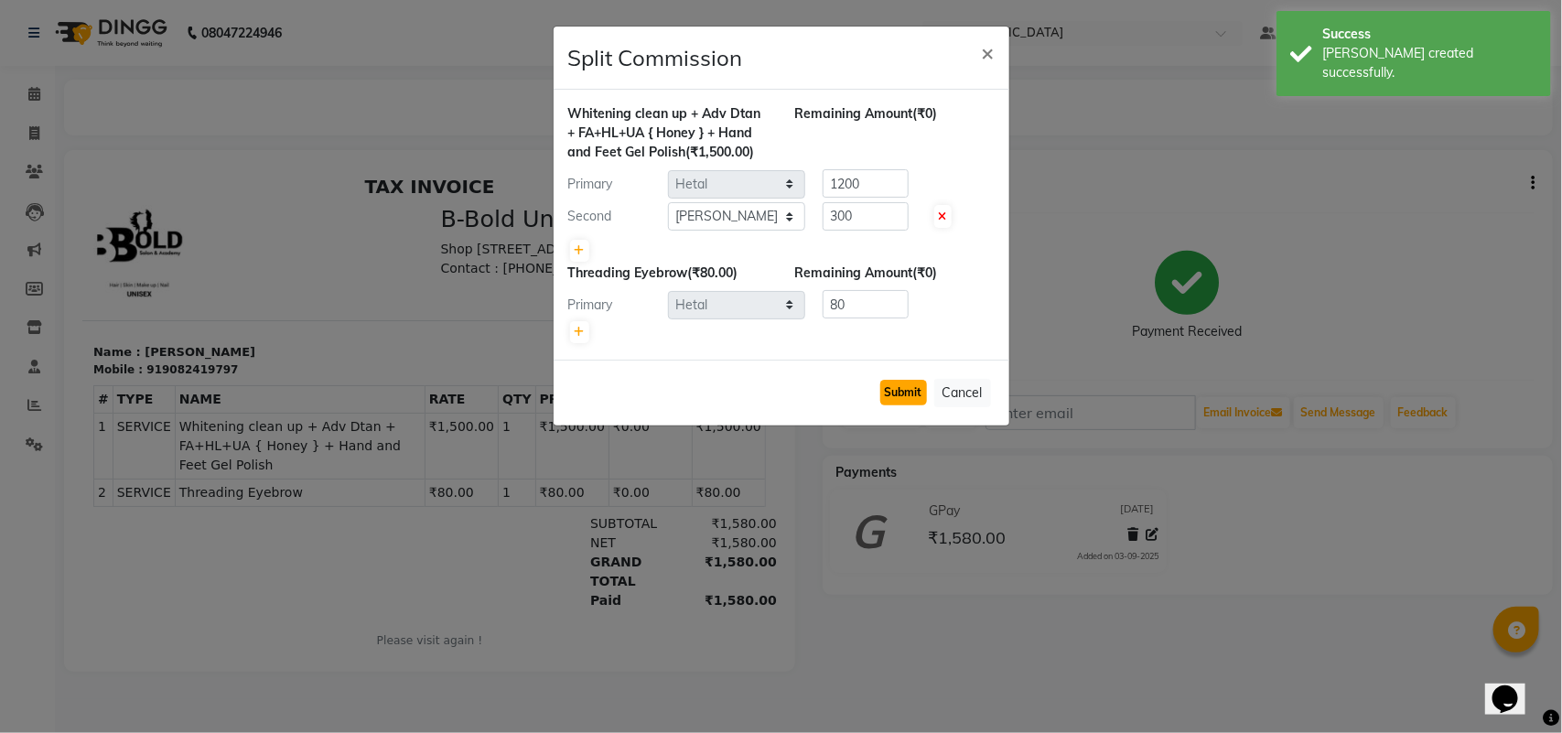
click at [910, 395] on button "Submit" at bounding box center [903, 393] width 47 height 26
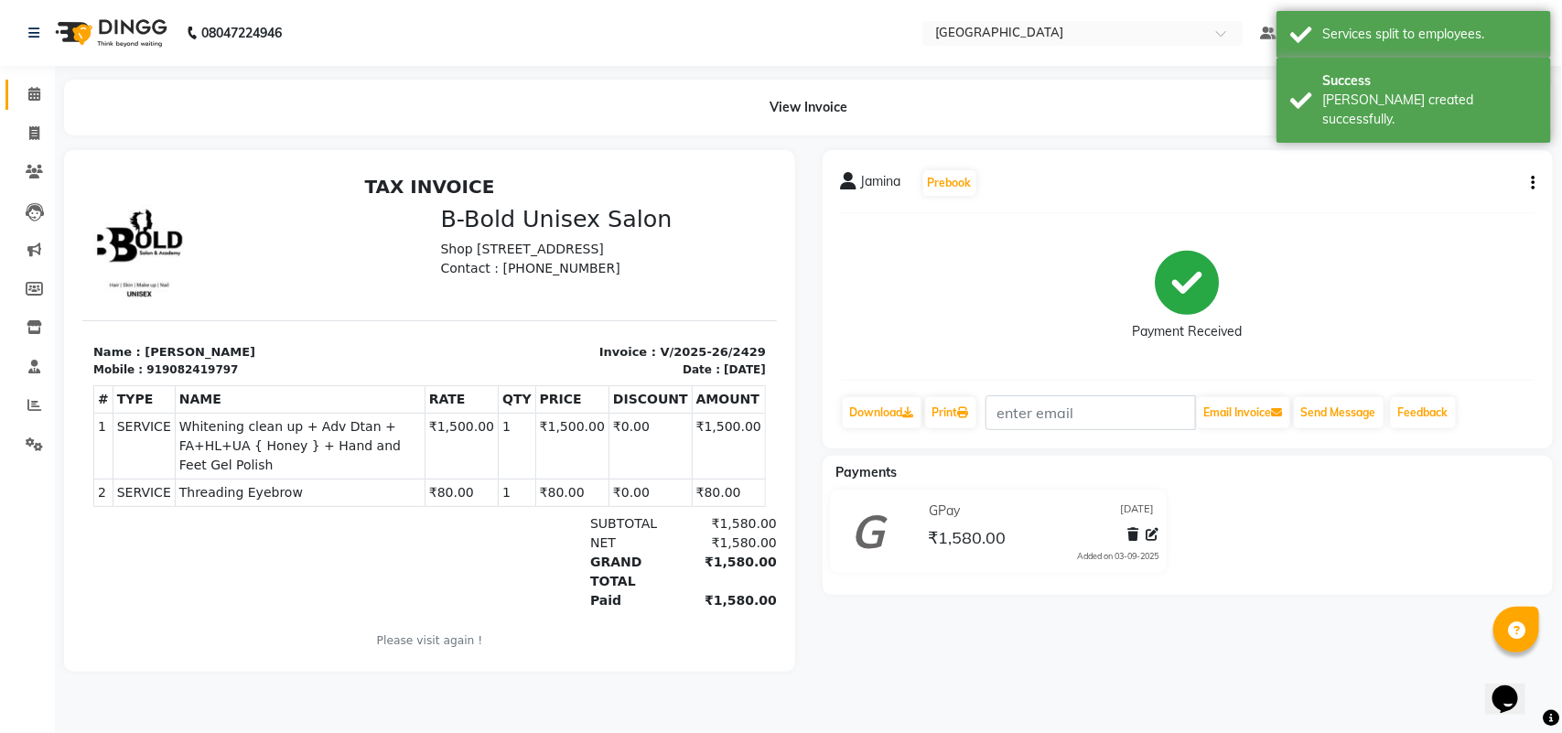
click at [42, 107] on link "Calendar" at bounding box center [27, 95] width 44 height 30
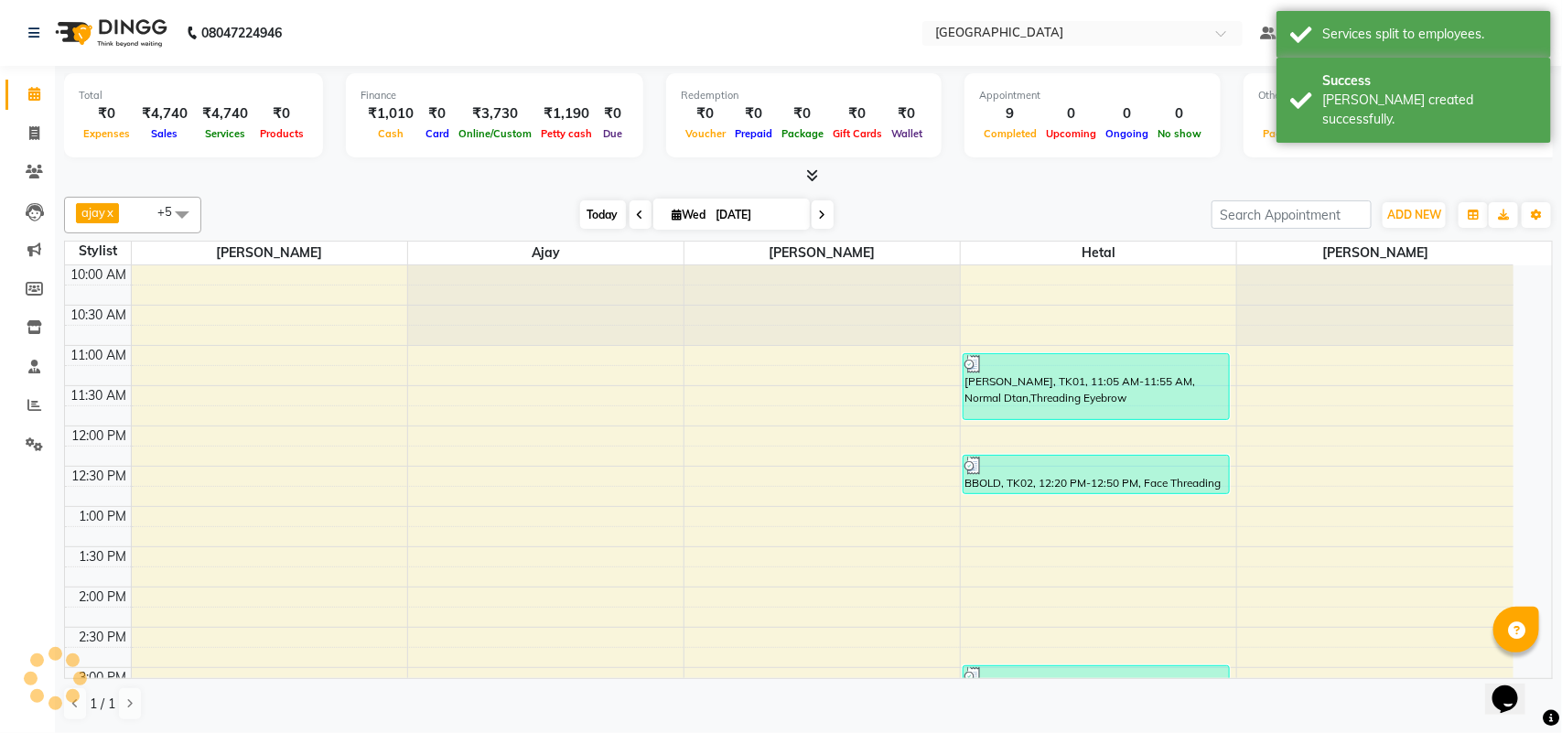
click at [582, 227] on span "Today" at bounding box center [603, 214] width 46 height 28
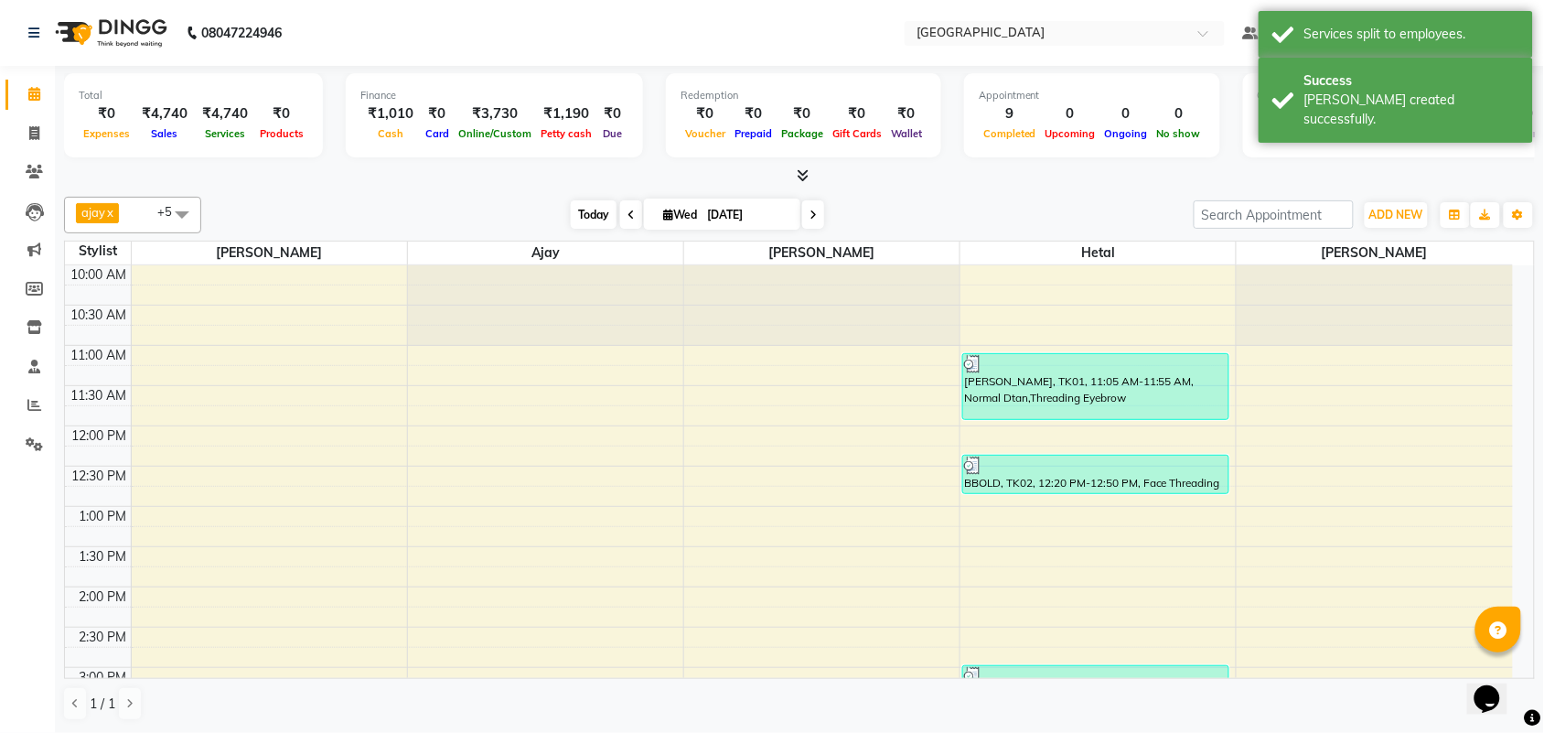
scroll to position [646, 0]
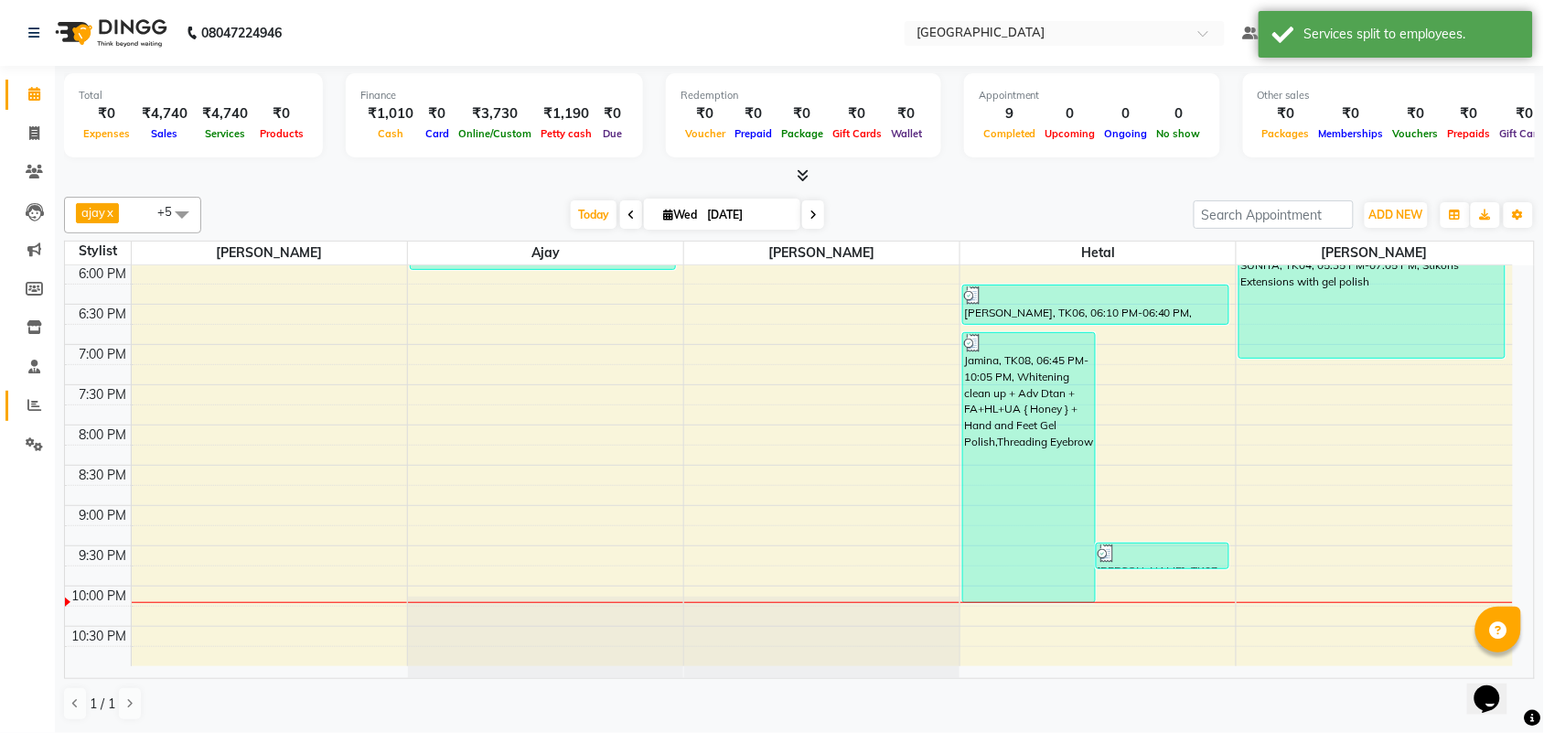
click at [23, 419] on link "Reports" at bounding box center [27, 406] width 44 height 30
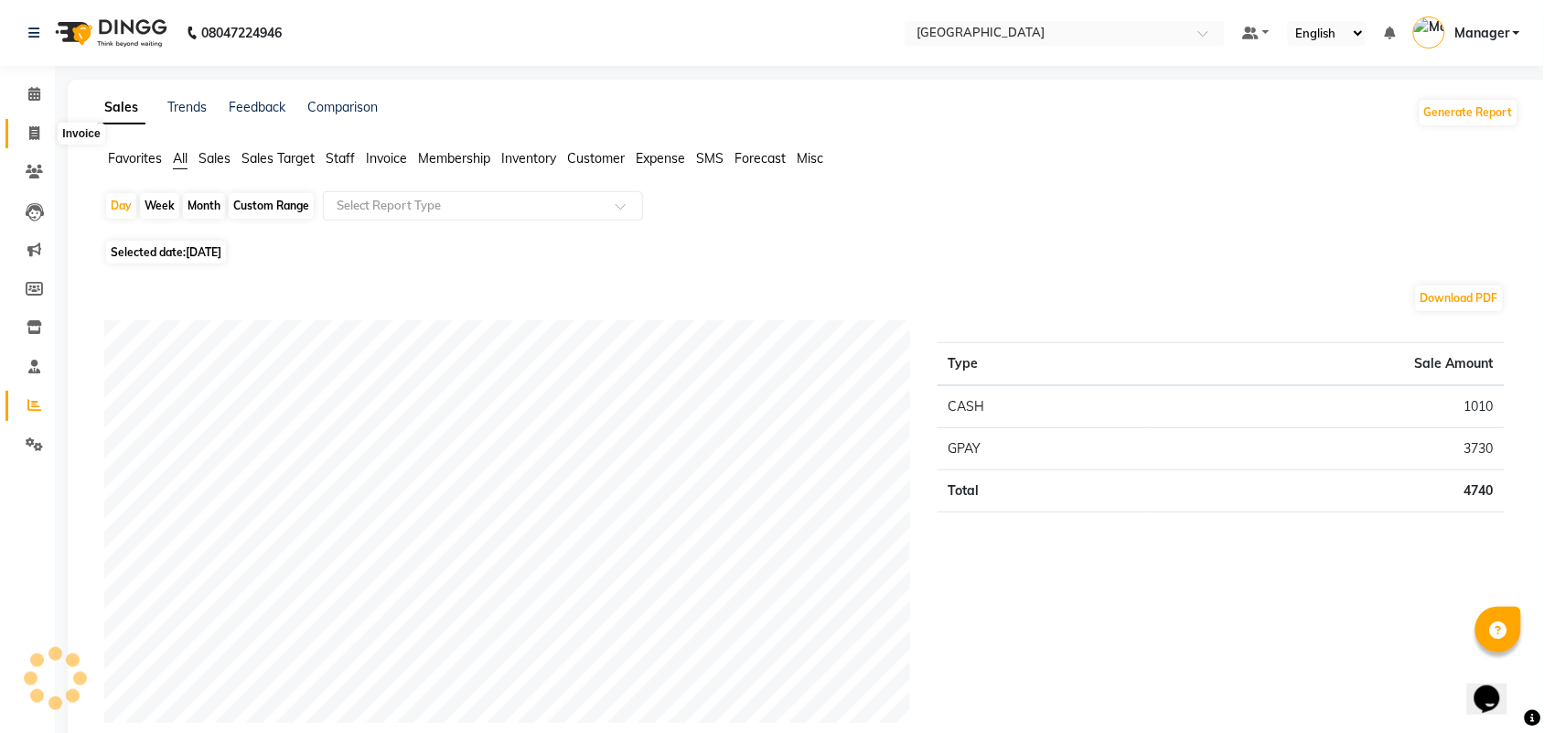
click at [38, 135] on icon at bounding box center [34, 133] width 10 height 14
select select "service"
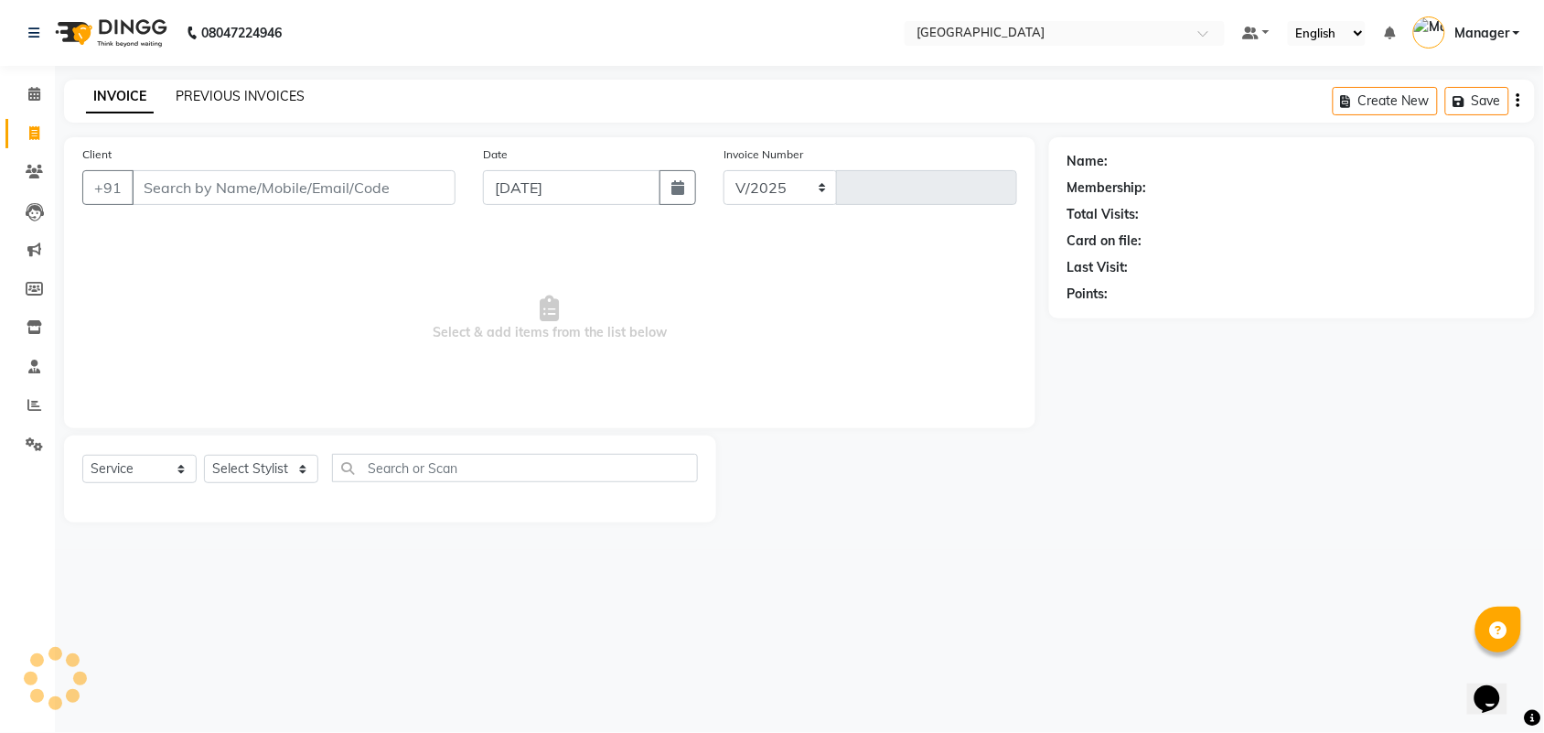
select select "7353"
type input "2430"
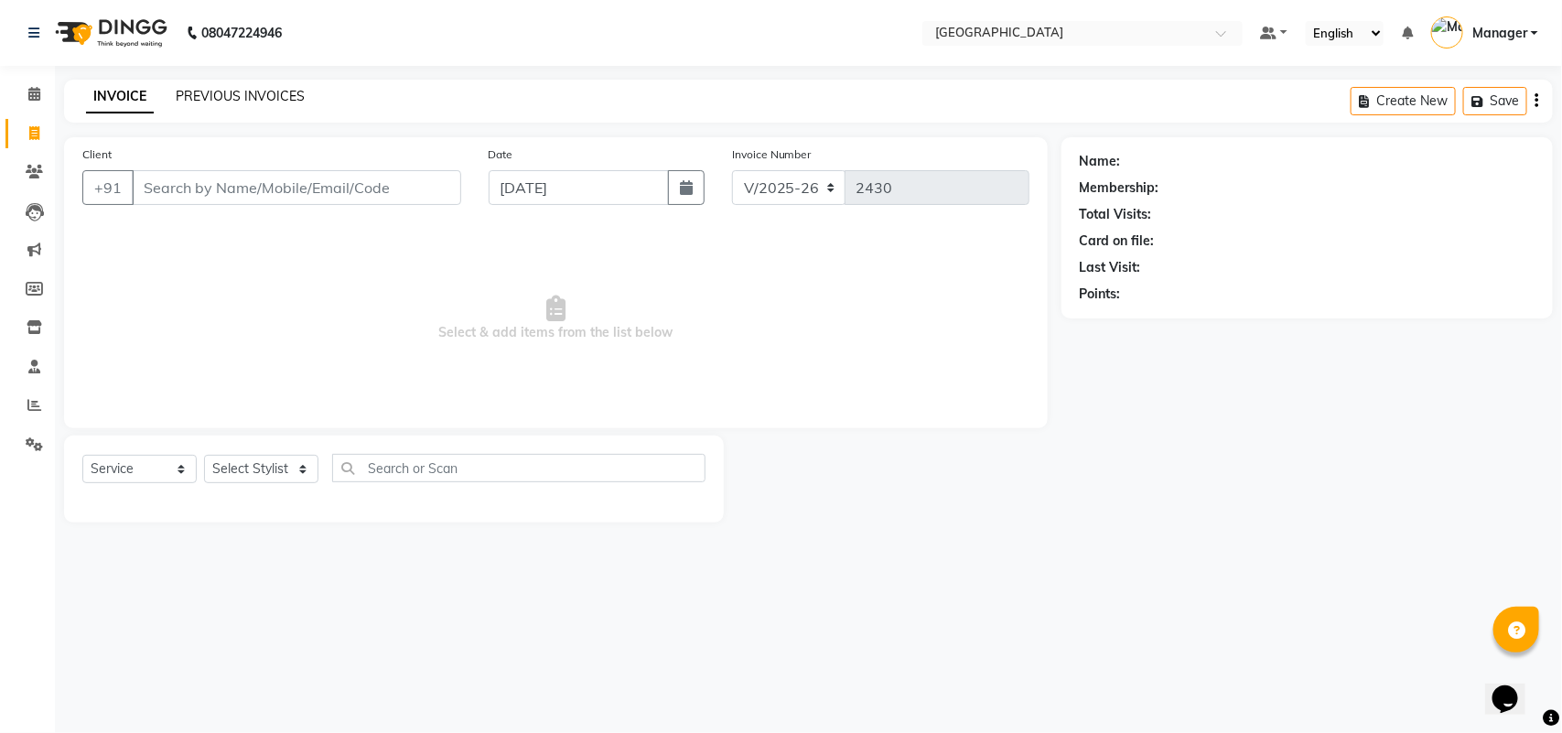
click at [247, 92] on link "PREVIOUS INVOICES" at bounding box center [240, 96] width 129 height 16
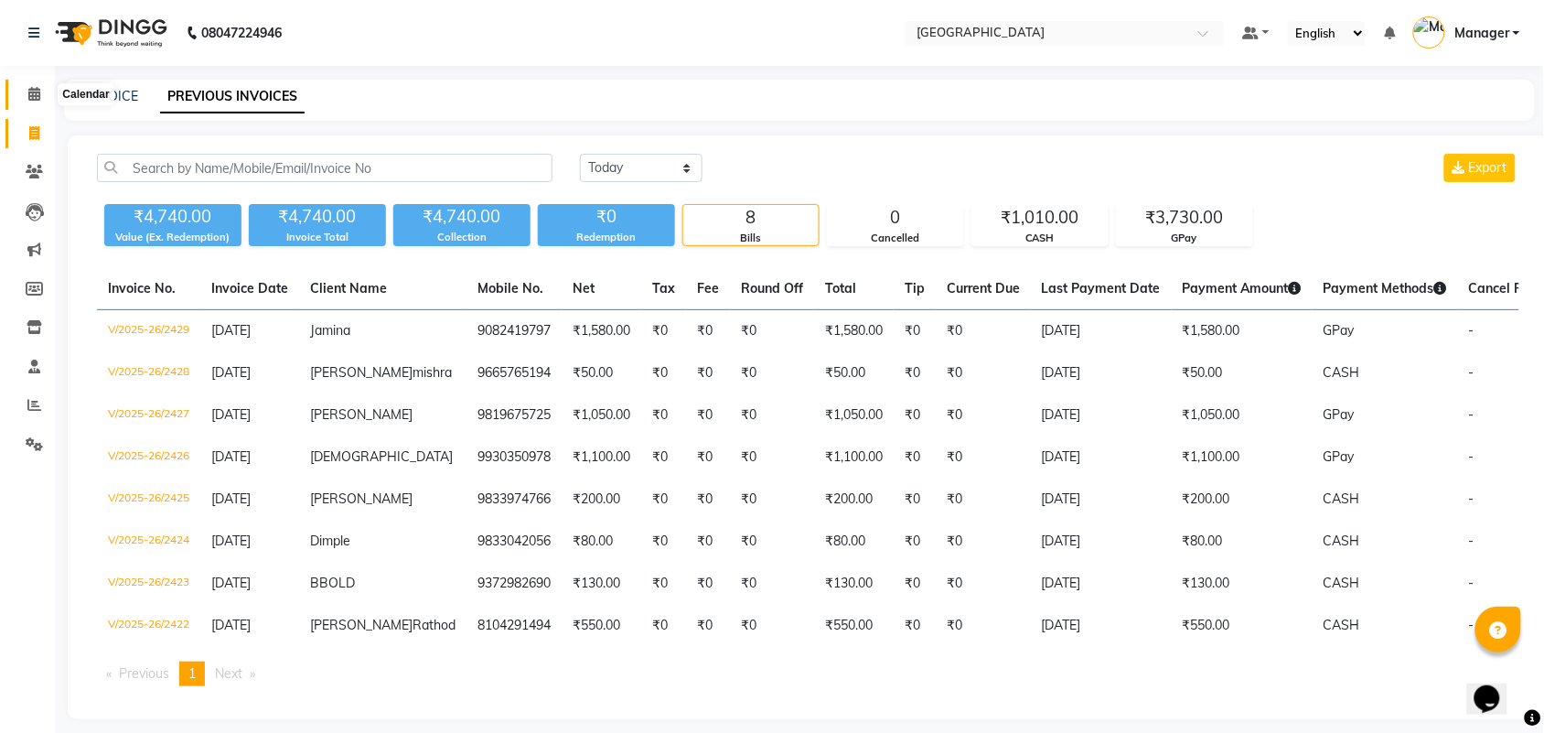
click at [33, 87] on icon at bounding box center [34, 94] width 12 height 14
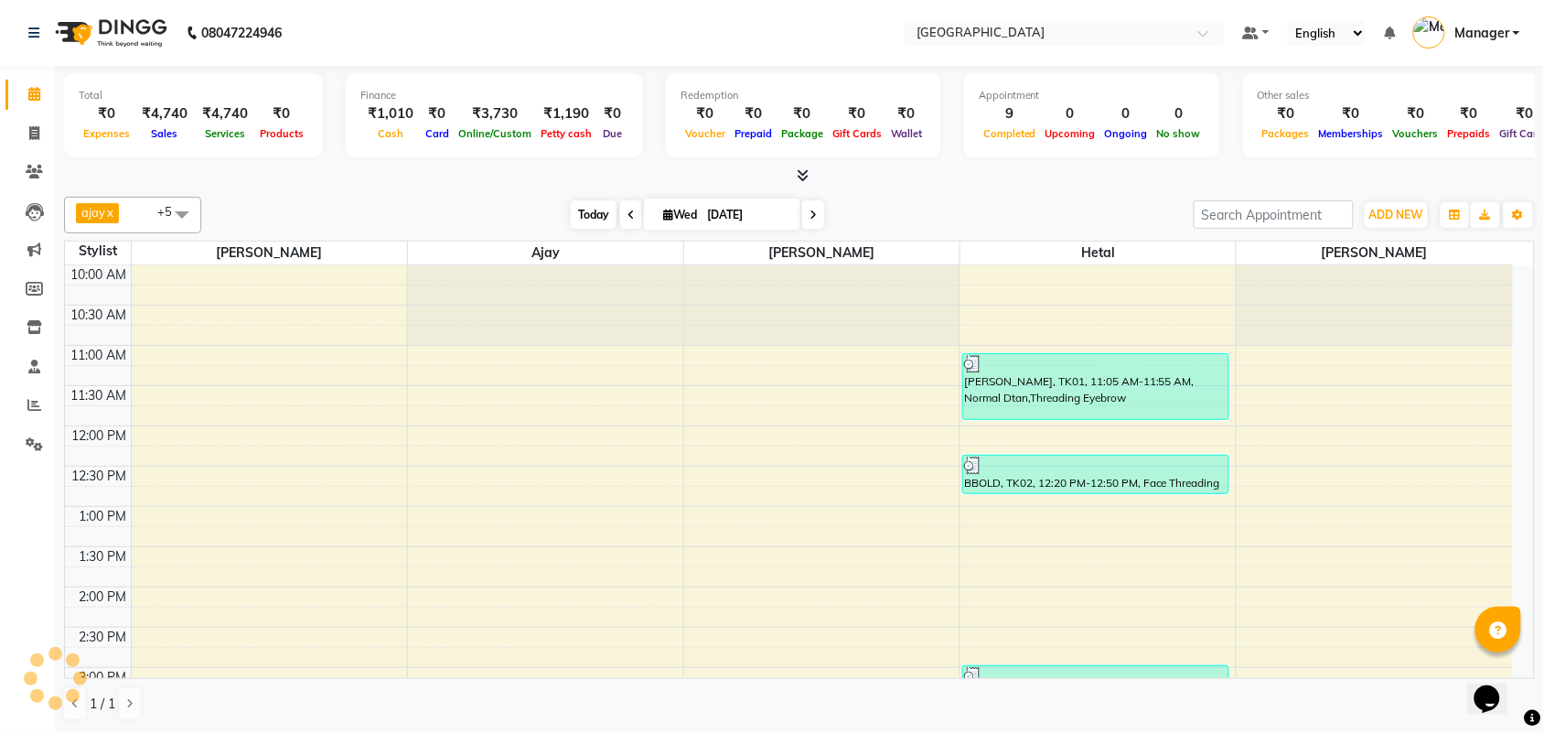
click at [593, 220] on span "Today" at bounding box center [594, 214] width 46 height 28
